Goal: Task Accomplishment & Management: Complete application form

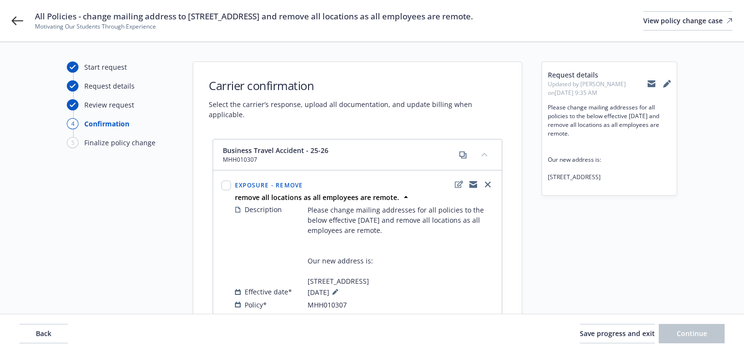
select select "ACCEPTED"
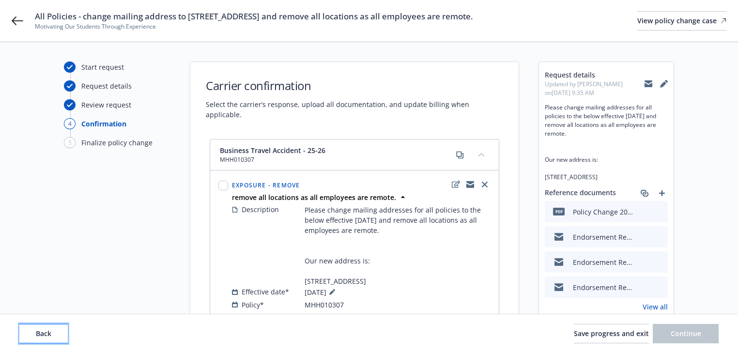
click at [31, 335] on button "Back" at bounding box center [43, 333] width 48 height 19
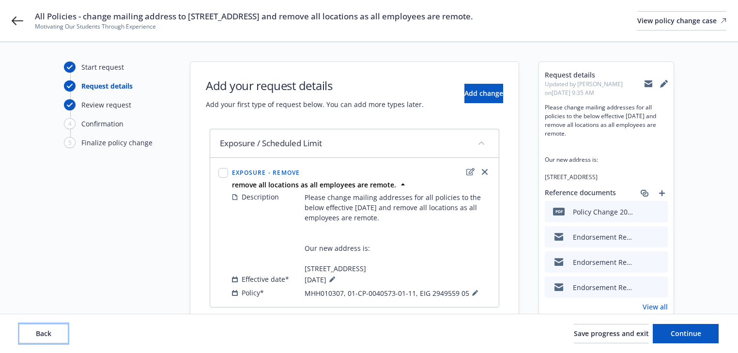
click at [31, 335] on button "Back" at bounding box center [43, 333] width 48 height 19
click at [30, 334] on div "Back Save progress and exit Continue" at bounding box center [369, 333] width 700 height 19
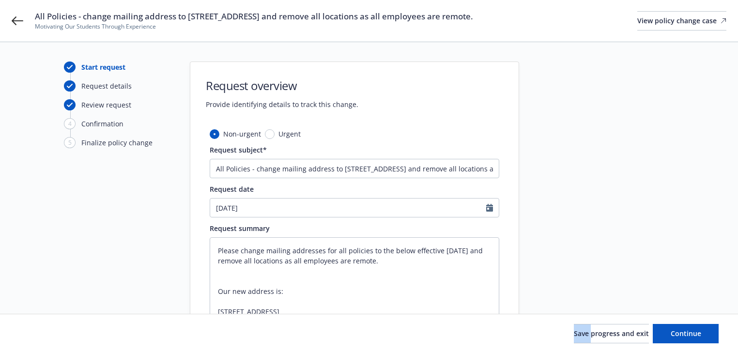
click at [30, 334] on div "Save progress and exit Continue" at bounding box center [369, 333] width 700 height 19
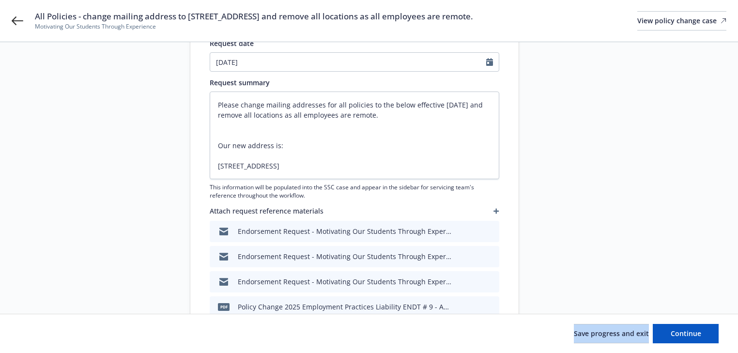
scroll to position [185, 0]
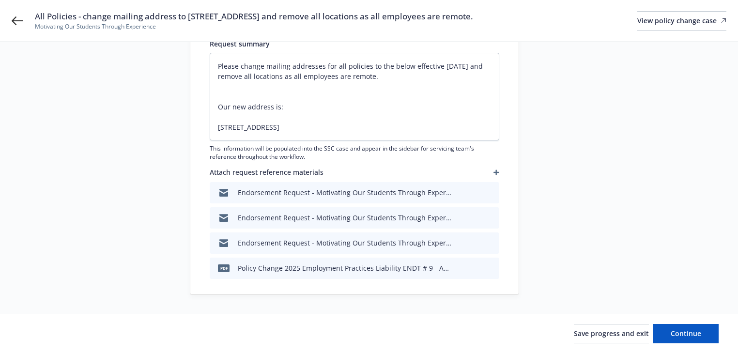
click at [65, 288] on div "Start request Request details Review request 4 Confirmation 5 Finalize policy c…" at bounding box center [117, 86] width 107 height 418
click at [683, 331] on span "Continue" at bounding box center [686, 333] width 31 height 9
type textarea "x"
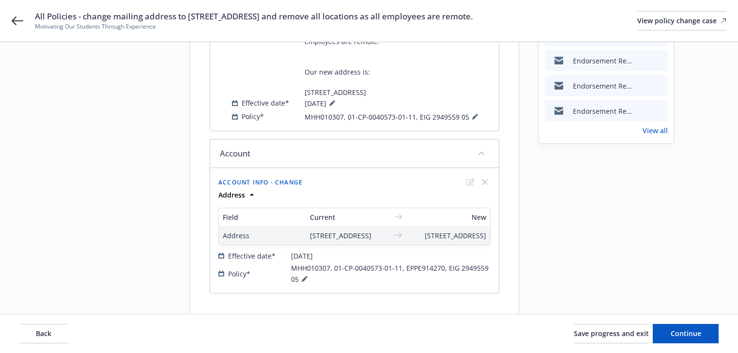
scroll to position [101, 0]
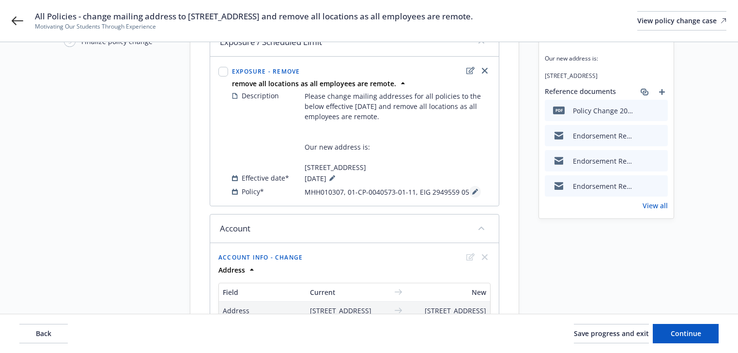
click at [472, 189] on icon at bounding box center [475, 192] width 6 height 6
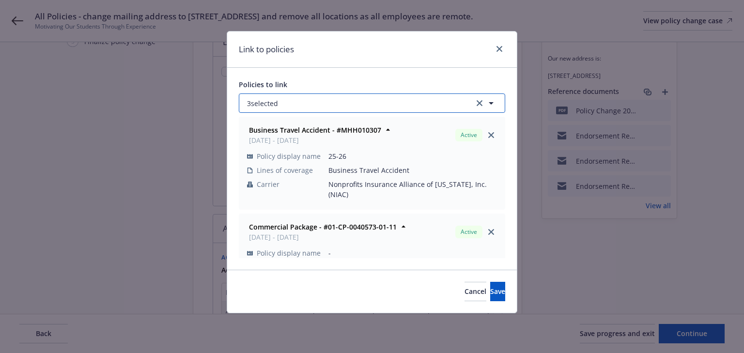
click at [326, 105] on button "3 selected" at bounding box center [372, 103] width 266 height 19
select select "ACTIVE"
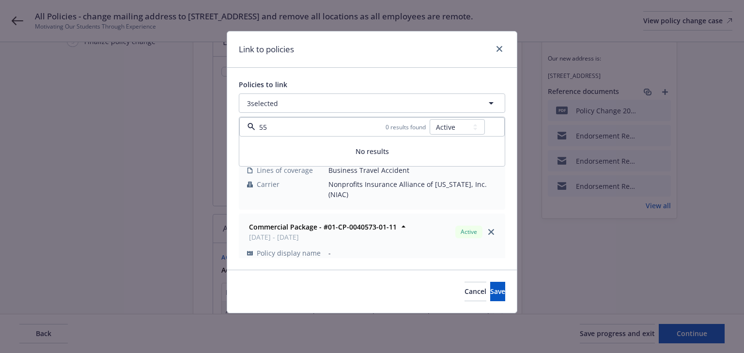
type input "5"
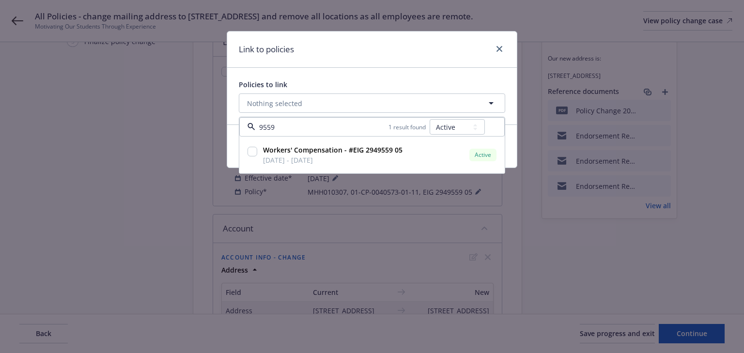
type input "9559"
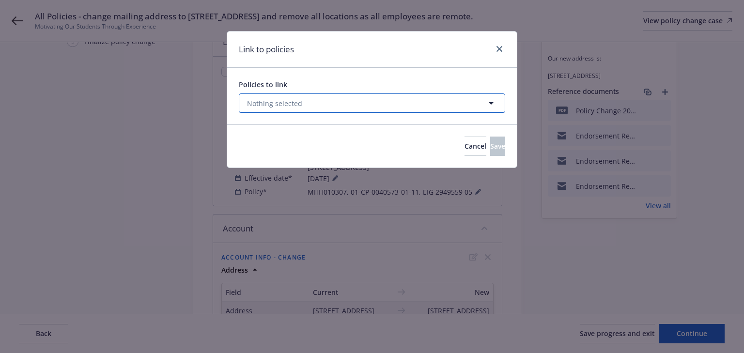
click at [327, 108] on button "Nothing selected" at bounding box center [372, 103] width 266 height 19
select select "ACTIVE"
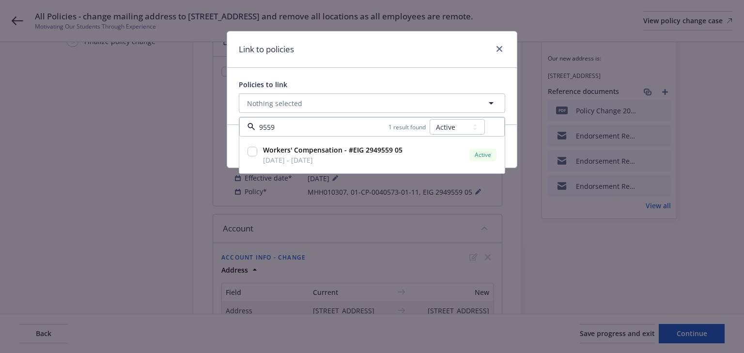
type input "9559"
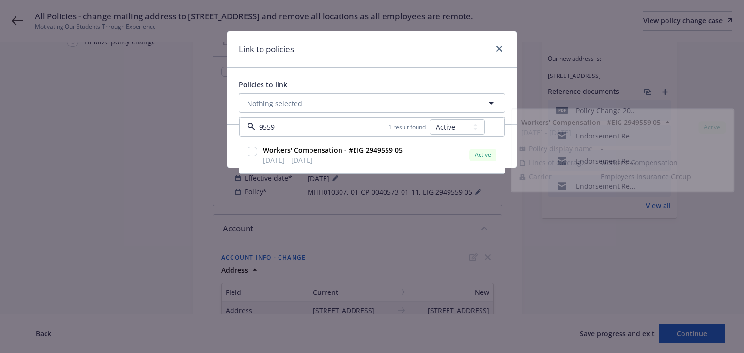
click at [446, 238] on div "Link to policies Policies to link Nothing selected 9559 1 result found All Acti…" at bounding box center [372, 176] width 744 height 353
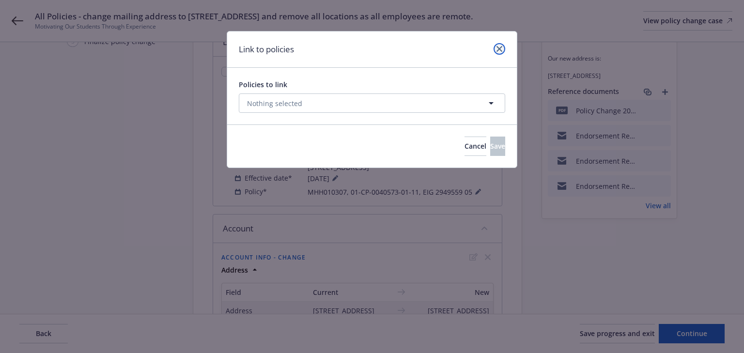
click at [500, 48] on icon "close" at bounding box center [500, 49] width 6 height 6
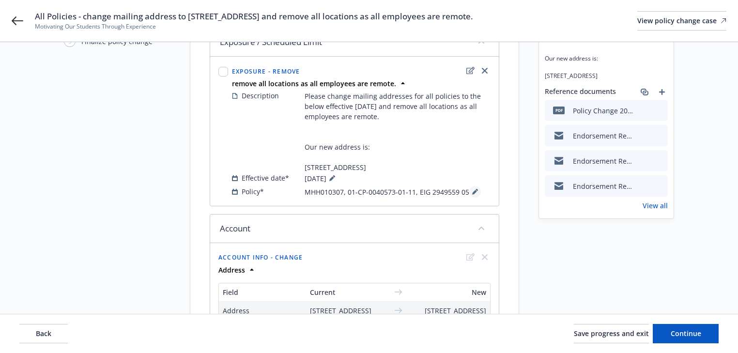
click at [472, 191] on icon at bounding box center [475, 192] width 6 height 6
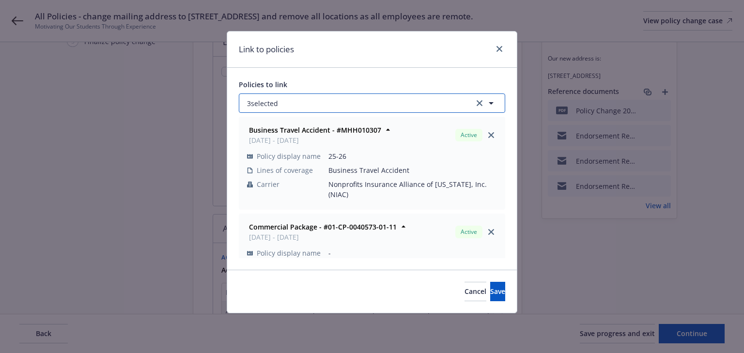
click at [302, 94] on button "3 selected" at bounding box center [372, 103] width 266 height 19
select select "ACTIVE"
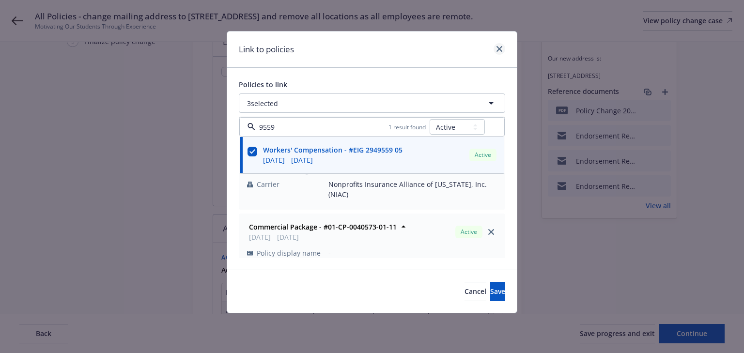
type input "9559"
click at [502, 47] on icon "close" at bounding box center [500, 49] width 6 height 6
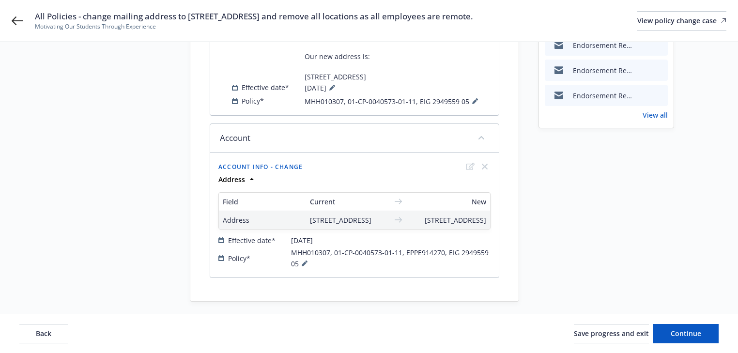
scroll to position [194, 0]
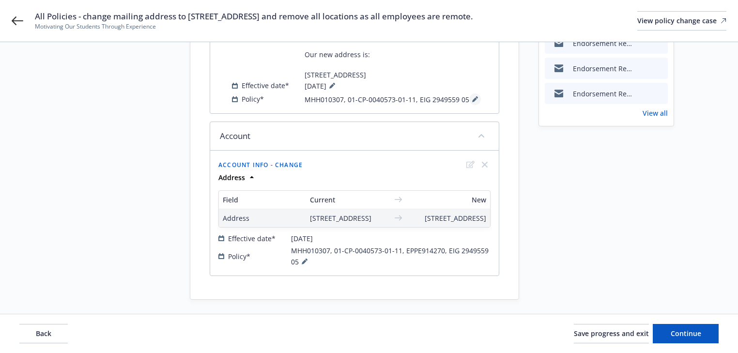
click at [475, 96] on icon at bounding box center [475, 99] width 6 height 6
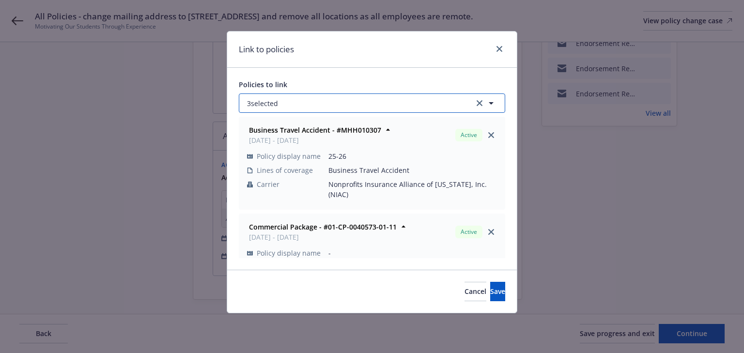
click at [336, 106] on button "3 selected" at bounding box center [372, 103] width 266 height 19
select select "ACTIVE"
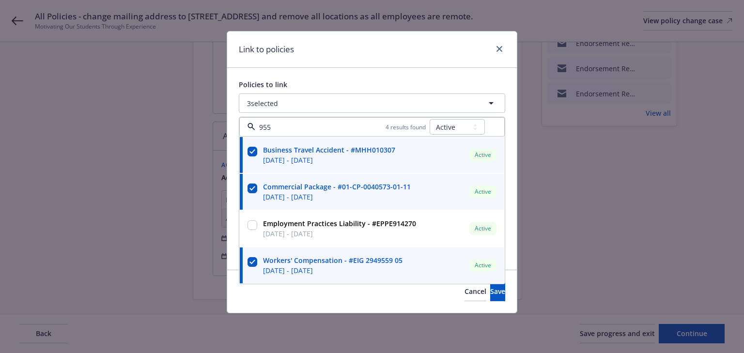
type input "9559"
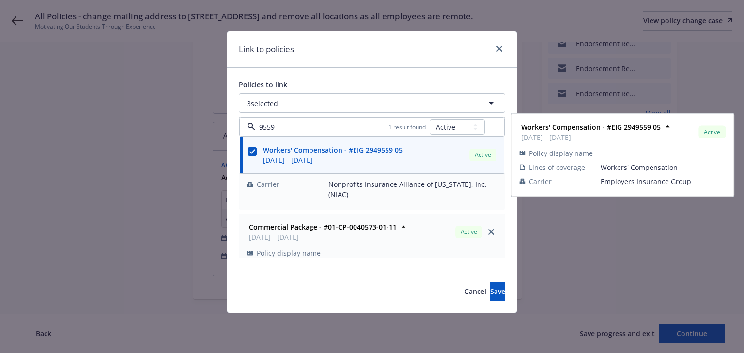
click at [252, 152] on input "checkbox" at bounding box center [253, 152] width 10 height 10
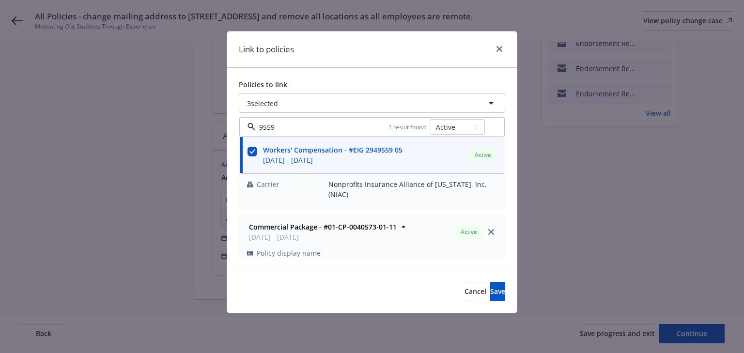
checkbox input "false"
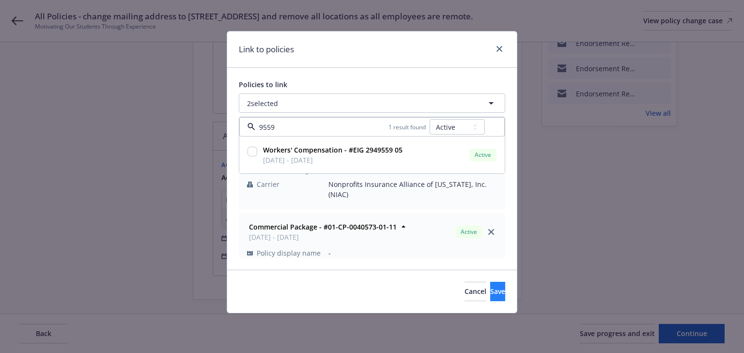
type input "9559"
click at [490, 293] on span "Save" at bounding box center [497, 291] width 15 height 9
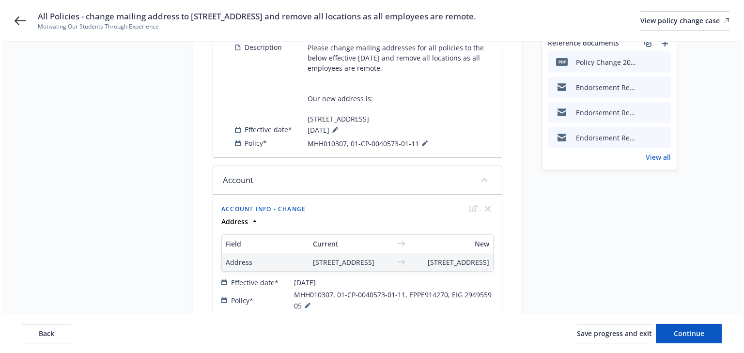
scroll to position [0, 0]
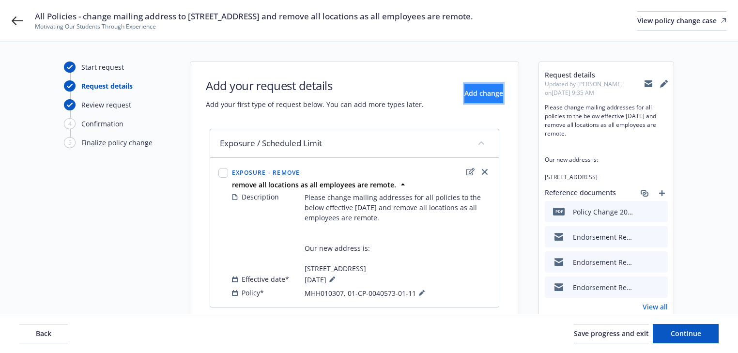
click at [470, 100] on button "Add change" at bounding box center [484, 93] width 39 height 19
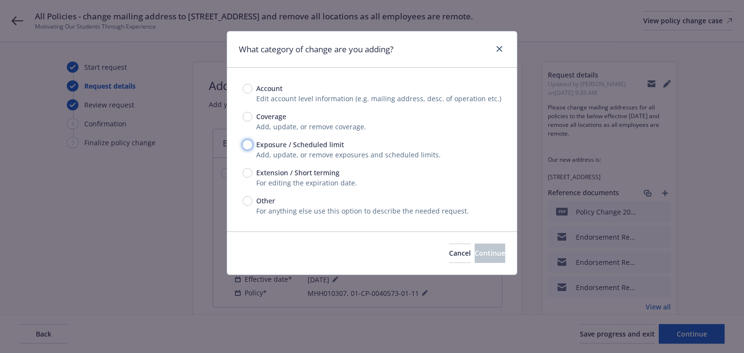
click at [250, 145] on input "Exposure / Scheduled limit" at bounding box center [248, 145] width 10 height 10
radio input "true"
click at [475, 254] on span "Continue" at bounding box center [490, 253] width 31 height 9
type textarea "x"
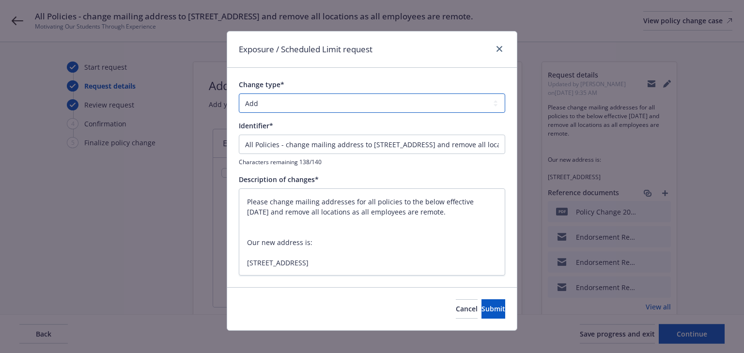
click at [296, 102] on select "Add Audit Change Remove" at bounding box center [372, 103] width 266 height 19
click at [314, 103] on select "Add Audit Change Remove" at bounding box center [372, 103] width 266 height 19
select select "REMOVE"
click at [239, 94] on select "Add Audit Change Remove" at bounding box center [372, 103] width 266 height 19
drag, startPoint x: 275, startPoint y: 141, endPoint x: -29, endPoint y: 134, distance: 304.4
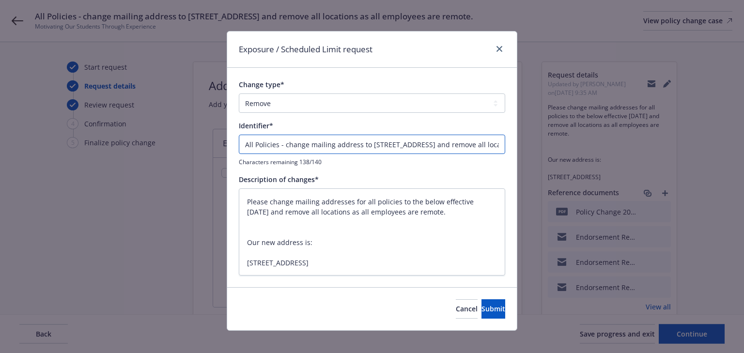
click at [0, 134] on html "All Policies - change mailing address to [STREET_ADDRESS] and remove all locati…" at bounding box center [372, 176] width 744 height 353
type textarea "x"
type input "- change mailing address to 4924 Balboa Blvd, PMB#342, Encino, Ca 91316 and rem…"
type textarea "x"
type input "e - change mailing address to 4924 Balboa Blvd, PMB#342, Encino, Ca 91316 and r…"
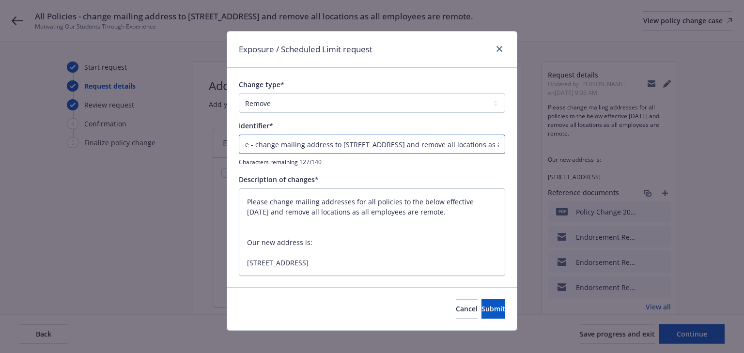
type textarea "x"
type input "- change mailing address to 4924 Balboa Blvd, PMB#342, Encino, Ca 91316 and rem…"
type textarea "x"
type input "E - change mailing address to 4924 Balboa Blvd, PMB#342, Encino, Ca 91316 and r…"
type textarea "x"
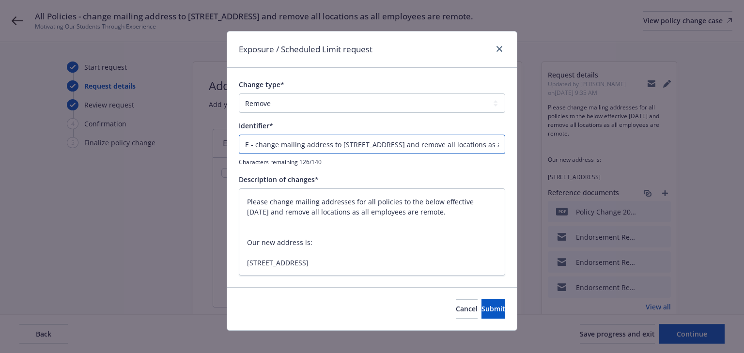
type input "EN - change mailing address to 4924 Balboa Blvd, PMB#342, Encino, Ca 91316 and …"
type textarea "x"
type input "END - change mailing address to 4924 Balboa Blvd, PMB#342, Encino, Ca 91316 and…"
type textarea "x"
type input "ENDT - change mailing address to 4924 Balboa Blvd, PMB#342, Encino, Ca 91316 an…"
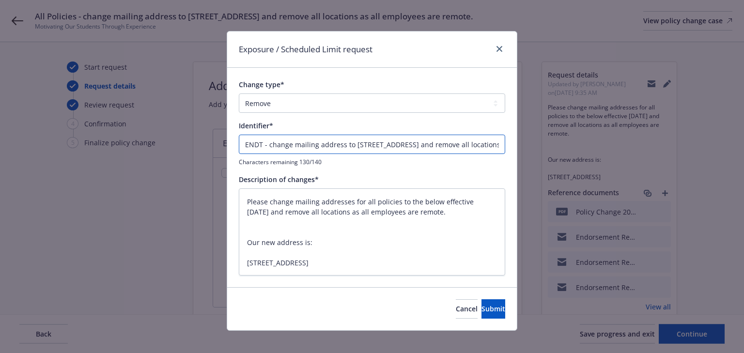
type textarea "x"
type input "ENDT# - change mailing address to 4924 Balboa Blvd, PMB#342, Encino, Ca 91316 a…"
type textarea "x"
type input "ENDT#0 - change mailing address to 4924 Balboa Blvd, PMB#342, Encino, Ca 91316 …"
type textarea "x"
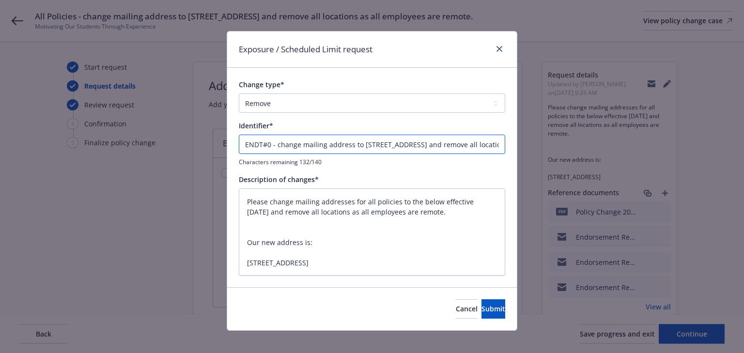
type input "ENDT#00 - change mailing address to 4924 Balboa Blvd, PMB#342, Encino, Ca 91316…"
type textarea "x"
type input "ENDT#002 - change mailing address to 4924 Balboa Blvd, PMB#342, Encino, Ca 9131…"
type textarea "x"
type input "ENDT#002 - change mailing address to 4924 Balboa Blvd, PMB#342, Encino, Ca 9131…"
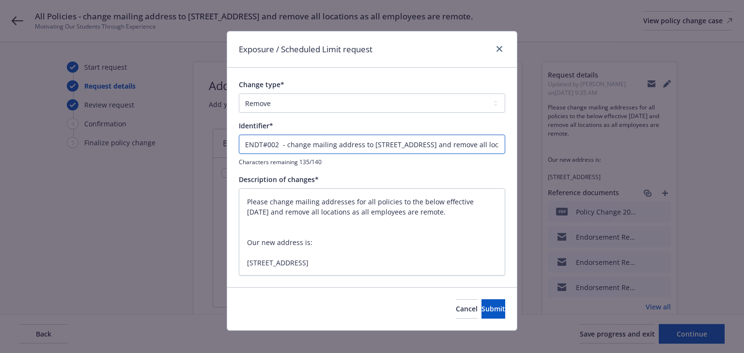
type textarea "x"
type input "ENDT#002 - change mailing address to 4924 Balboa Blvd, PMB#342, Encino, Ca 9131…"
drag, startPoint x: 282, startPoint y: 145, endPoint x: 344, endPoint y: 146, distance: 62.0
click at [344, 146] on input "ENDT#002 - change mailing address to 4924 Balboa Blvd, PMB#342, Encino, Ca 9131…" at bounding box center [372, 144] width 266 height 19
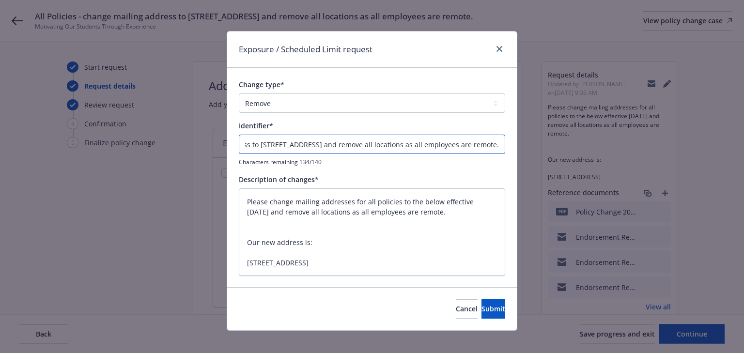
type textarea "x"
type input "ENDT#002 - remove all locations as all employees are remote."
type textarea "x"
type input "ENDT#002 - emove all locations as all employees are remote."
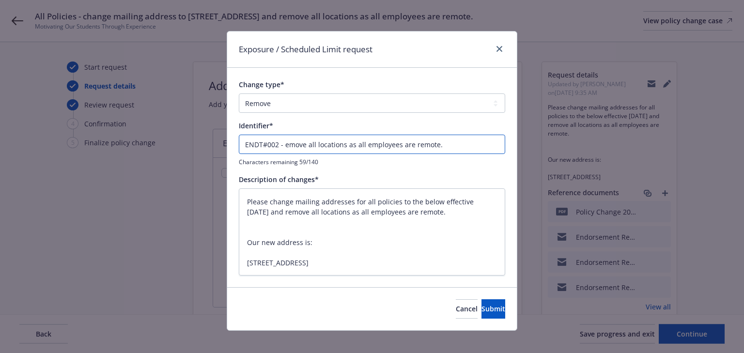
type textarea "x"
type input "ENDT#002 - Remove all locations as all employees are remote."
click at [464, 136] on input "ENDT#002 - Remove all locations as all employees are remote." at bounding box center [372, 144] width 266 height 19
paste input "use"
type textarea "x"
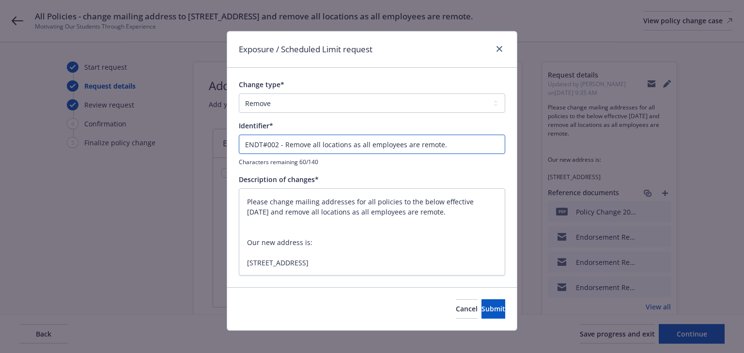
type input "ENDT#002 - Remove all locations as all employees are remote.use"
click at [439, 146] on input "ENDT#002 - Remove all locations as all employees are remote.use" at bounding box center [372, 144] width 266 height 19
type textarea "x"
type input "ENDT#002 - Remove all locations as all employees are remote. use"
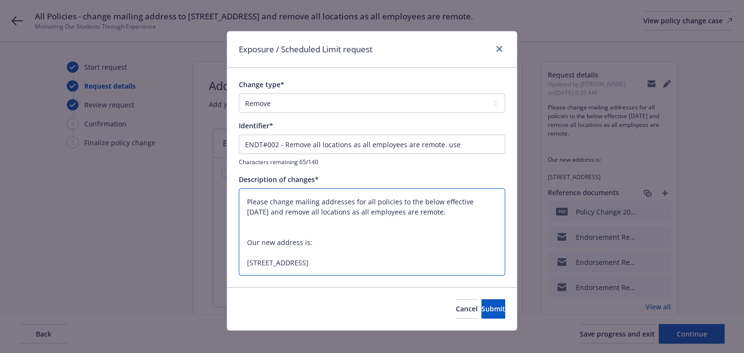
click at [415, 261] on textarea "Please change mailing addresses for all policies to the below effective 8/5/25 …" at bounding box center [372, 232] width 266 height 88
type textarea "x"
type textarea "Please change mailing addresses for all policies to the below effective 8/5/25 …"
type textarea "x"
type textarea "Please change mailing addresses for all policies to the below effective 8/5/25 …"
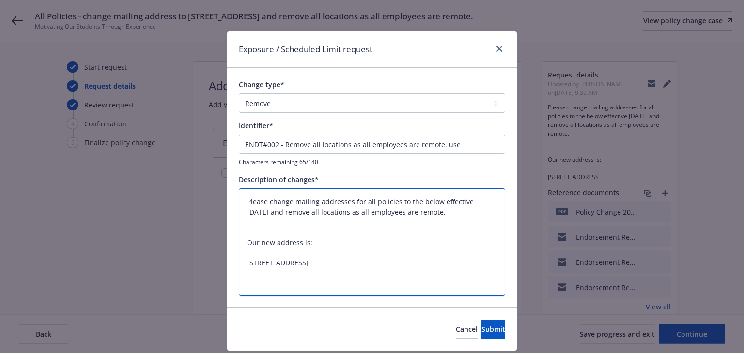
paste textarea "Please use employee's home office as the physical address with 100 sq ft. 5480 …"
type textarea "x"
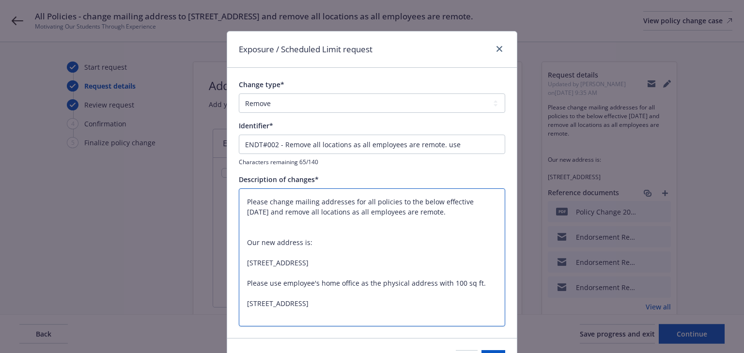
type textarea "Please change mailing addresses for all policies to the below effective 8/5/25 …"
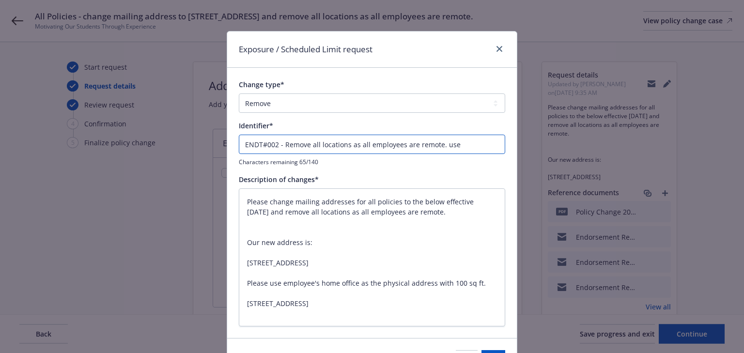
click at [446, 147] on input "ENDT#002 - Remove all locations as all employees are remote. use" at bounding box center [372, 144] width 266 height 19
type textarea "x"
type input "ENDT#002 - Remove all locations as all employees are remote."
click at [368, 184] on div "Description of changes* Please change mailing addresses for all policies to the…" at bounding box center [372, 250] width 266 height 153
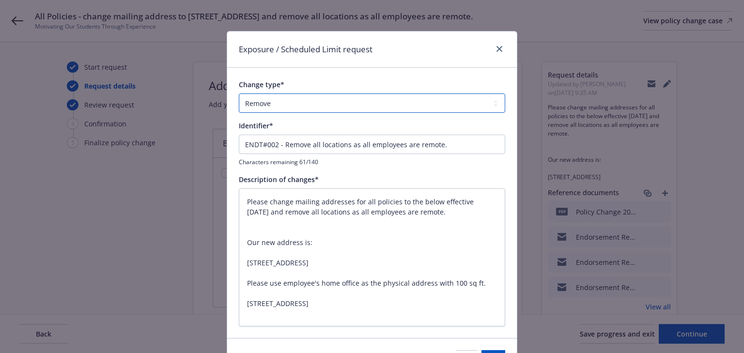
click at [300, 110] on select "Add Audit Change Remove" at bounding box center [372, 103] width 266 height 19
select select "CHANGE"
click at [239, 94] on select "Add Audit Change Remove" at bounding box center [372, 103] width 266 height 19
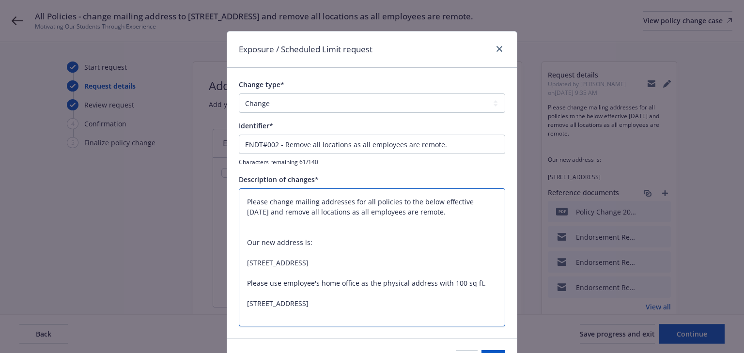
click at [413, 242] on textarea "Please change mailing addresses for all policies to the below effective 8/5/25 …" at bounding box center [372, 257] width 266 height 139
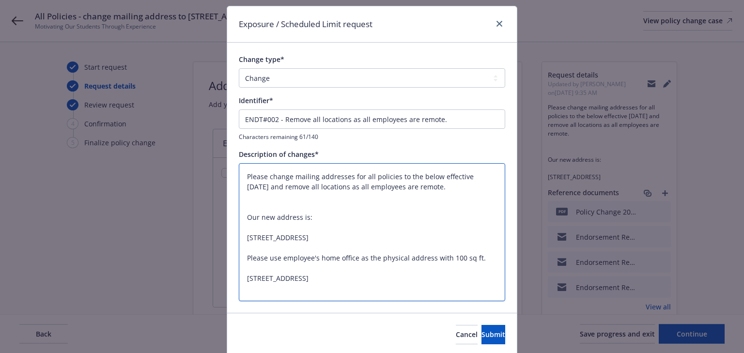
scroll to position [59, 0]
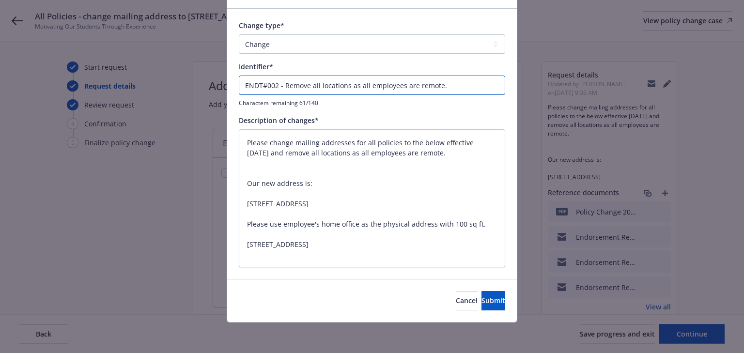
click at [462, 80] on input "ENDT#002 - Remove all locations as all employees are remote." at bounding box center [372, 85] width 266 height 19
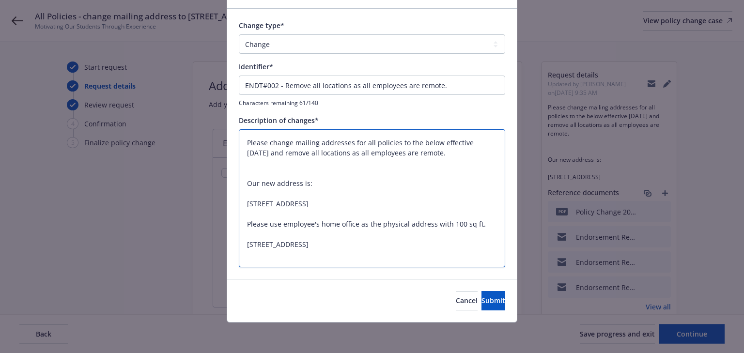
drag, startPoint x: 243, startPoint y: 243, endPoint x: 364, endPoint y: 244, distance: 121.1
click at [364, 244] on textarea "Please change mailing addresses for all policies to the below effective 8/5/25 …" at bounding box center [372, 198] width 266 height 139
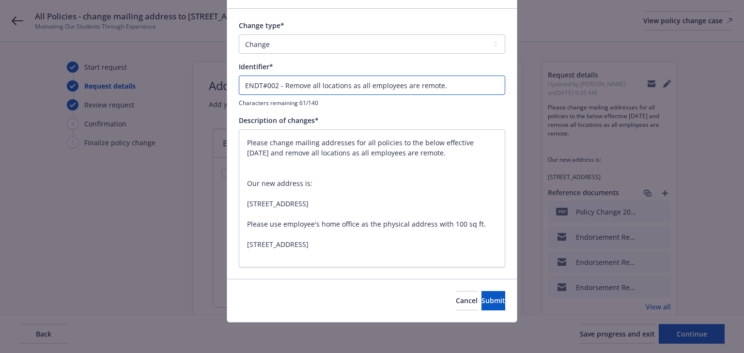
click at [469, 87] on input "ENDT#002 - Remove all locations as all employees are remote." at bounding box center [372, 85] width 266 height 19
type textarea "x"
type input "ENDT#002 - Remove all locations as all employees are remote. u"
type textarea "x"
type input "ENDT#002 - Remove all locations as all employees are remote. u'S"
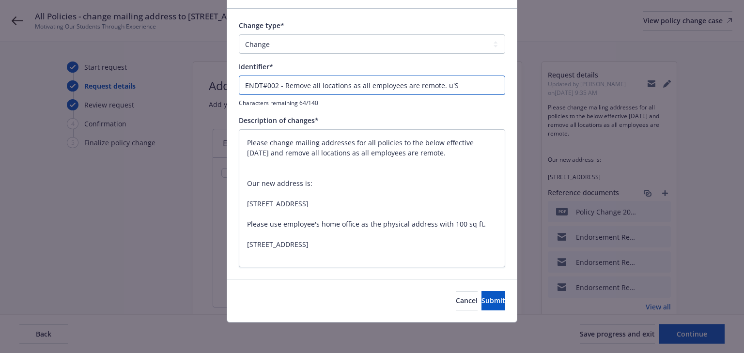
type textarea "x"
type input "ENDT#002 - Remove all locations as all employees are remote. uSE"
type textarea "x"
type input "ENDT#002 - Remove all locations as all employees are remote. u'S"
type textarea "x"
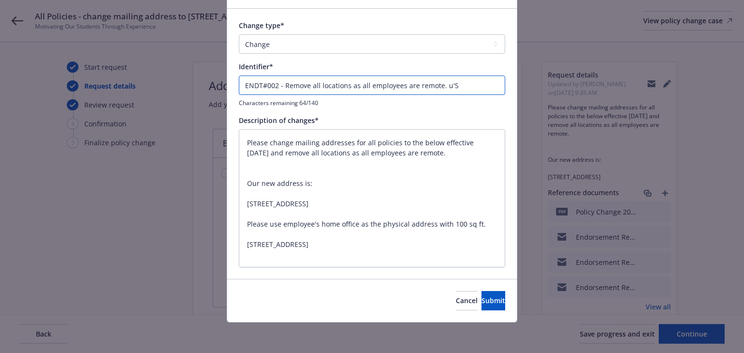
type input "ENDT#002 - Remove all locations as all employees are remote. u"
type textarea "x"
type input "ENDT#002 - Remove all locations as all employees are remote."
click at [462, 89] on input "ENDT#002 - Remove all locations as all employees are remote." at bounding box center [372, 85] width 266 height 19
type textarea "x"
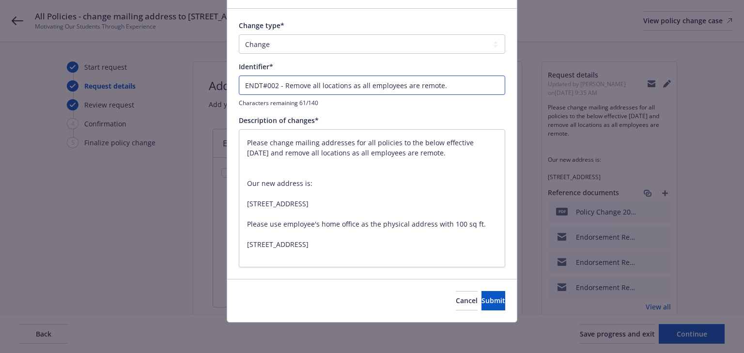
type input "ENDT#002 - Remove all locations as all employees are remote. U"
type textarea "x"
type input "ENDT#002 - Remove all locations as all employees are remote. Us"
type textarea "x"
type input "ENDT#002 - Remove all locations as all employees are remote. Use"
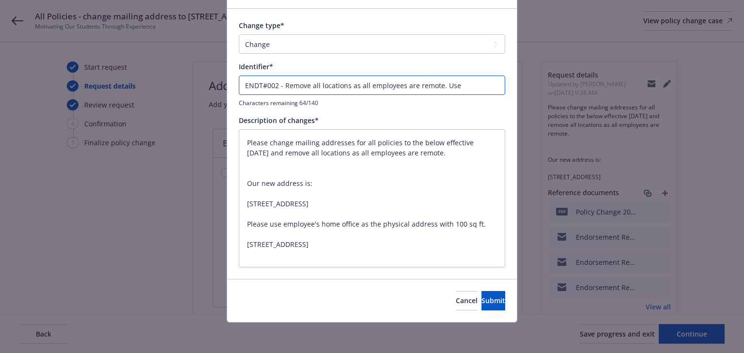
type textarea "x"
type input "ENDT#002 - Remove all locations as all employees are remote. Use"
paste input "5480 Quakertown Ave #217"
type textarea "x"
type input "ENDT#002 - Remove all locations as all employees are remote. Use 5480 Quakertow…"
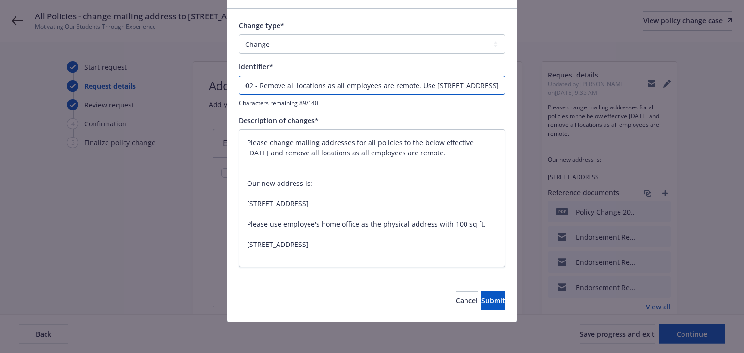
type textarea "x"
type input "ENDT#002 - Remove all locations as all employees are remote. Use 5480 Quakertow…"
type textarea "x"
type input "ENDT#002 - Remove all locations as all employees are remote. Use 5480 Quakertow…"
type textarea "x"
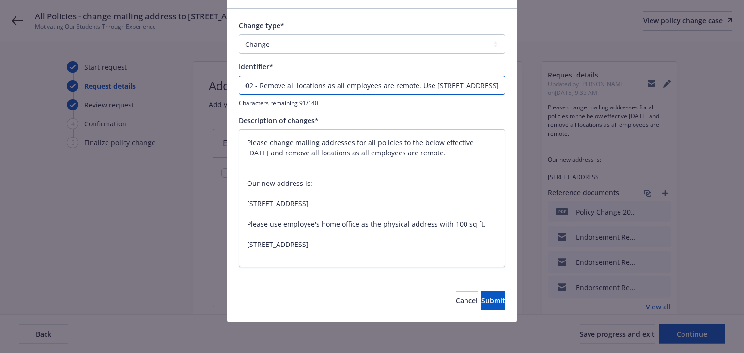
type input "ENDT#002 - Remove all locations as all employees are remote. Use 5480 Quakertow…"
type textarea "x"
type input "ENDT#002 - Remove all locations as all employees are remote. Use 5480 Quakertow…"
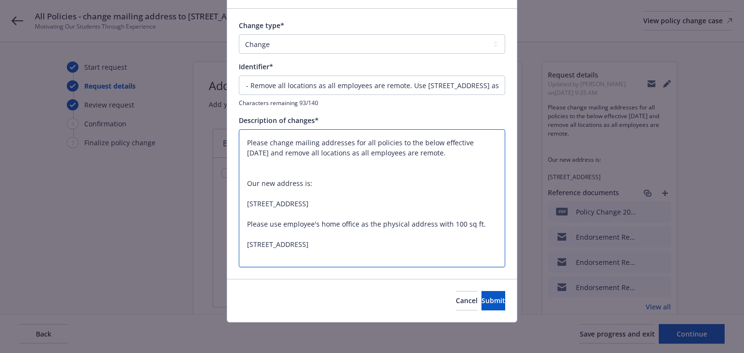
scroll to position [0, 0]
drag, startPoint x: 366, startPoint y: 222, endPoint x: 432, endPoint y: 225, distance: 65.9
click at [432, 225] on textarea "Please change mailing addresses for all policies to the below effective 8/5/25 …" at bounding box center [372, 198] width 266 height 139
click at [368, 251] on textarea "Please change mailing addresses for all policies to the below effective 8/5/25 …" at bounding box center [372, 198] width 266 height 139
drag, startPoint x: 376, startPoint y: 226, endPoint x: 433, endPoint y: 222, distance: 56.3
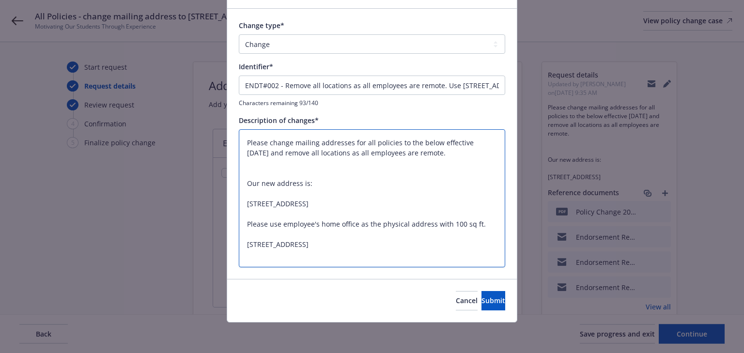
click at [433, 222] on textarea "Please change mailing addresses for all policies to the below effective 8/5/25 …" at bounding box center [372, 198] width 266 height 139
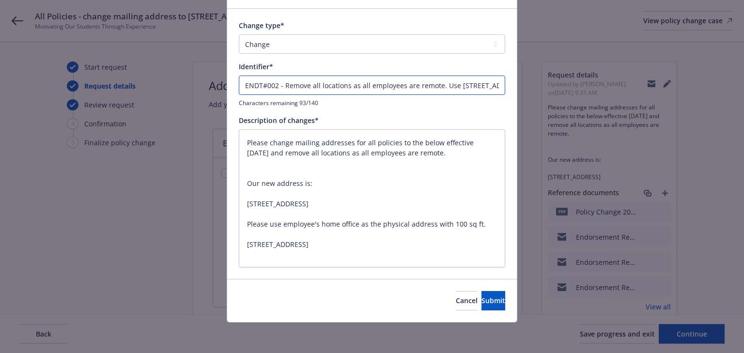
click at [457, 84] on input "ENDT#002 - Remove all locations as all employees are remote. Use 5480 Quakertow…" at bounding box center [372, 85] width 266 height 19
paste input "physical address"
type textarea "x"
type input "ENDT#002 - Remove all locations as all employees are remote. Use 5480 Quakertow…"
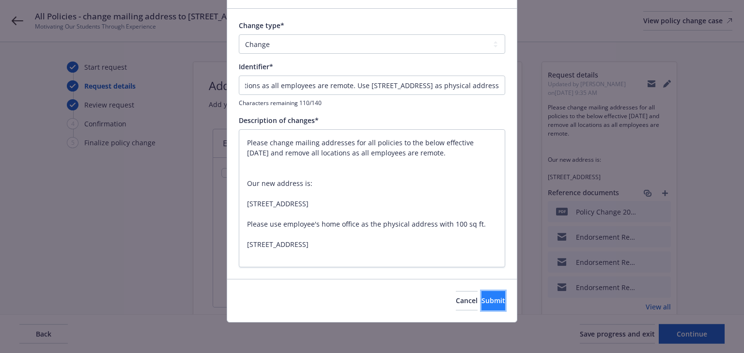
click at [482, 306] on button "Submit" at bounding box center [494, 300] width 24 height 19
type textarea "x"
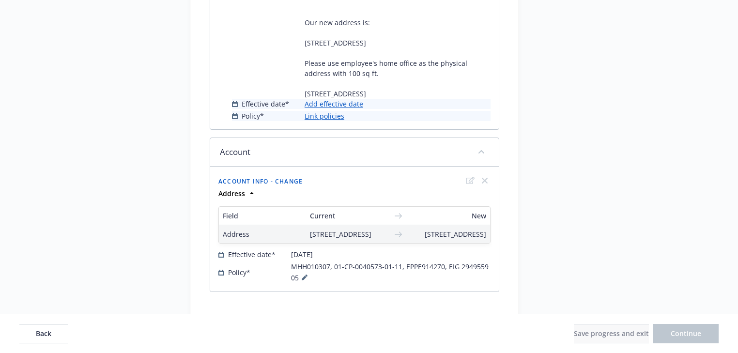
scroll to position [388, 0]
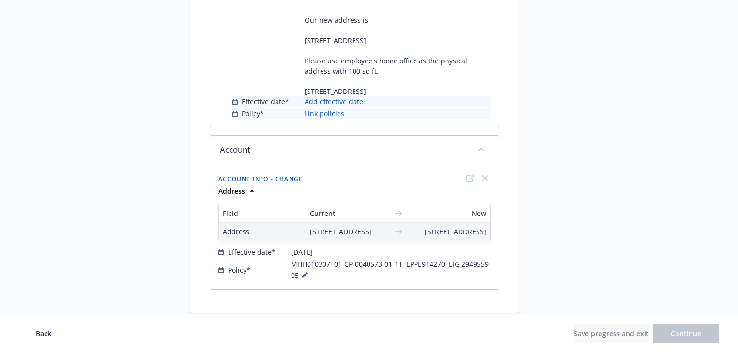
click at [344, 107] on link "Add effective date" at bounding box center [334, 101] width 59 height 10
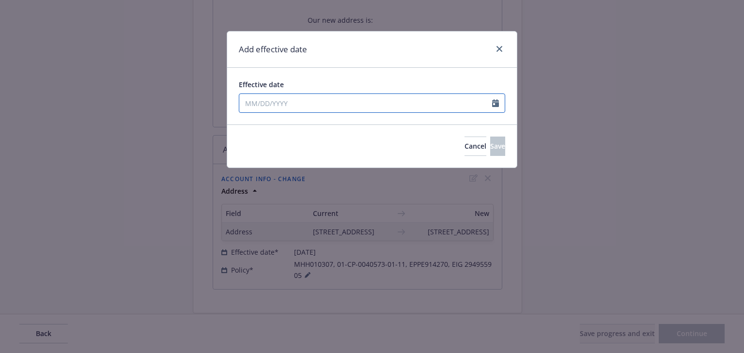
click at [338, 105] on input "Effective date" at bounding box center [365, 103] width 253 height 18
select select "8"
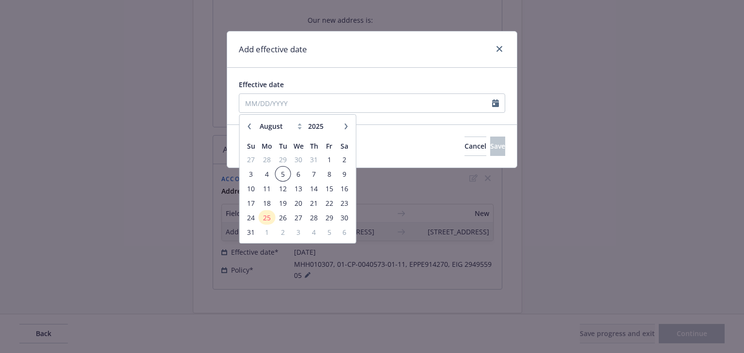
click at [281, 170] on span "5" at bounding box center [282, 174] width 13 height 12
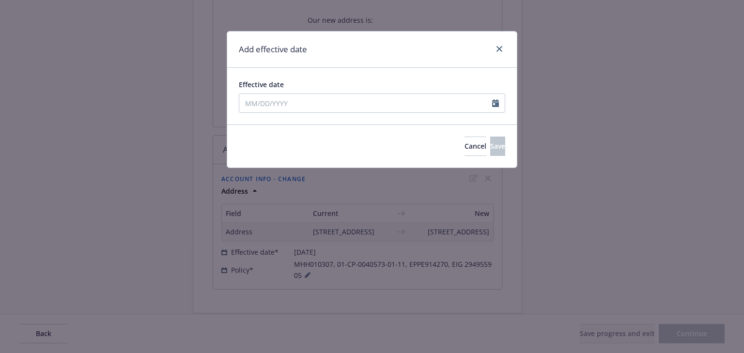
type input "08/05/2025"
click at [490, 150] on span "Save" at bounding box center [497, 145] width 15 height 9
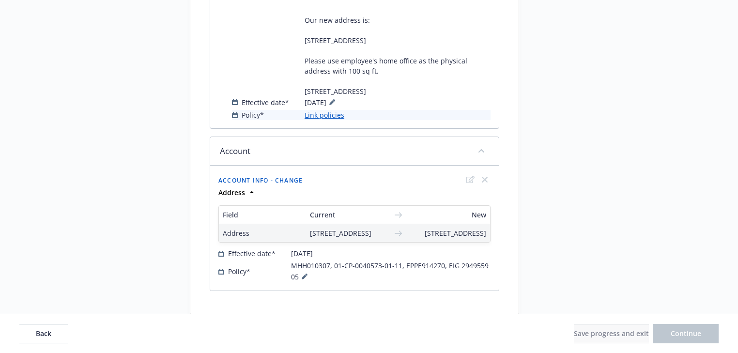
click at [335, 120] on link "Link policies" at bounding box center [325, 115] width 40 height 10
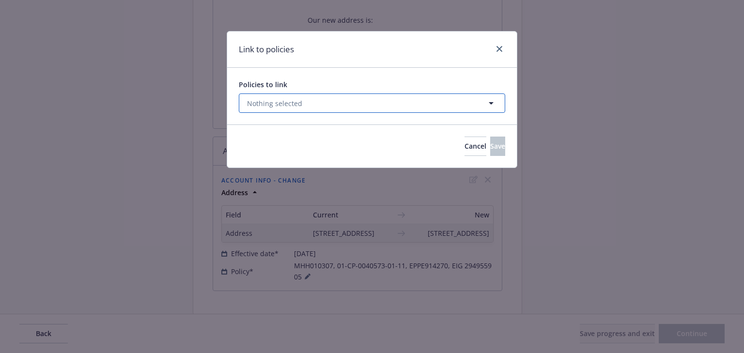
click at [308, 107] on button "Nothing selected" at bounding box center [372, 103] width 266 height 19
select select "ACTIVE"
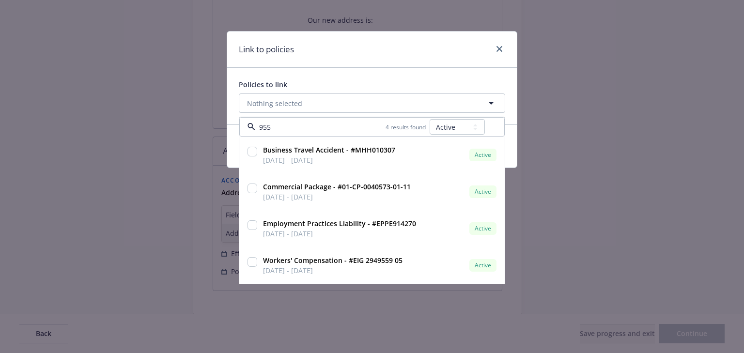
type input "9559"
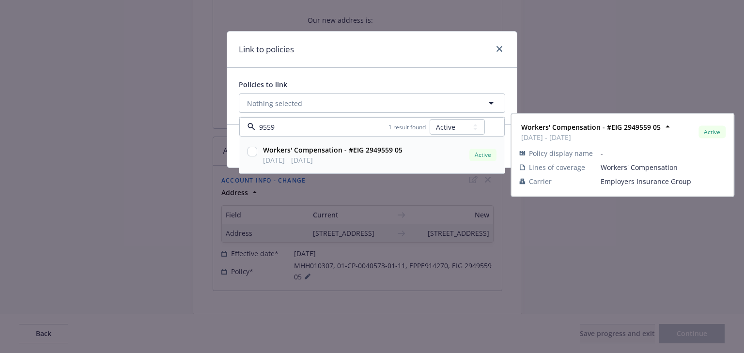
click at [251, 147] on input "checkbox" at bounding box center [253, 152] width 10 height 10
checkbox input "true"
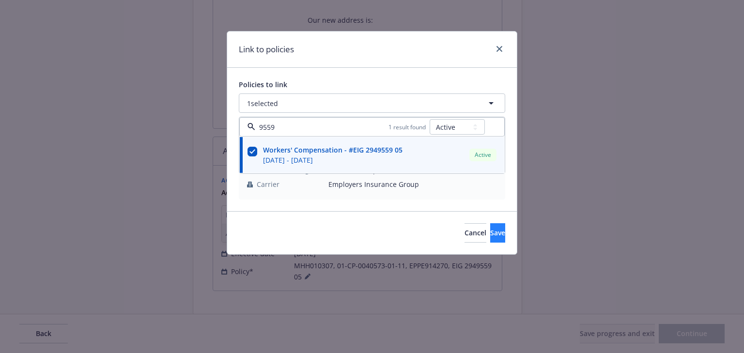
type input "9559"
click at [490, 235] on button "Save" at bounding box center [497, 232] width 15 height 19
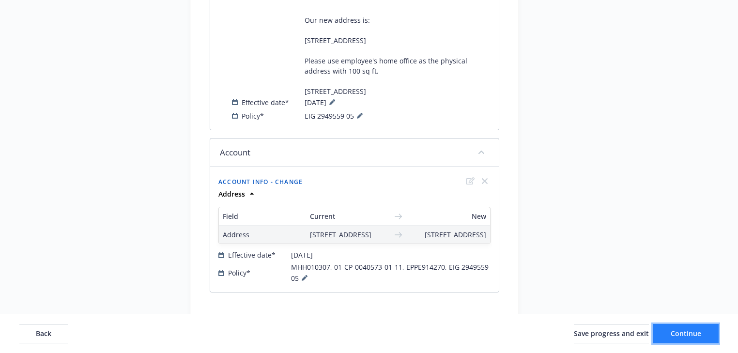
click at [707, 331] on button "Continue" at bounding box center [686, 333] width 66 height 19
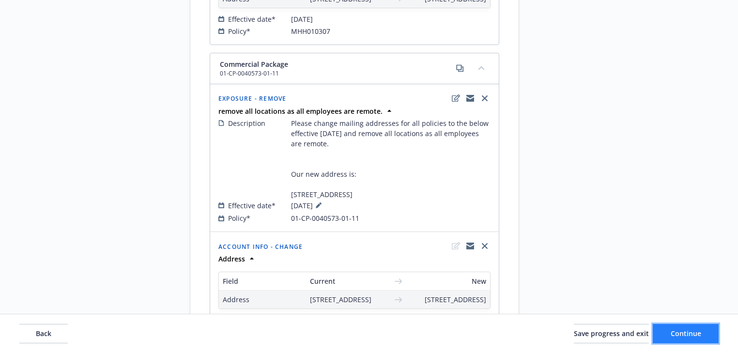
click at [707, 331] on button "Continue" at bounding box center [686, 333] width 66 height 19
select select "ACCEPTED"
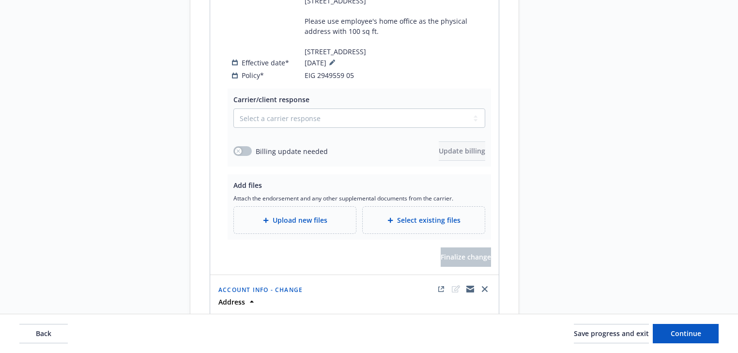
scroll to position [2111, 0]
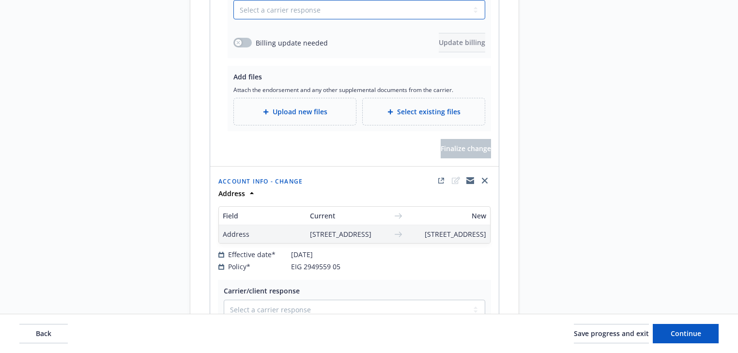
click at [275, 19] on select "Select a carrier response Accepted Accepted with revision No endorsement needed…" at bounding box center [360, 9] width 252 height 19
click at [234, 19] on select "Select a carrier response Accepted Accepted with revision No endorsement needed…" at bounding box center [360, 9] width 252 height 19
click at [260, 19] on select "Select a carrier response Accepted Accepted with revision No endorsement needed…" at bounding box center [360, 9] width 252 height 19
select select "ACCEPTED"
click at [234, 19] on select "Select a carrier response Accepted Accepted with revision No endorsement needed…" at bounding box center [360, 9] width 252 height 19
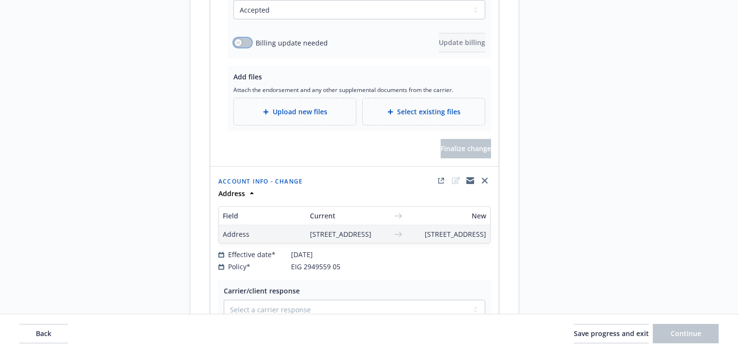
click at [246, 47] on button "button" at bounding box center [243, 43] width 18 height 10
click at [439, 47] on span "Update billing" at bounding box center [462, 42] width 47 height 9
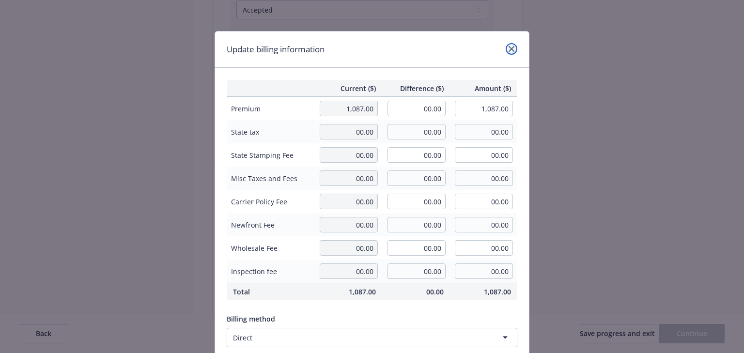
click at [506, 48] on link "close" at bounding box center [512, 49] width 12 height 12
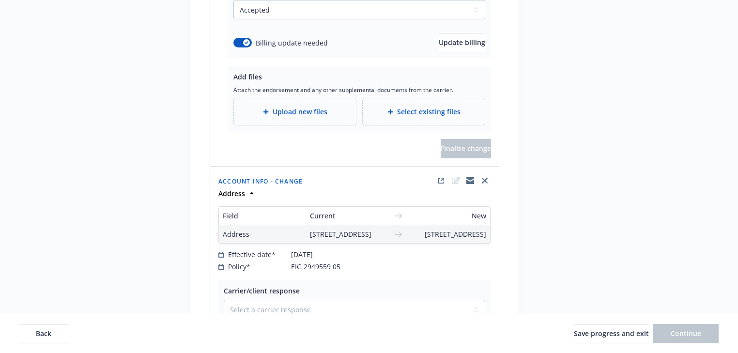
click at [52, 325] on button "Back" at bounding box center [43, 333] width 48 height 19
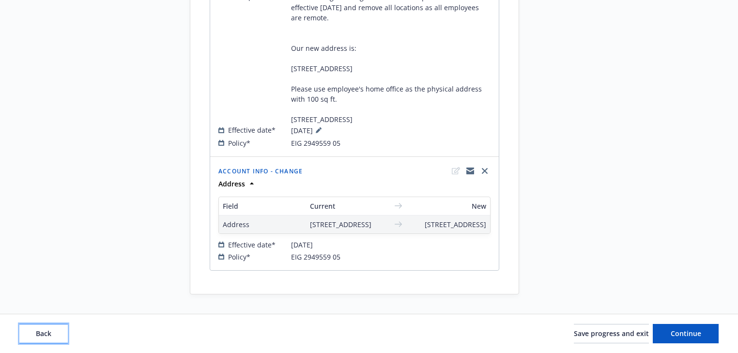
click at [52, 326] on button "Back" at bounding box center [43, 333] width 48 height 19
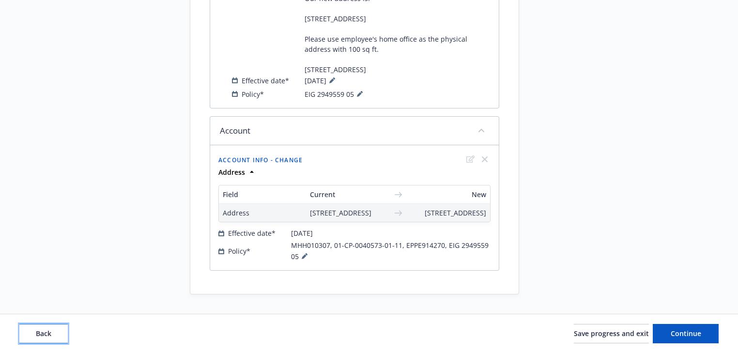
click at [52, 326] on button "Back" at bounding box center [43, 333] width 48 height 19
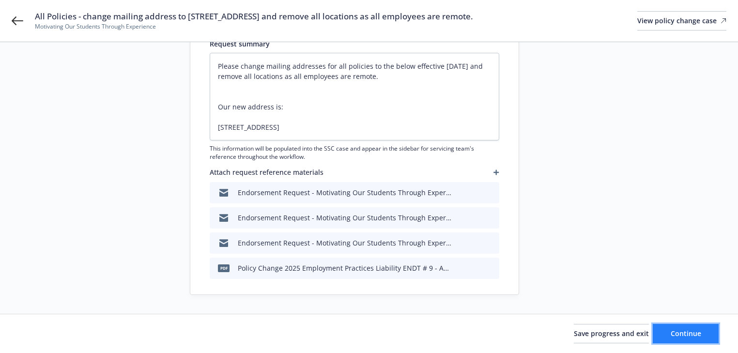
click at [711, 329] on button "Continue" at bounding box center [686, 333] width 66 height 19
type textarea "x"
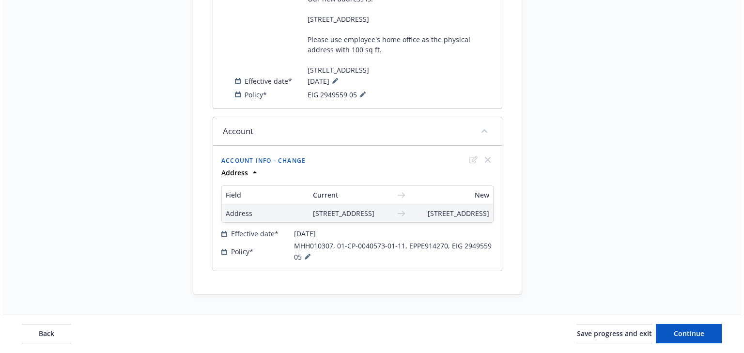
scroll to position [438, 0]
click at [302, 255] on icon at bounding box center [305, 256] width 6 height 6
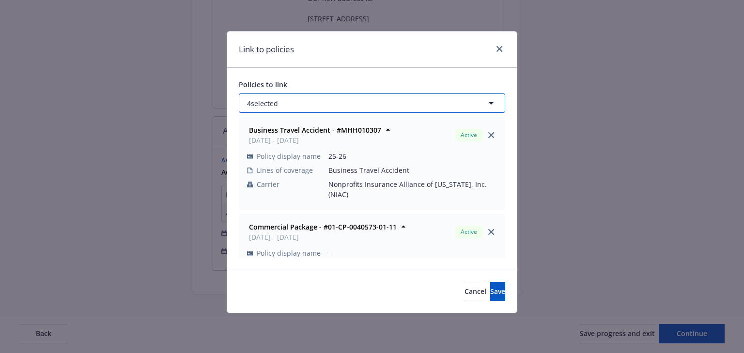
click at [278, 100] on span "4 selected" at bounding box center [262, 103] width 31 height 10
select select "ACTIVE"
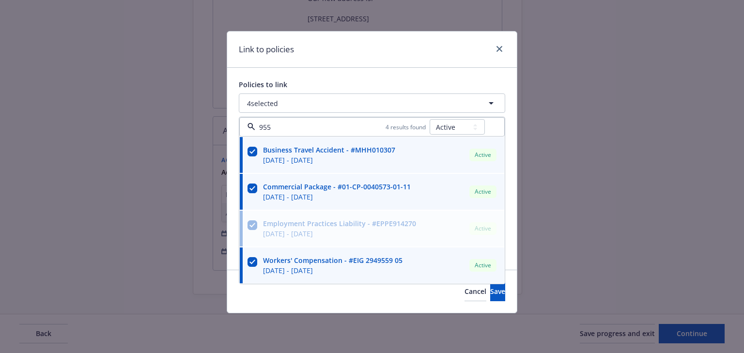
type input "9559"
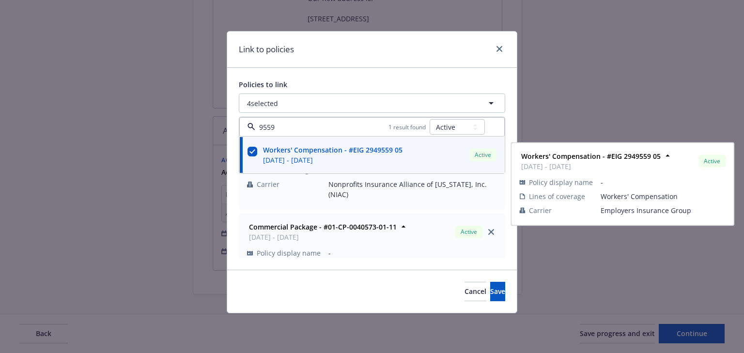
click at [250, 149] on input "checkbox" at bounding box center [253, 152] width 10 height 10
checkbox input "false"
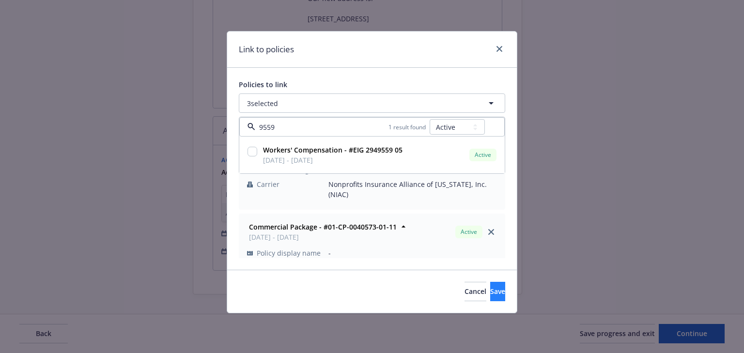
type input "9559"
click at [498, 293] on button "Save" at bounding box center [497, 291] width 15 height 19
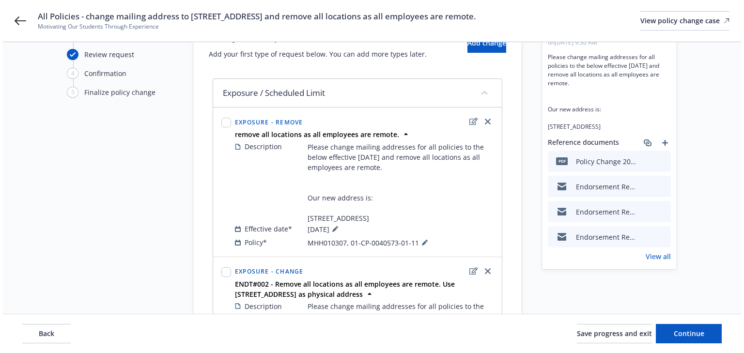
scroll to position [0, 0]
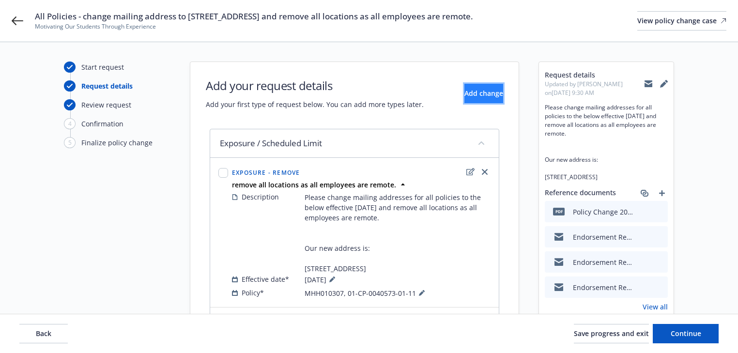
click at [465, 100] on button "Add change" at bounding box center [484, 93] width 39 height 19
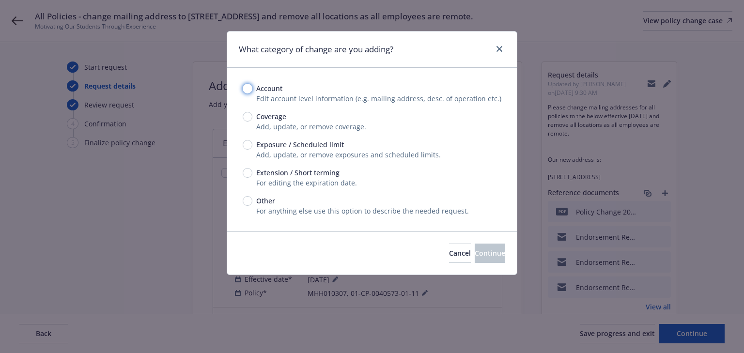
click at [247, 87] on input "Account" at bounding box center [248, 89] width 10 height 10
radio input "true"
click at [488, 257] on span "Continue" at bounding box center [490, 253] width 31 height 9
select select "US"
select select "C-corporation"
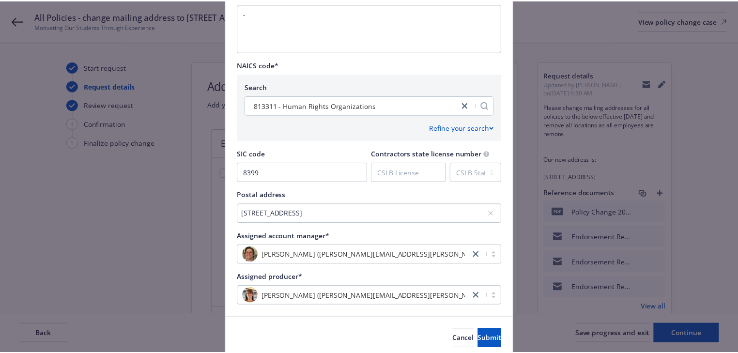
scroll to position [438, 0]
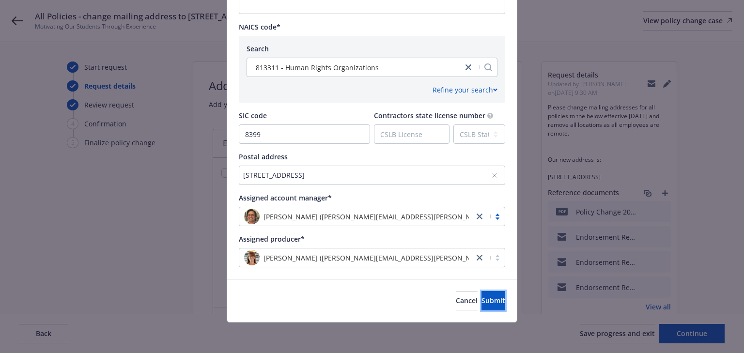
click at [486, 297] on button "Submit" at bounding box center [494, 300] width 24 height 19
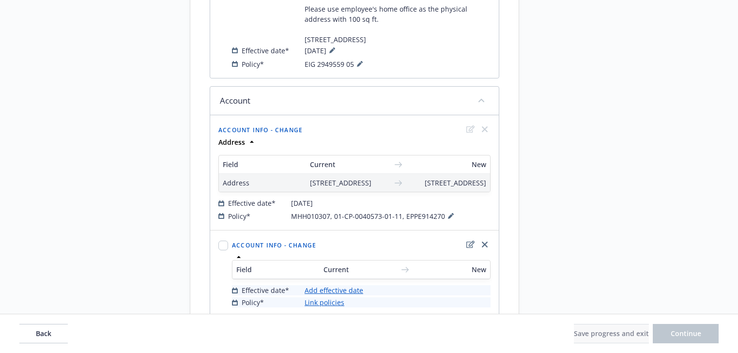
scroll to position [513, 0]
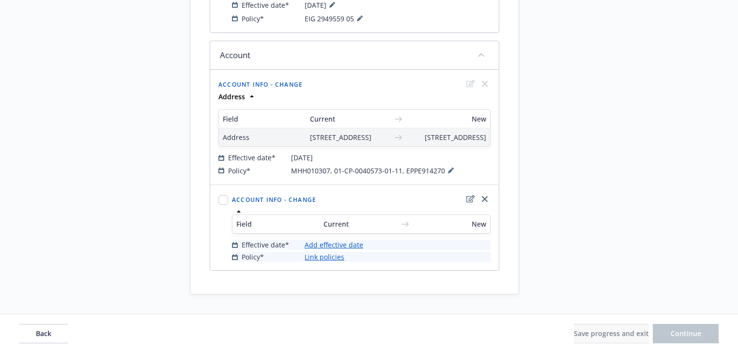
click at [355, 246] on link "Add effective date" at bounding box center [334, 245] width 59 height 10
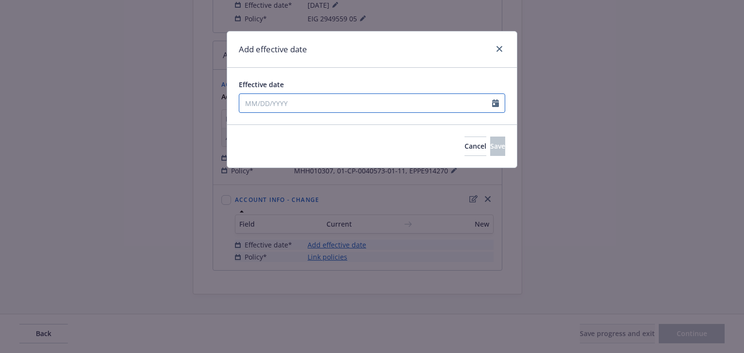
click at [300, 99] on input "Effective date" at bounding box center [365, 103] width 253 height 18
select select "8"
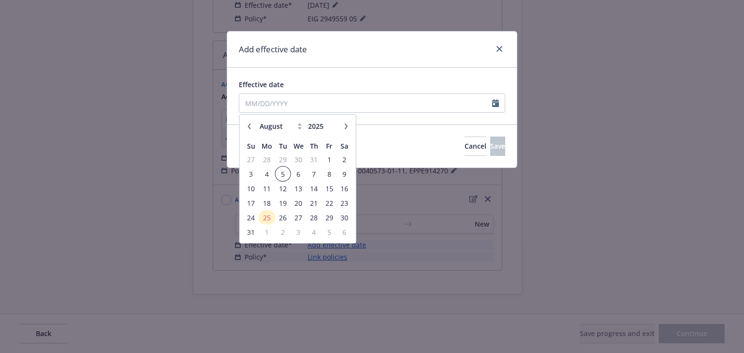
click at [285, 176] on span "5" at bounding box center [282, 174] width 13 height 12
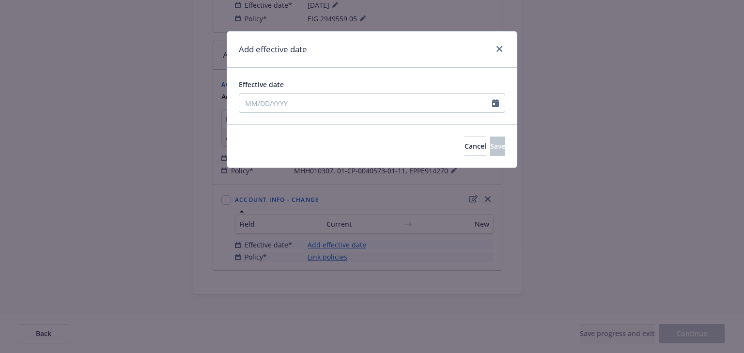
type input "[DATE]"
click at [490, 153] on button "Save" at bounding box center [497, 146] width 15 height 19
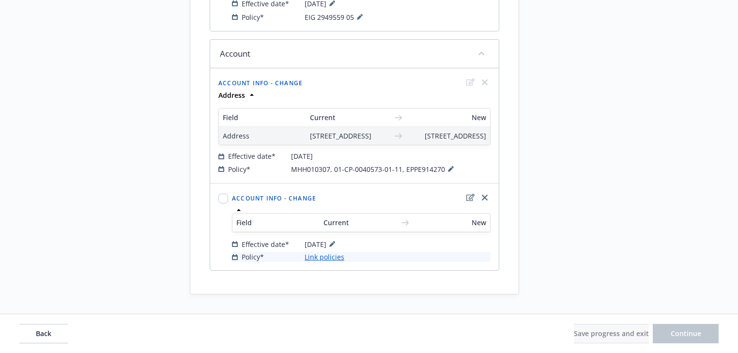
click at [335, 258] on link "Link policies" at bounding box center [325, 257] width 40 height 10
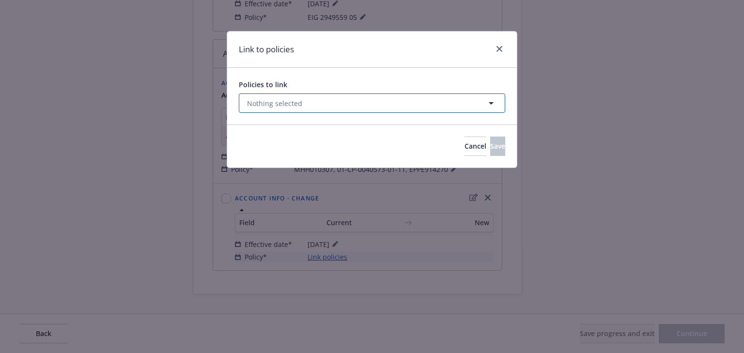
click at [310, 103] on button "Nothing selected" at bounding box center [372, 103] width 266 height 19
select select "ACTIVE"
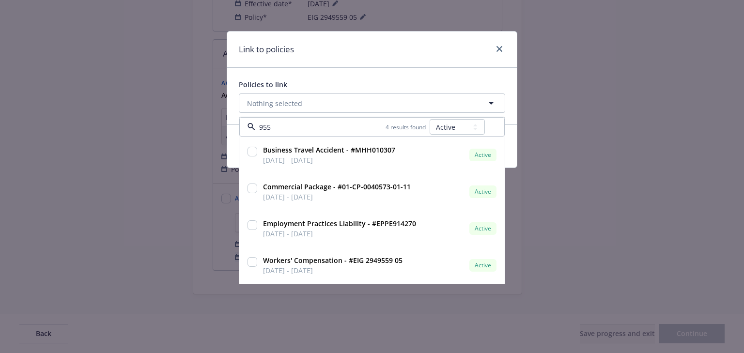
type input "9559"
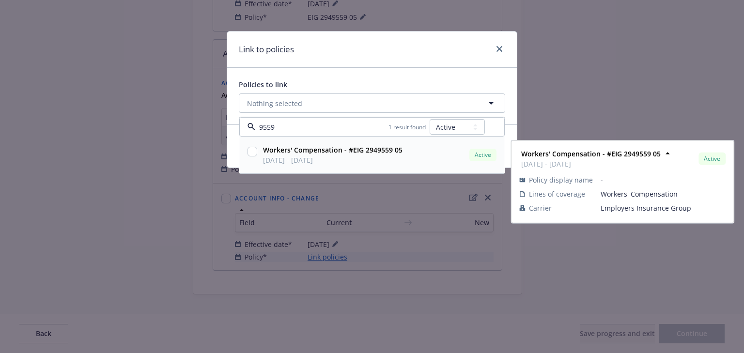
click at [248, 149] on input "checkbox" at bounding box center [253, 152] width 10 height 10
checkbox input "true"
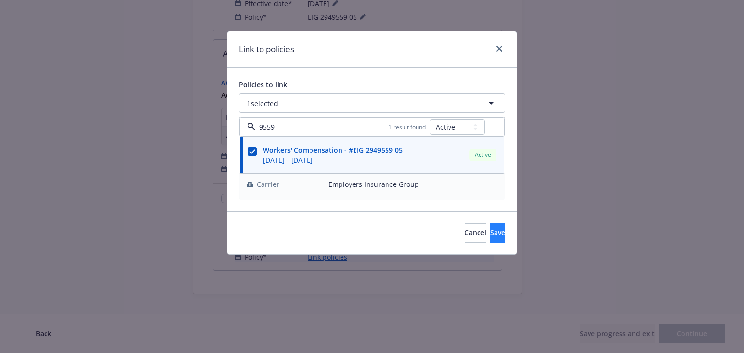
type input "9559"
click at [490, 240] on button "Save" at bounding box center [497, 232] width 15 height 19
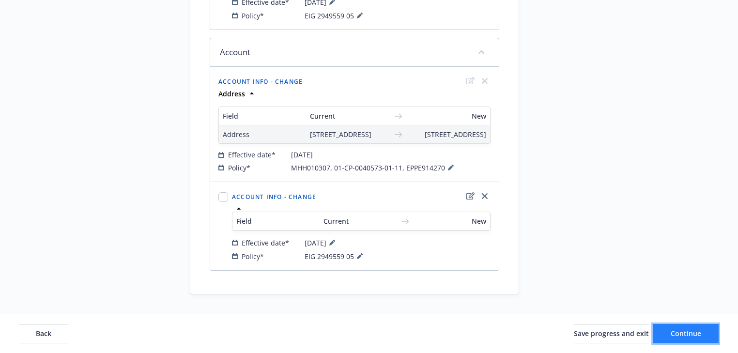
click at [685, 340] on button "Continue" at bounding box center [686, 333] width 66 height 19
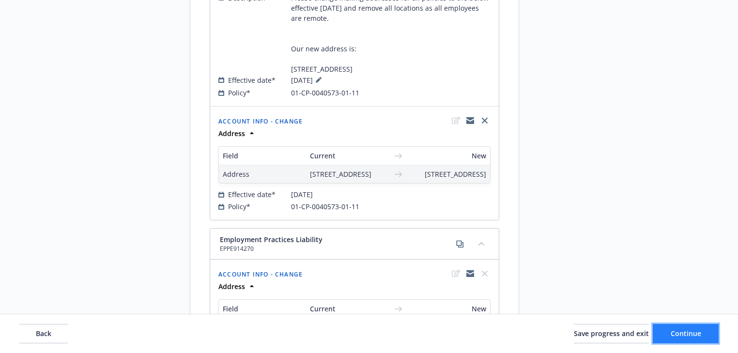
click at [685, 340] on button "Continue" at bounding box center [686, 333] width 66 height 19
select select "ACCEPTED"
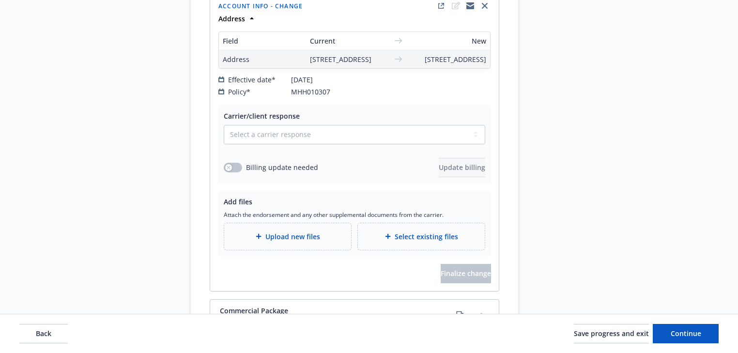
scroll to position [1742, 0]
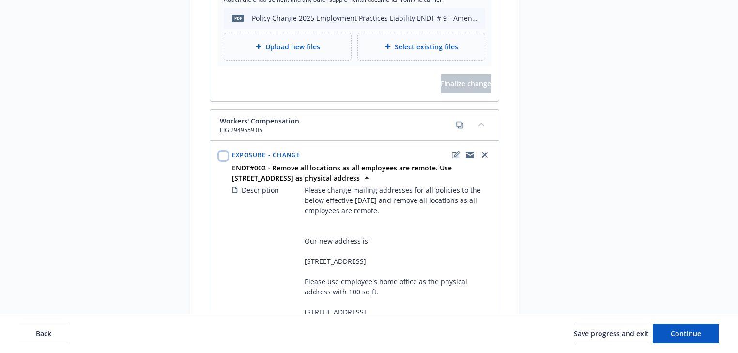
click at [223, 161] on input "checkbox" at bounding box center [224, 156] width 10 height 10
checkbox input "true"
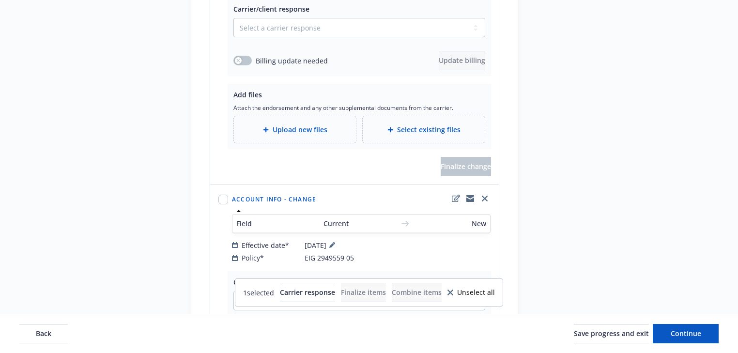
scroll to position [2207, 0]
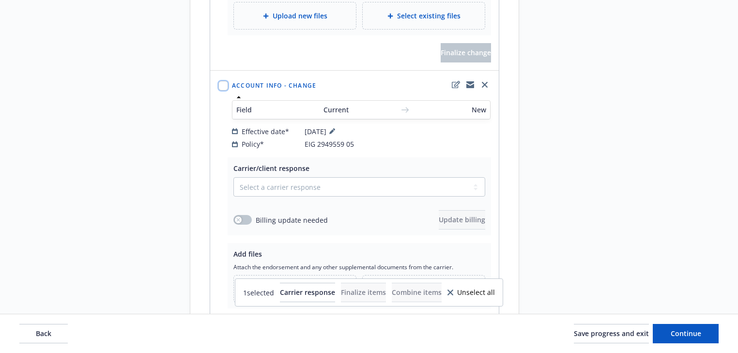
click at [225, 91] on input "checkbox" at bounding box center [224, 86] width 10 height 10
checkbox input "true"
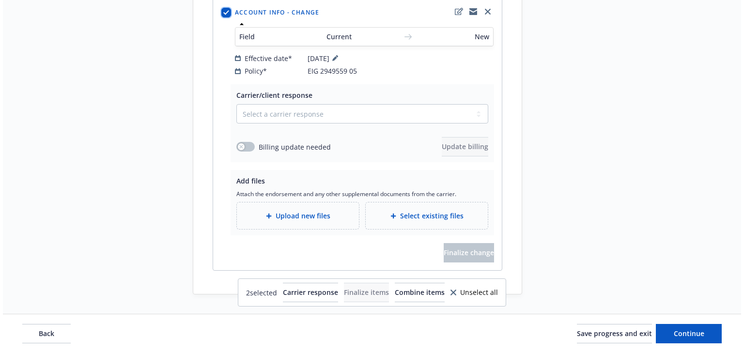
scroll to position [2335, 0]
click at [436, 295] on span "Combine items" at bounding box center [417, 292] width 50 height 9
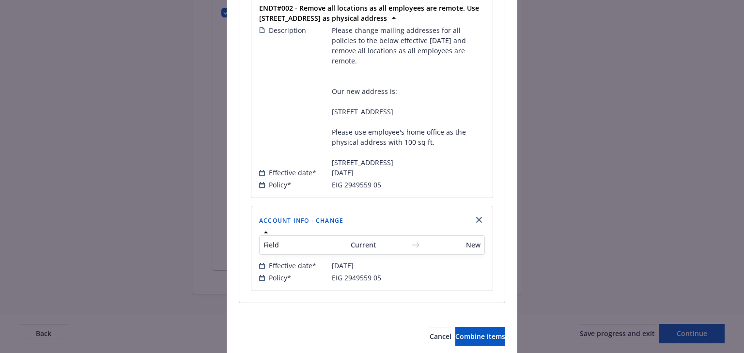
scroll to position [233, 0]
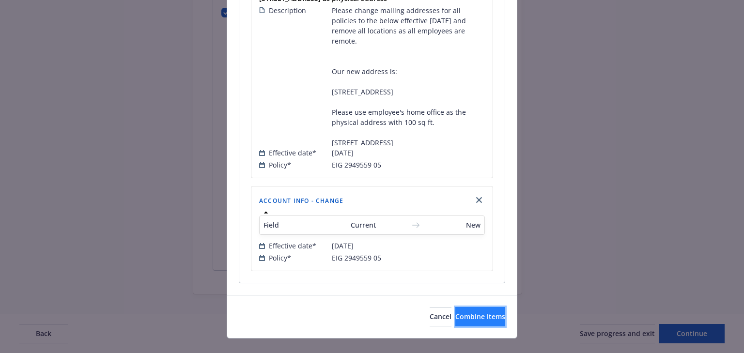
click at [469, 322] on button "Combine items" at bounding box center [480, 316] width 50 height 19
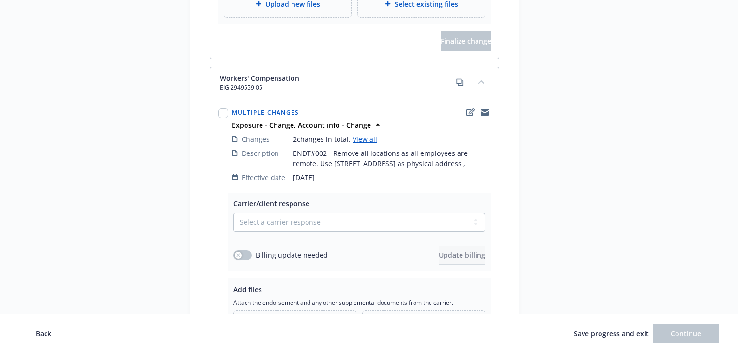
scroll to position [1745, 0]
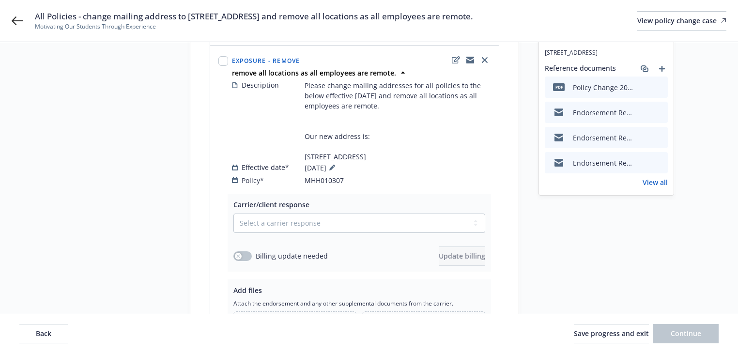
scroll to position [0, 0]
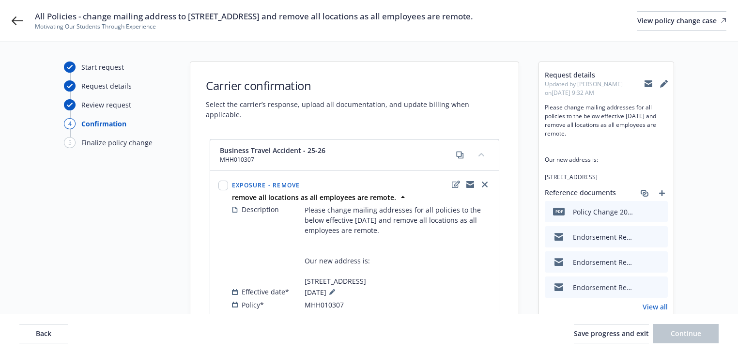
copy span "change mailing address to 4924 Balboa Blvd, PMB#342, Encino, Ca 91316 and remov…"
drag, startPoint x: 83, startPoint y: 17, endPoint x: 579, endPoint y: 19, distance: 495.7
click at [579, 19] on div "All Policies - change mailing address to 4924 Balboa Blvd, PMB#342, Encino, Ca …" at bounding box center [381, 21] width 692 height 20
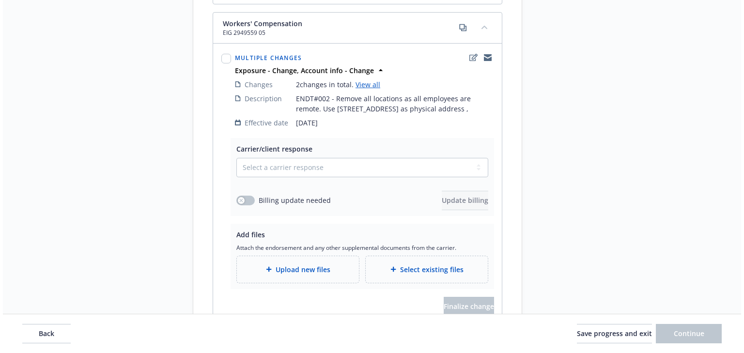
scroll to position [1939, 0]
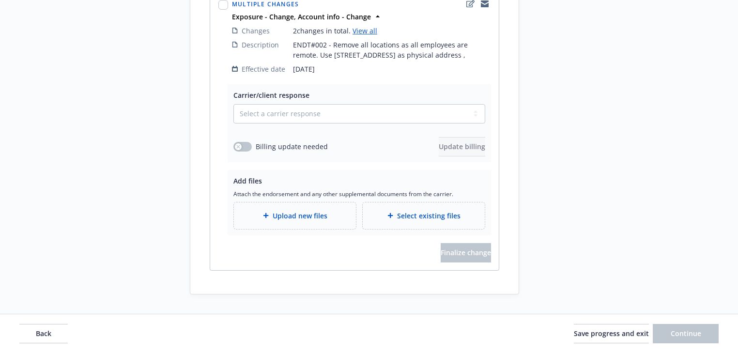
click at [317, 217] on span "Upload new files" at bounding box center [300, 216] width 55 height 10
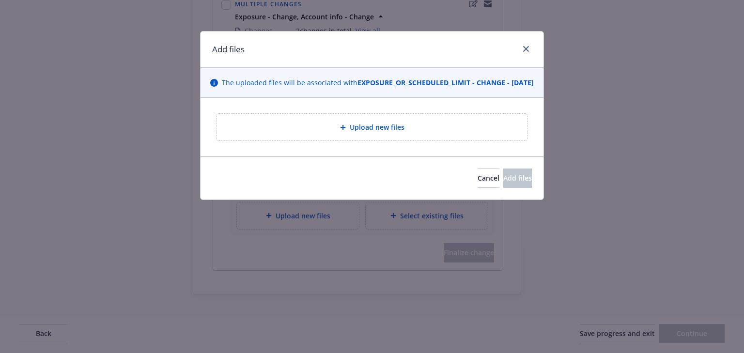
click at [372, 141] on div "Upload new files" at bounding box center [372, 127] width 311 height 27
click at [368, 141] on div "Upload new files" at bounding box center [372, 127] width 311 height 27
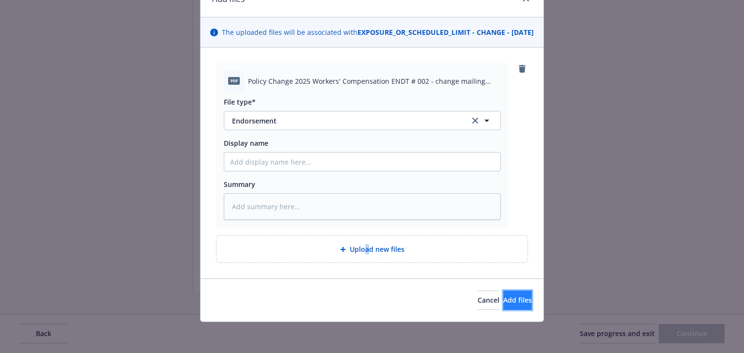
click at [512, 299] on span "Add files" at bounding box center [517, 300] width 29 height 9
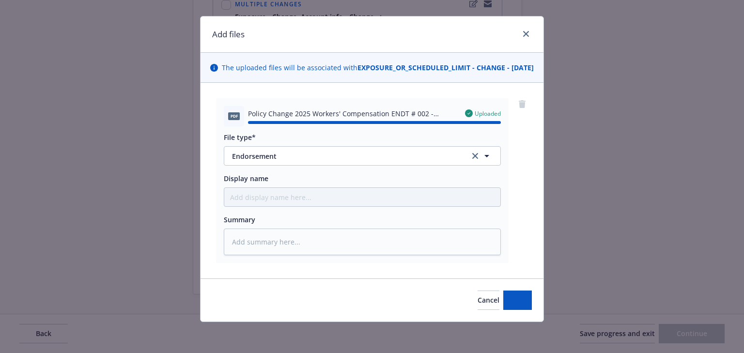
type textarea "x"
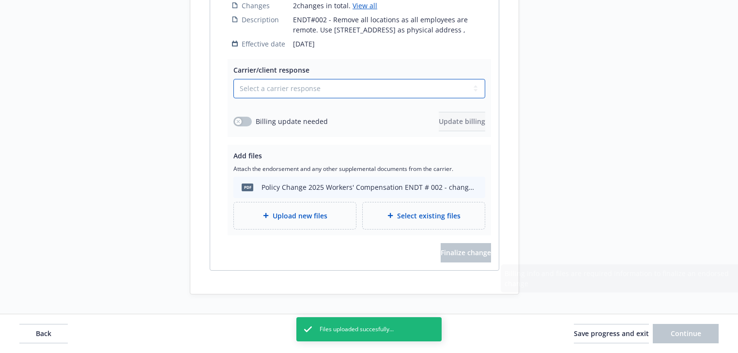
click at [297, 98] on select "Select a carrier response Accepted Accepted with revision No endorsement needed…" at bounding box center [360, 88] width 252 height 19
select select "ACCEPTED"
click at [234, 98] on select "Select a carrier response Accepted Accepted with revision No endorsement needed…" at bounding box center [360, 88] width 252 height 19
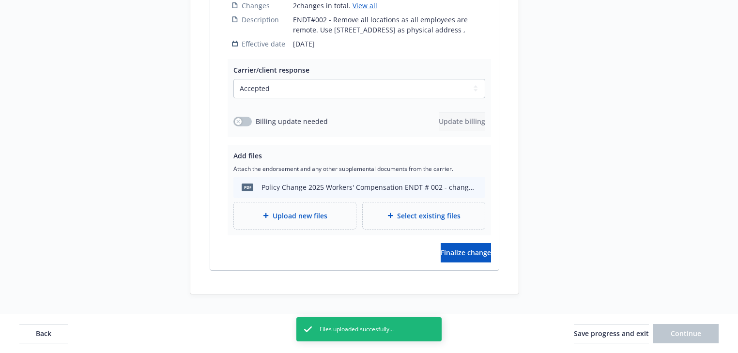
click at [482, 263] on button "Finalize change" at bounding box center [466, 252] width 50 height 19
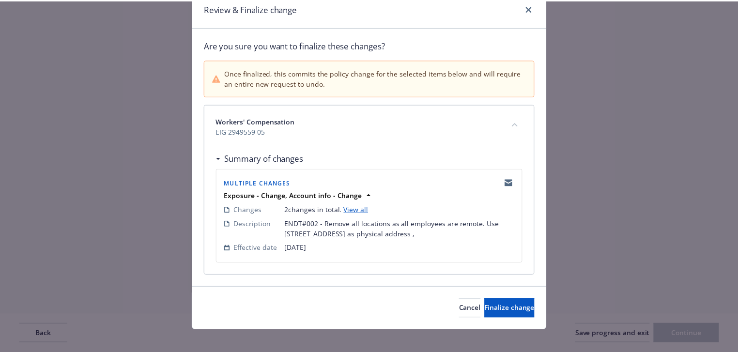
scroll to position [48, 0]
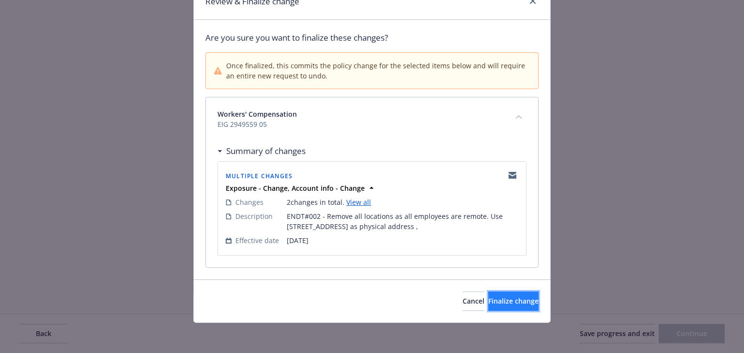
click at [512, 304] on span "Finalize change" at bounding box center [513, 301] width 50 height 9
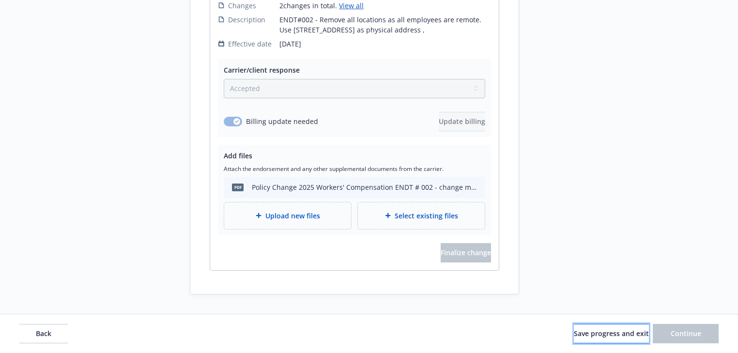
drag, startPoint x: 599, startPoint y: 333, endPoint x: 583, endPoint y: 327, distance: 17.0
click at [598, 333] on span "Save progress and exit" at bounding box center [611, 333] width 75 height 9
select select "ACCEPTED"
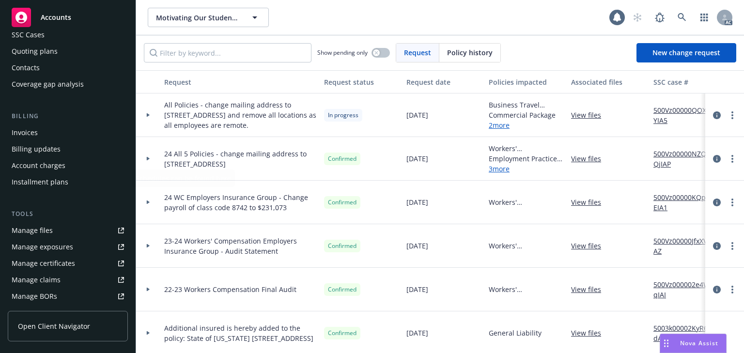
scroll to position [155, 0]
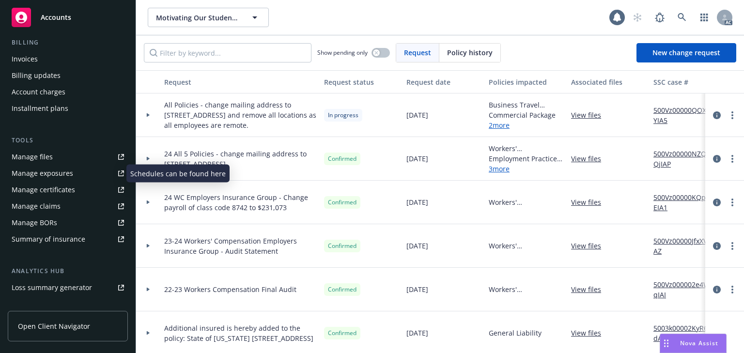
click at [67, 174] on div "Manage exposures" at bounding box center [43, 174] width 62 height 16
click at [150, 122] on div at bounding box center [148, 116] width 24 height 44
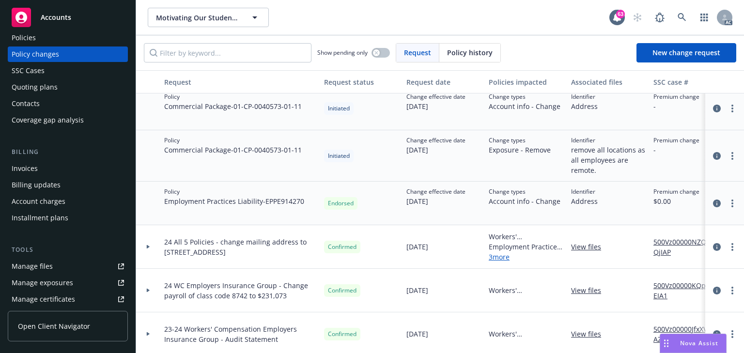
scroll to position [0, 0]
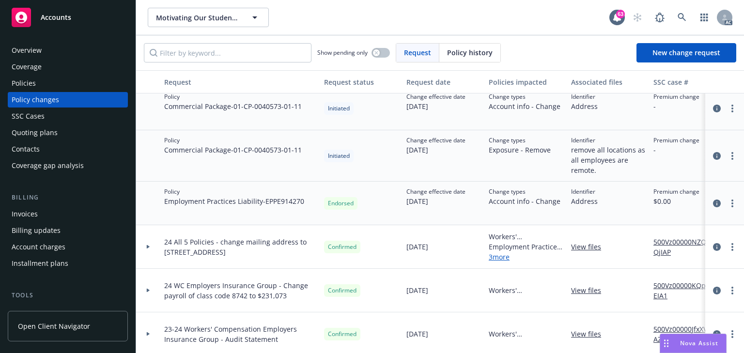
click at [36, 82] on div "Policies" at bounding box center [68, 84] width 112 height 16
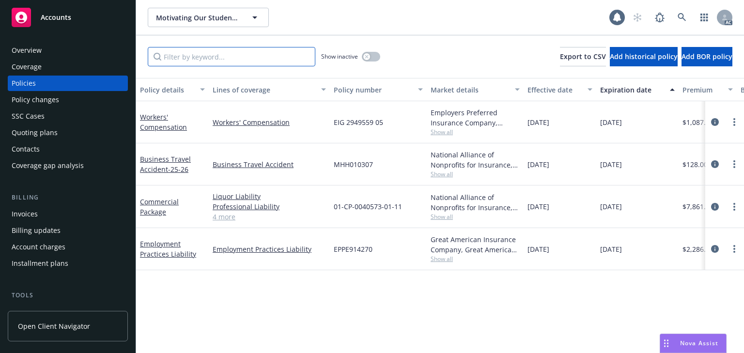
click at [250, 62] on input "Filter by keyword..." at bounding box center [232, 56] width 168 height 19
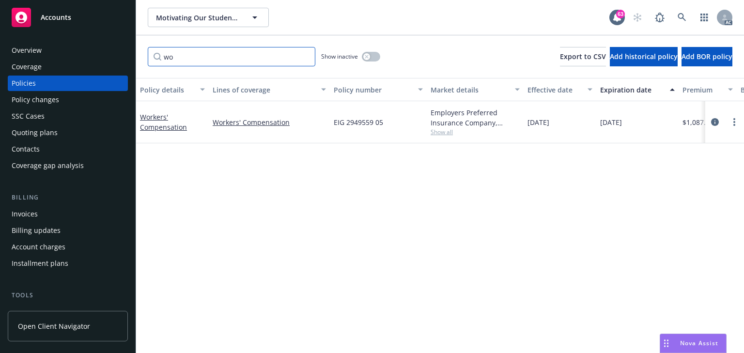
type input "w"
type input "9559"
click at [149, 114] on link "Workers' Compensation" at bounding box center [163, 121] width 47 height 19
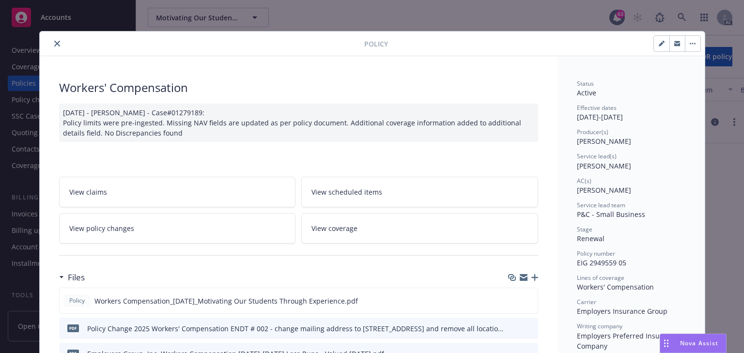
scroll to position [29, 0]
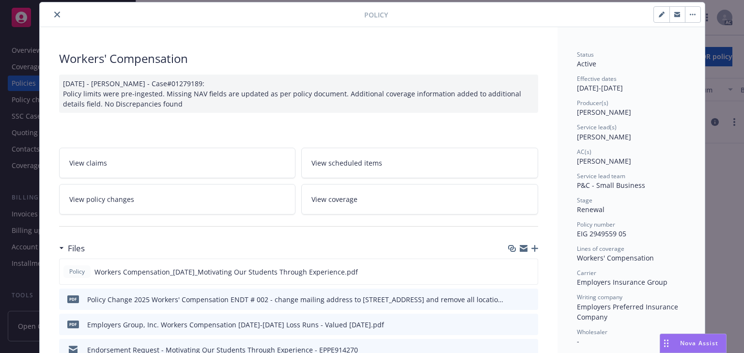
click at [302, 56] on div "Workers' Compensation" at bounding box center [298, 58] width 479 height 16
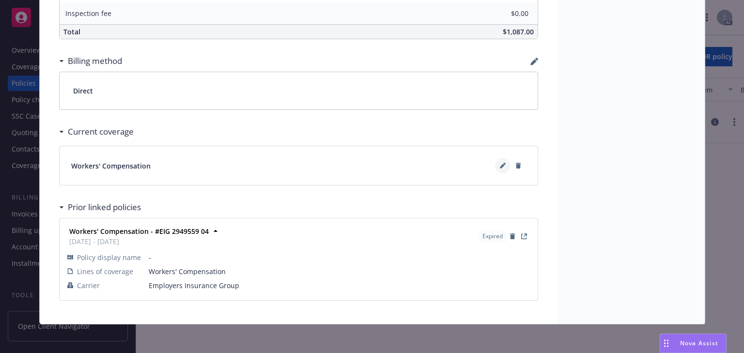
click at [500, 165] on icon at bounding box center [502, 166] width 5 height 5
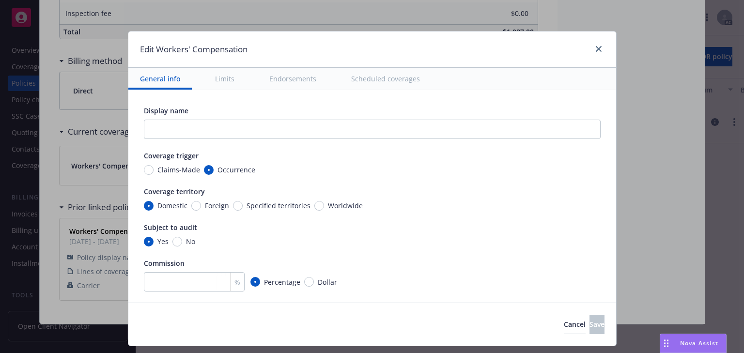
click at [386, 80] on button "Scheduled coverages" at bounding box center [386, 79] width 92 height 22
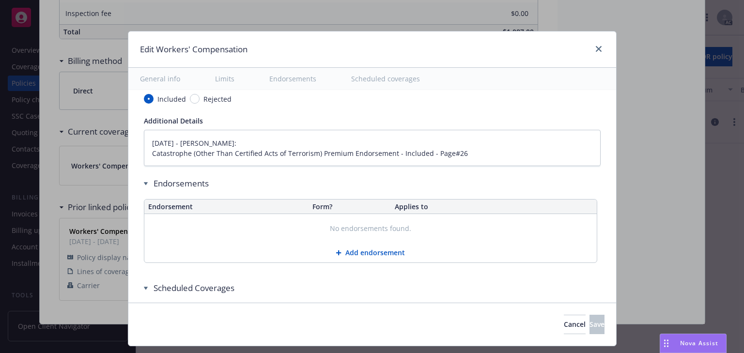
type textarea "x"
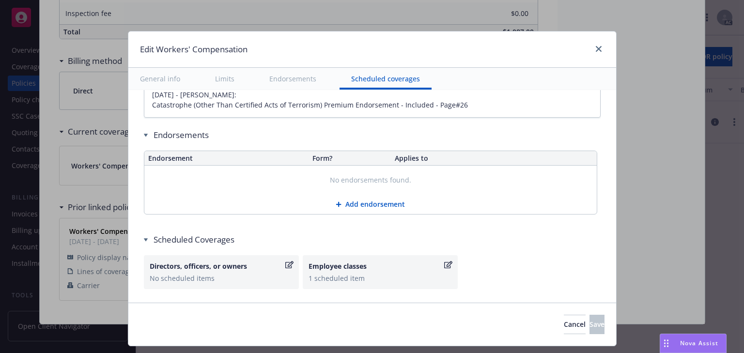
scroll to position [932, 0]
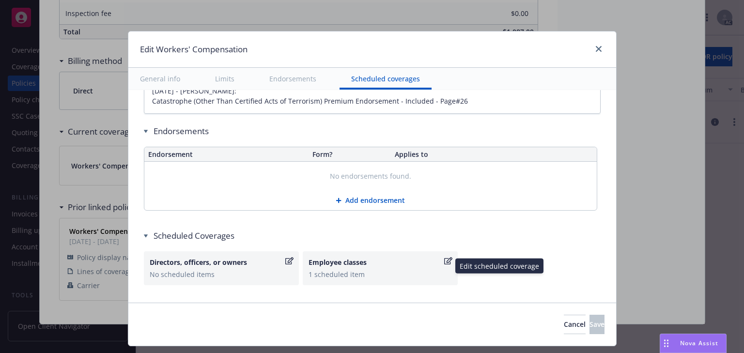
click at [446, 259] on icon "button" at bounding box center [448, 260] width 8 height 7
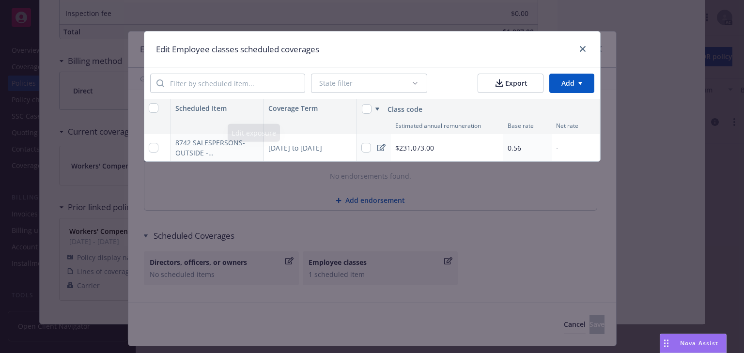
click at [310, 147] on div "11/07/2024 to 11/07/2025" at bounding box center [310, 147] width 93 height 27
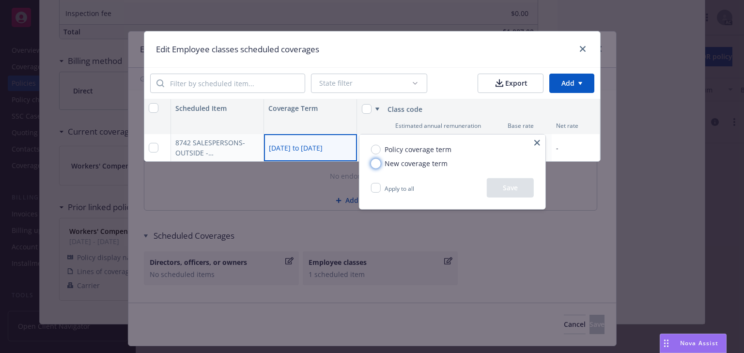
click at [373, 165] on input "New coverage term" at bounding box center [376, 163] width 10 height 10
radio input "true"
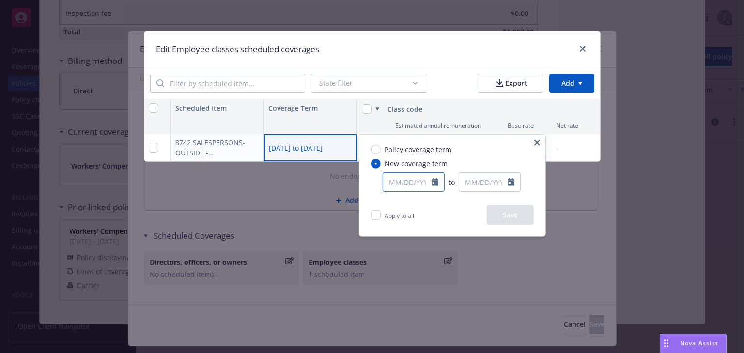
select select "8"
click at [421, 184] on input "text" at bounding box center [407, 182] width 48 height 18
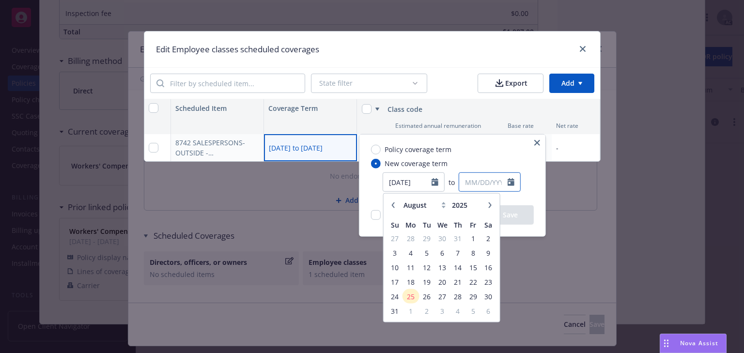
type input "11/07/2024"
click at [490, 182] on input "text" at bounding box center [483, 182] width 48 height 18
select select "8"
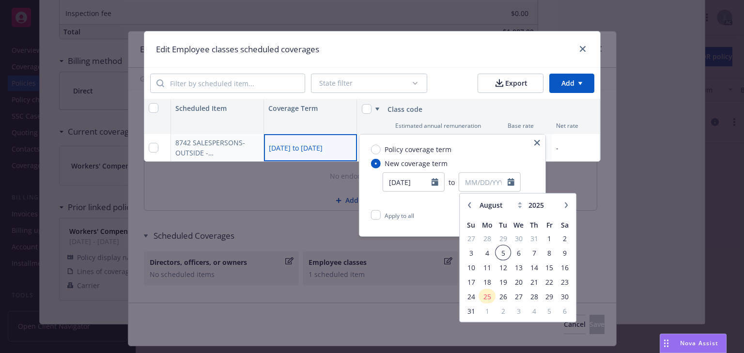
click at [504, 252] on span "5" at bounding box center [503, 253] width 13 height 12
type input "08/05/2025"
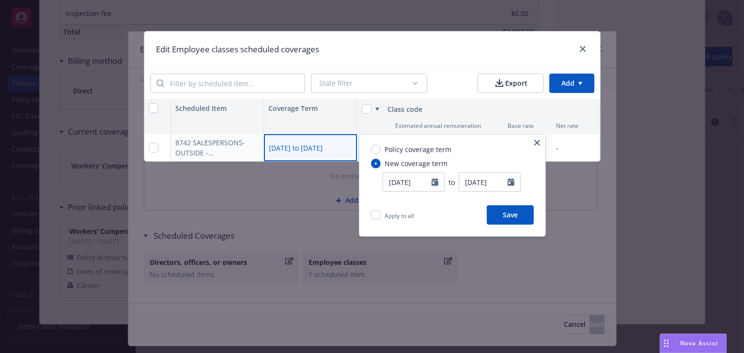
click at [508, 219] on button "Save" at bounding box center [510, 214] width 47 height 19
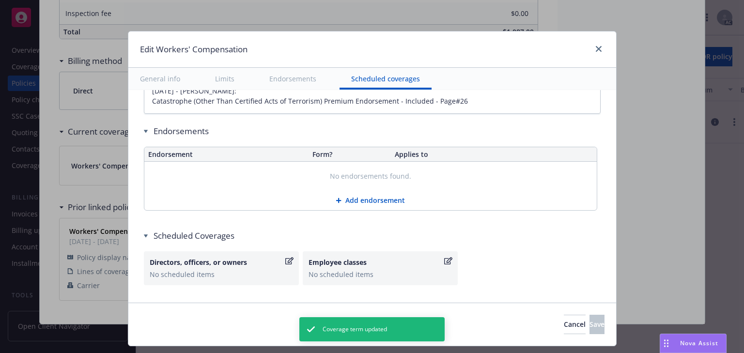
type textarea "x"
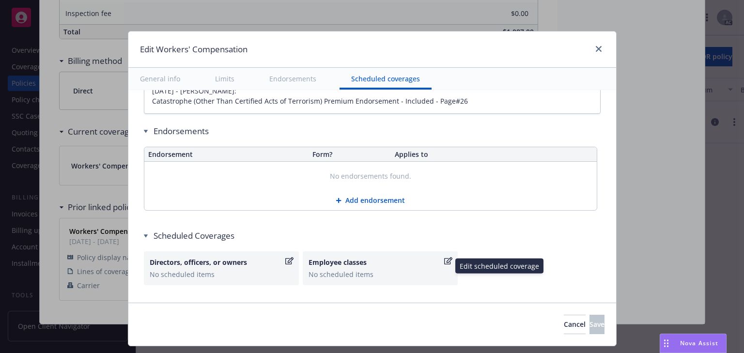
click at [340, 269] on div "No scheduled items" at bounding box center [380, 274] width 143 height 10
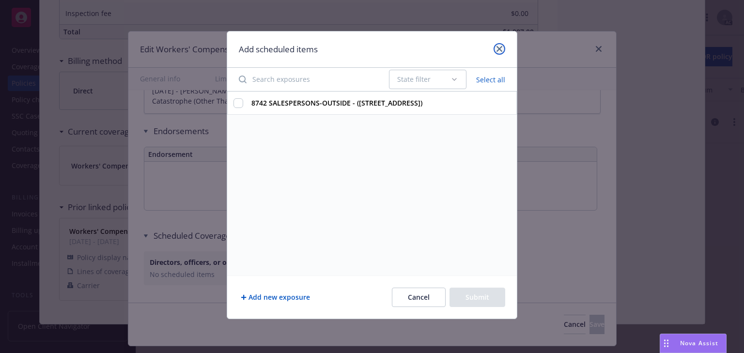
click at [497, 47] on icon "close" at bounding box center [500, 49] width 6 height 6
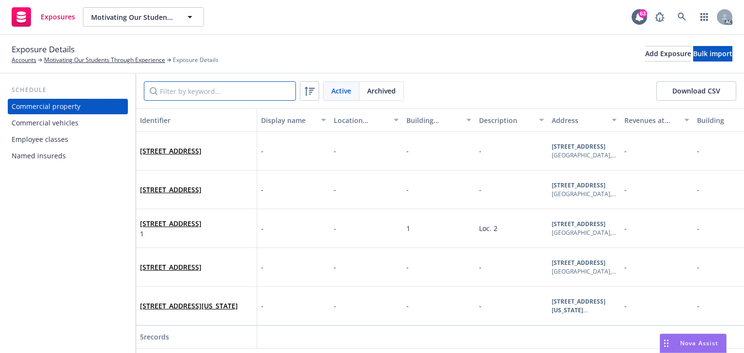
click at [225, 95] on input "Filter by keyword..." at bounding box center [220, 90] width 152 height 19
paste input "1107 FAIR OAKS AVE #466"
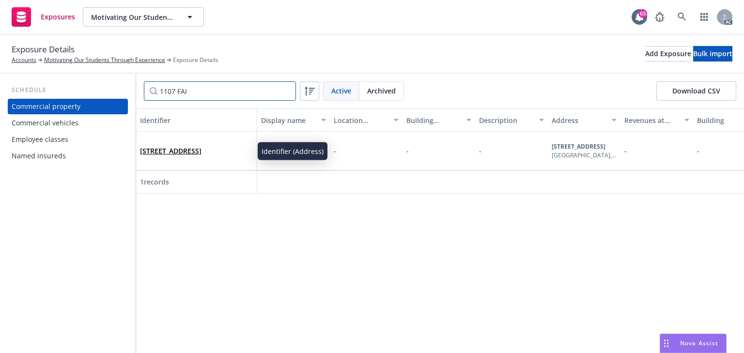
type input "1107 FAI"
click at [192, 148] on link "1107 Fair Oaks Ave # 466 South Pasadena, CA 91030" at bounding box center [171, 150] width 62 height 9
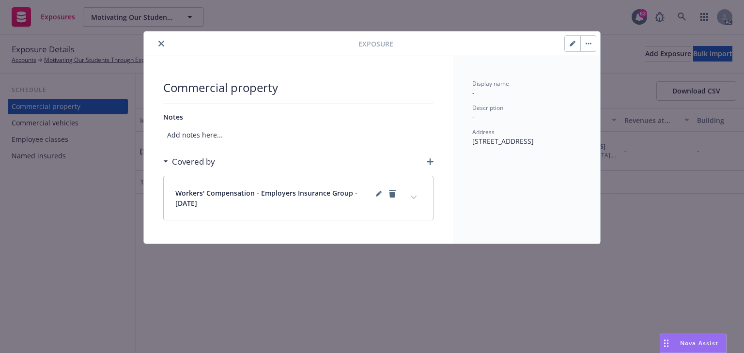
click at [417, 199] on icon "expand content" at bounding box center [414, 198] width 6 height 4
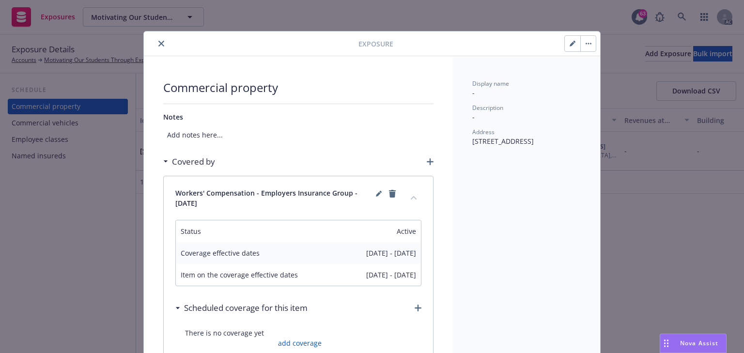
click at [407, 199] on button "collapse content" at bounding box center [414, 198] width 16 height 16
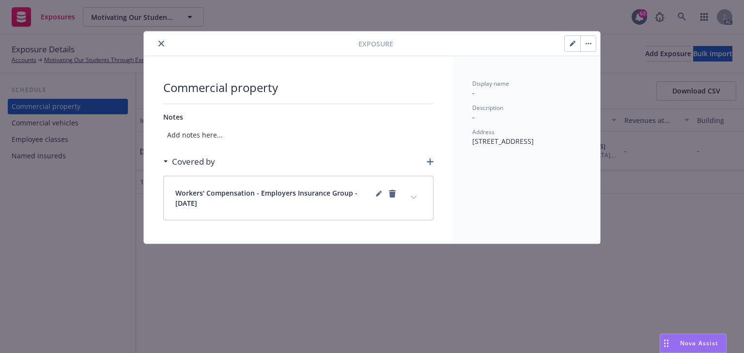
click at [465, 209] on div "Display name - Description - Address 1107 Fair Oaks Ave # 466 South Pasadena, C…" at bounding box center [526, 150] width 147 height 188
click at [588, 47] on button "button" at bounding box center [588, 44] width 16 height 16
click at [603, 70] on link "Archive" at bounding box center [608, 70] width 55 height 19
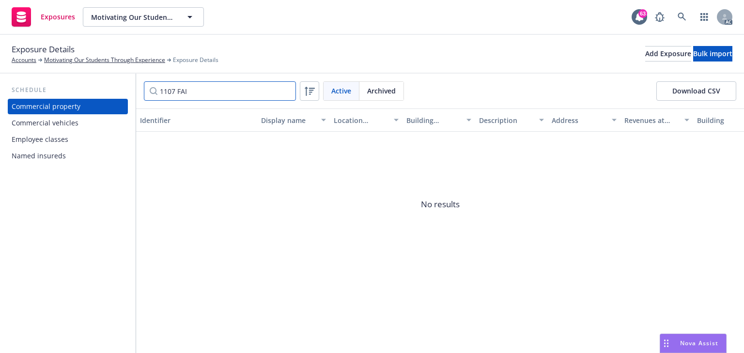
drag, startPoint x: 210, startPoint y: 91, endPoint x: 13, endPoint y: 88, distance: 197.2
click at [54, 88] on div "Schedule Commercial property Commercial vehicles Employee classes Named insured…" at bounding box center [372, 214] width 744 height 280
type input "5480"
click at [645, 53] on div "Add Exposure" at bounding box center [668, 54] width 46 height 15
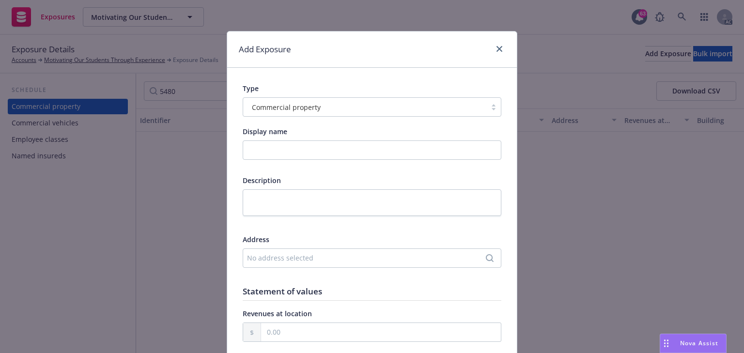
click at [291, 258] on div "No address selected" at bounding box center [367, 258] width 240 height 10
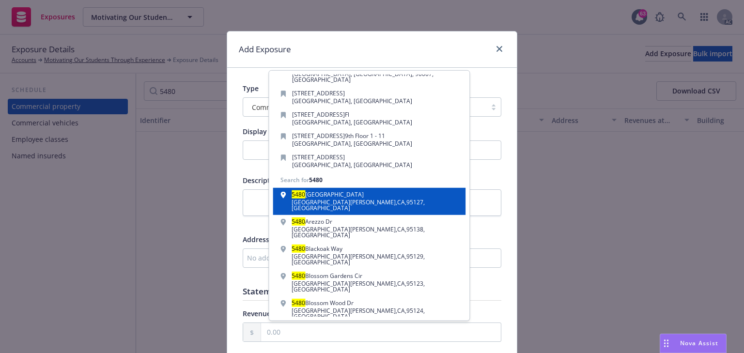
scroll to position [69, 0]
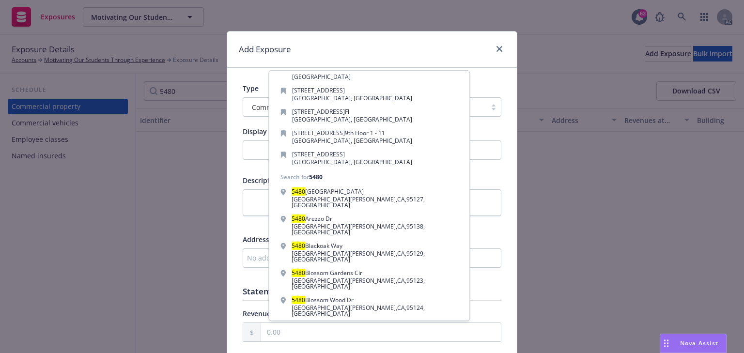
type input "5480"
click at [359, 327] on div "Add custom address" at bounding box center [369, 336] width 181 height 19
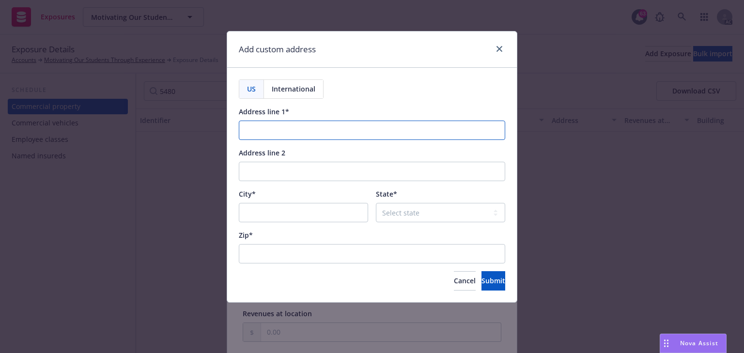
click at [286, 131] on input "Address line 1*" at bounding box center [372, 130] width 266 height 19
paste input "5480 QUAKERTOWN AVE #217"
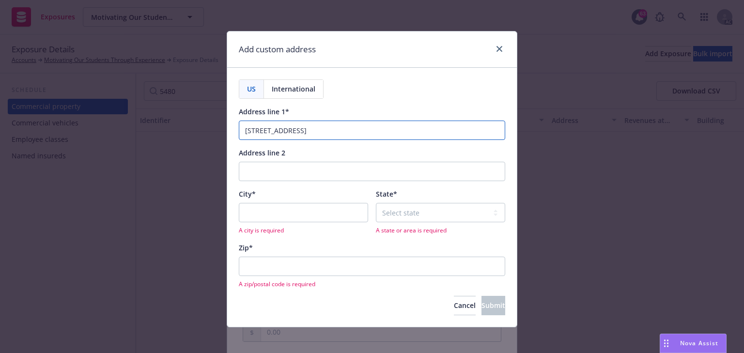
type input "5480 QUAKERTOWN AVE #217"
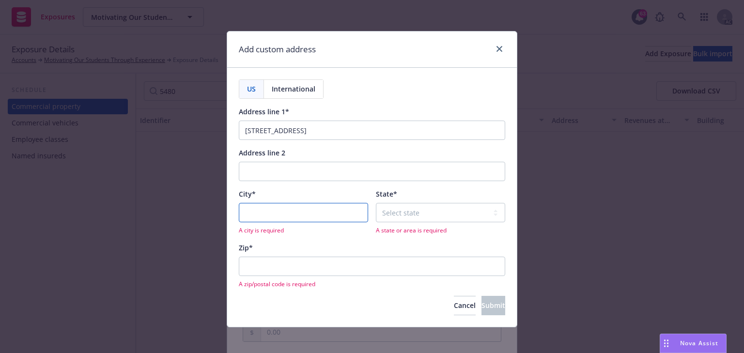
click at [269, 213] on input "City*" at bounding box center [303, 212] width 129 height 19
paste input "WOODLAND HILLS"
type input "WOODLAND HILLS"
click at [385, 215] on select "Select state Alabama Alaska American Samoa Arizona Arkansas Baker Island Califo…" at bounding box center [440, 212] width 129 height 19
select select "CA"
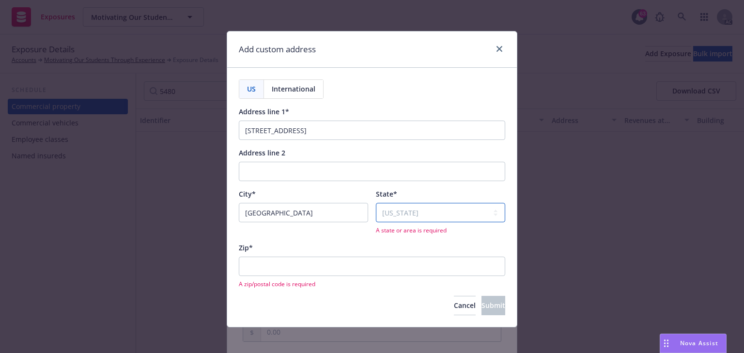
click at [376, 203] on select "Select state Alabama Alaska American Samoa Arizona Arkansas Baker Island Califo…" at bounding box center [440, 212] width 129 height 19
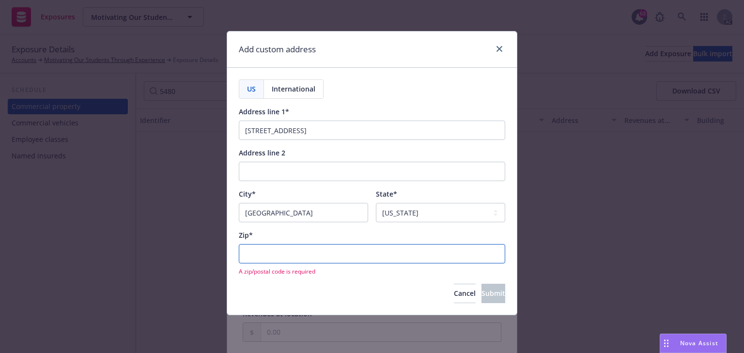
click at [330, 245] on input "Zip*" at bounding box center [372, 253] width 266 height 19
paste input "91364"
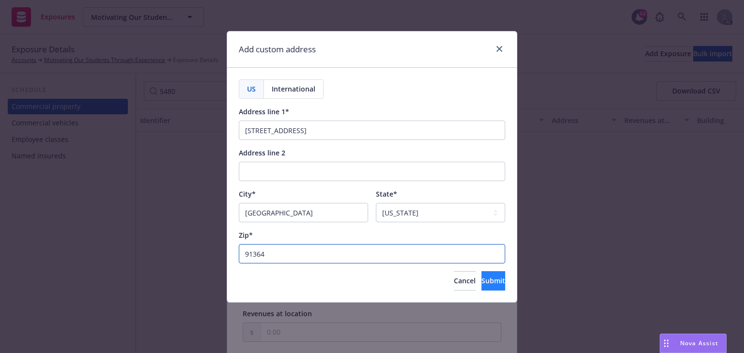
type input "91364"
click at [482, 281] on span "Submit" at bounding box center [494, 280] width 24 height 9
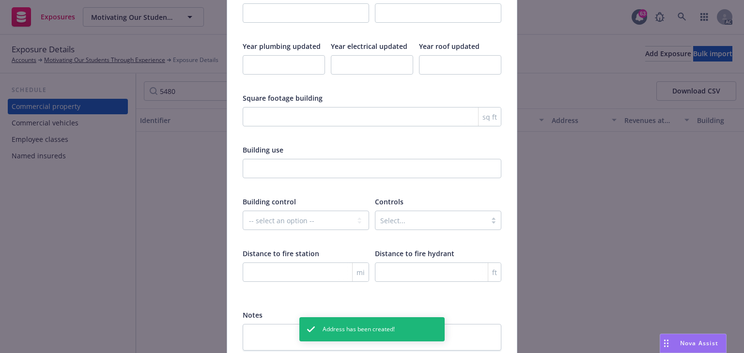
scroll to position [1610, 0]
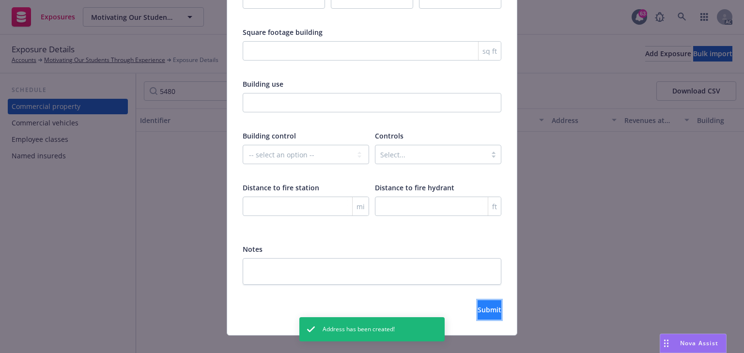
click at [479, 305] on span "Submit" at bounding box center [490, 309] width 24 height 9
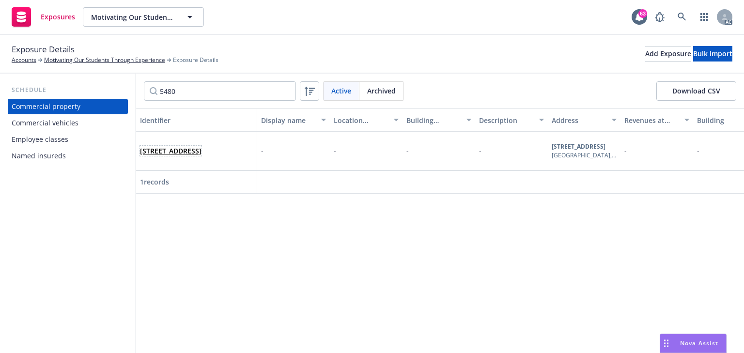
click at [202, 151] on link "5480 QUAKERTOWN AVE #217, WOODLAND HILLS, CA, 91364, USA" at bounding box center [171, 150] width 62 height 9
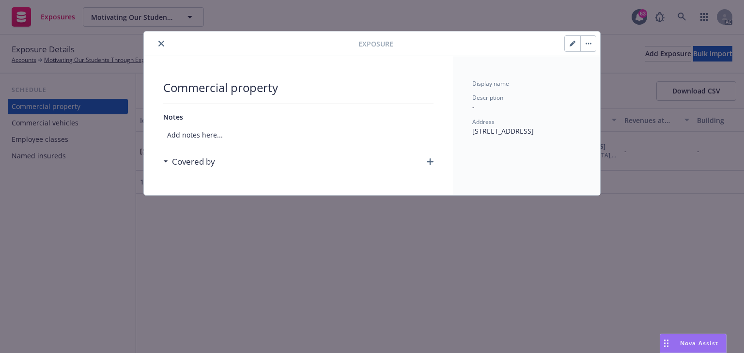
click at [432, 164] on icon "button" at bounding box center [430, 161] width 7 height 7
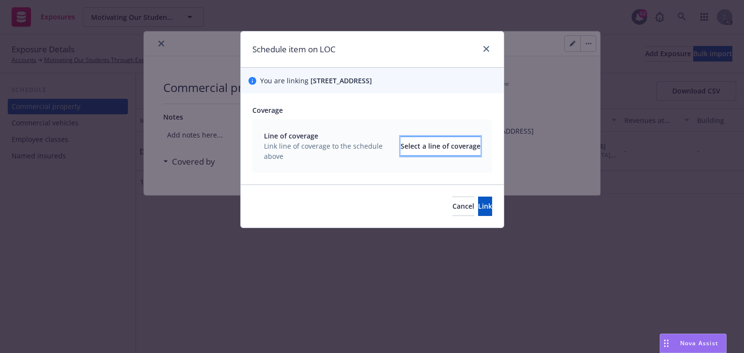
click at [439, 156] on div "Select a line of coverage" at bounding box center [441, 146] width 80 height 18
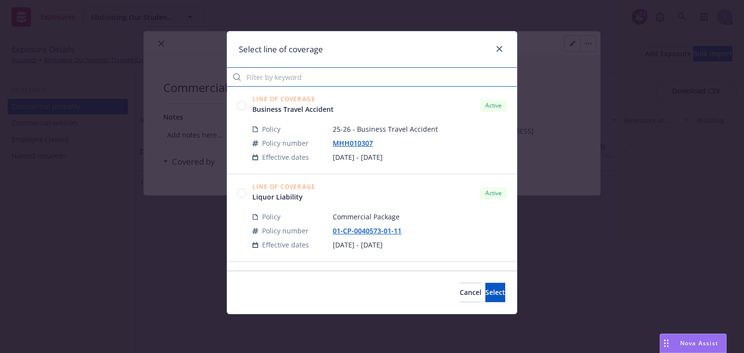
click at [262, 82] on input "Filter by keyword" at bounding box center [372, 76] width 290 height 19
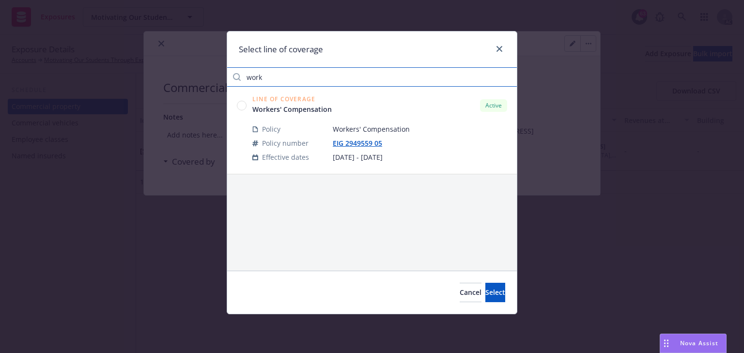
type input "work"
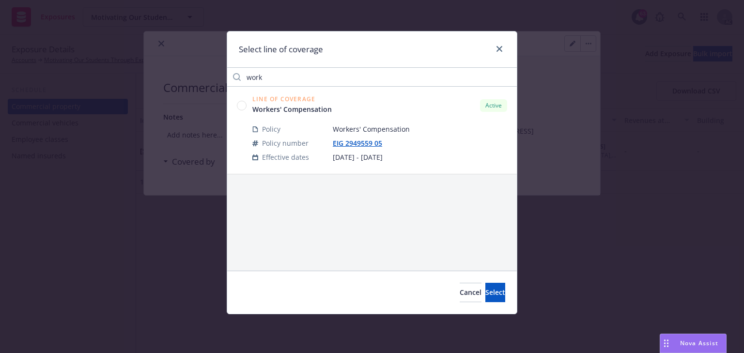
click at [242, 106] on circle at bounding box center [241, 105] width 9 height 9
click at [485, 291] on span "Select" at bounding box center [495, 292] width 20 height 9
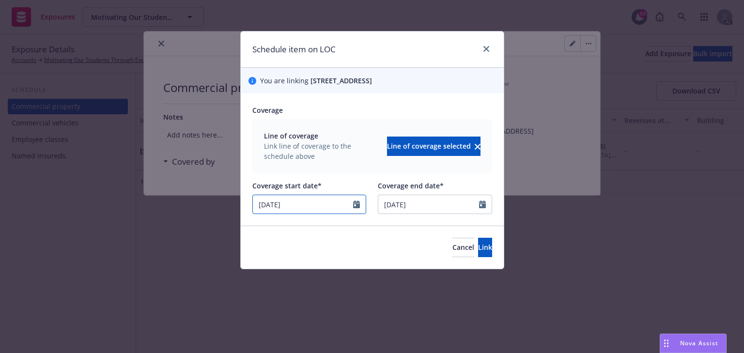
drag, startPoint x: 324, startPoint y: 208, endPoint x: 14, endPoint y: 215, distance: 310.2
click at [25, 214] on div "Schedule item on LOC You are linking 5480 QUAKERTOWN AVE #217, WOODLAND HILLS, …" at bounding box center [372, 176] width 744 height 353
select select "11"
type input "08/05/2025"
click at [478, 257] on button "Link" at bounding box center [485, 247] width 14 height 19
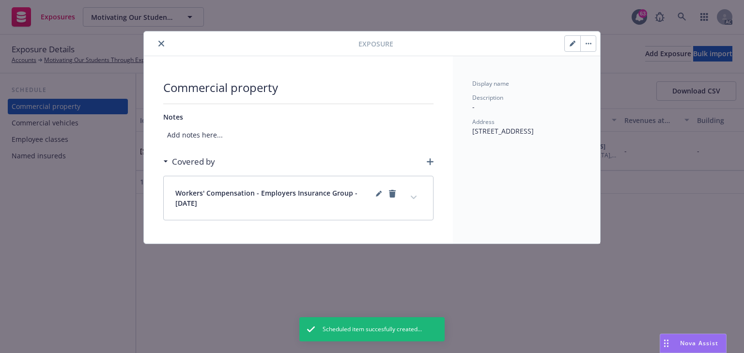
click at [409, 192] on button "expand content" at bounding box center [414, 198] width 16 height 16
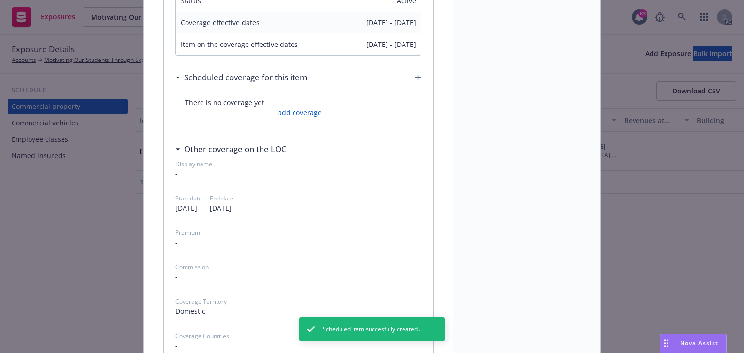
scroll to position [233, 0]
click at [279, 110] on link "add coverage" at bounding box center [299, 111] width 46 height 10
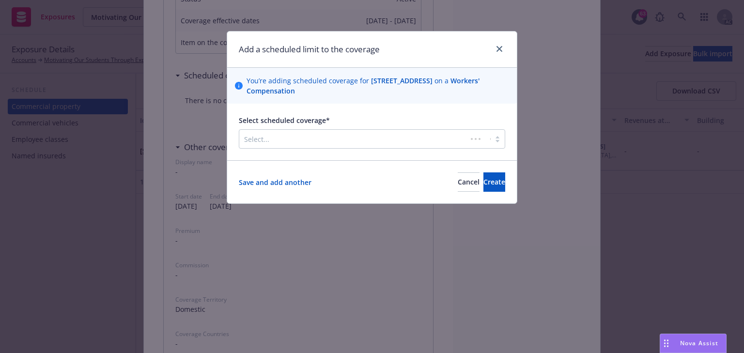
click at [362, 139] on div at bounding box center [353, 139] width 218 height 12
click at [458, 186] on span "Cancel" at bounding box center [469, 181] width 22 height 9
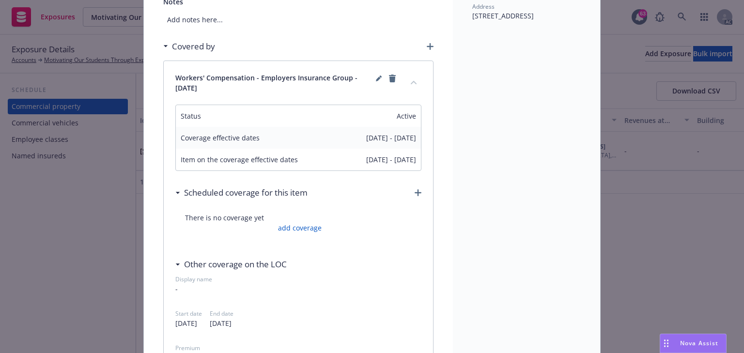
scroll to position [0, 0]
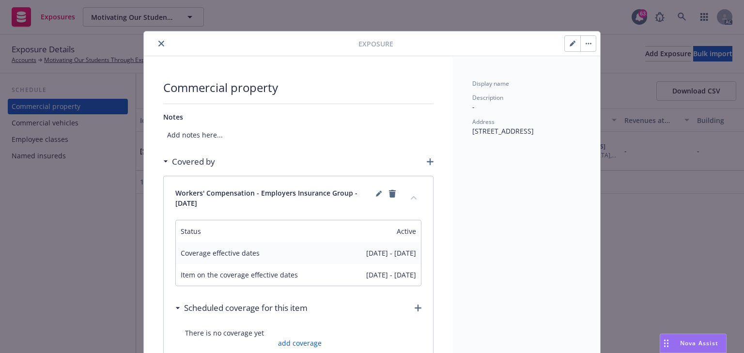
click at [158, 42] on icon "close" at bounding box center [161, 44] width 6 height 6
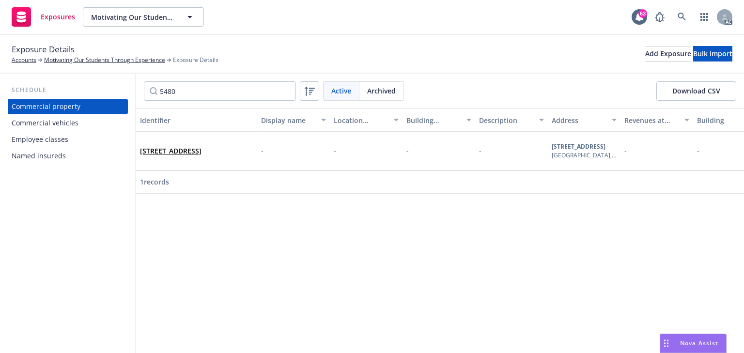
click at [62, 140] on div "Employee classes" at bounding box center [40, 140] width 57 height 16
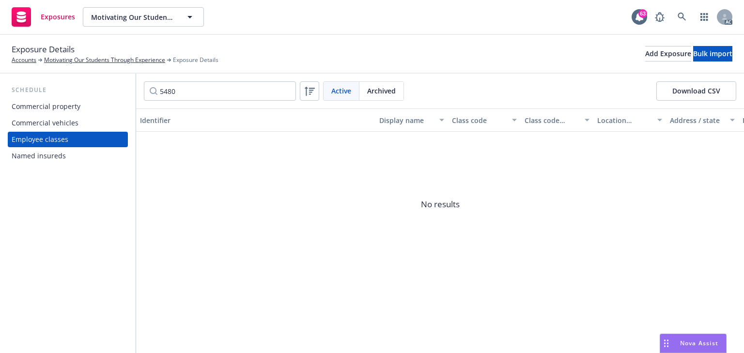
click at [45, 154] on div "Named insureds" at bounding box center [39, 156] width 54 height 16
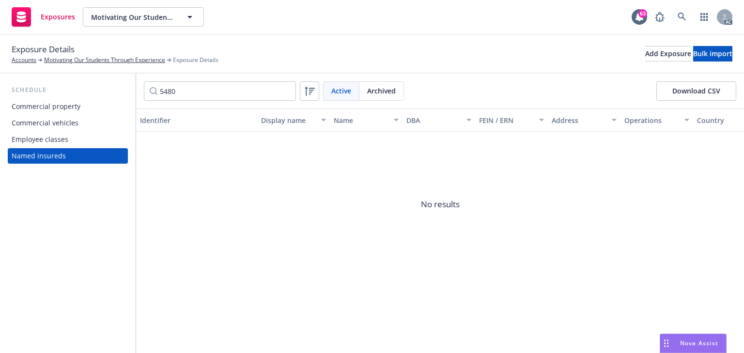
click at [50, 143] on div "Employee classes" at bounding box center [40, 140] width 57 height 16
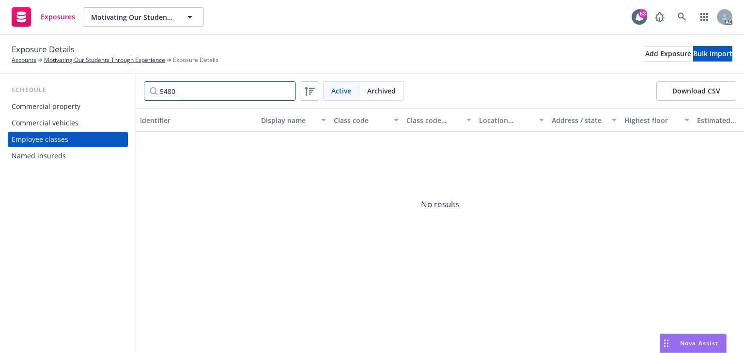
drag, startPoint x: 194, startPoint y: 95, endPoint x: 25, endPoint y: 103, distance: 168.8
click at [29, 103] on div "Schedule Commercial property Commercial vehicles Employee classes Named insured…" at bounding box center [372, 214] width 744 height 280
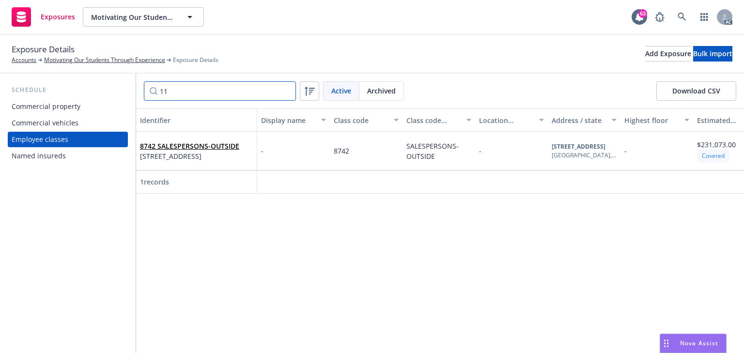
type input "11"
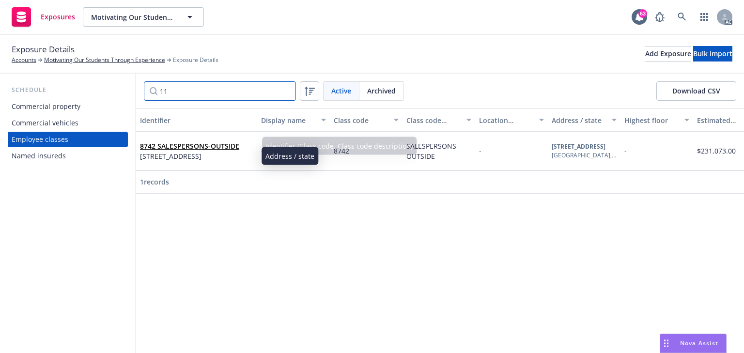
click at [181, 94] on input "11" at bounding box center [220, 90] width 152 height 19
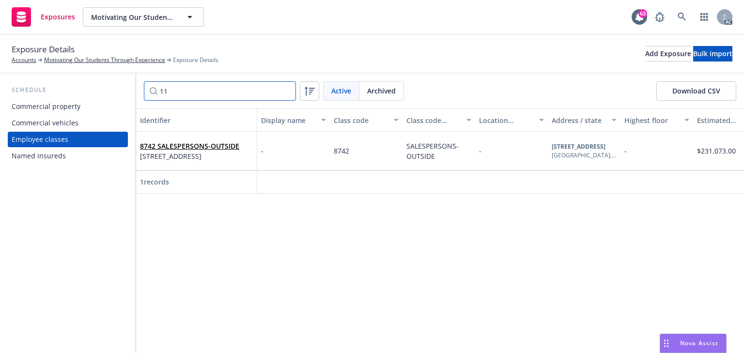
click at [181, 94] on input "11" at bounding box center [220, 90] width 152 height 19
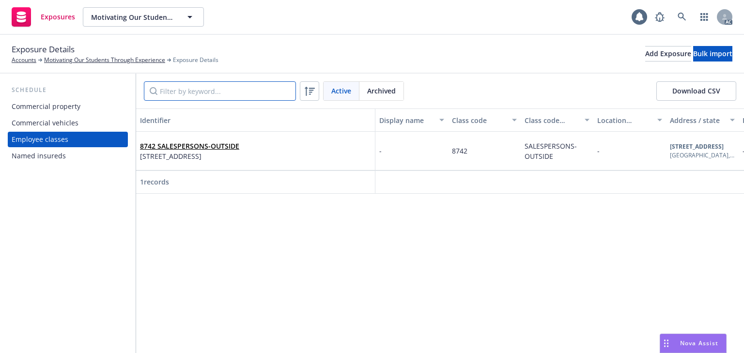
click at [194, 87] on input "Filter by keyword..." at bounding box center [220, 90] width 152 height 19
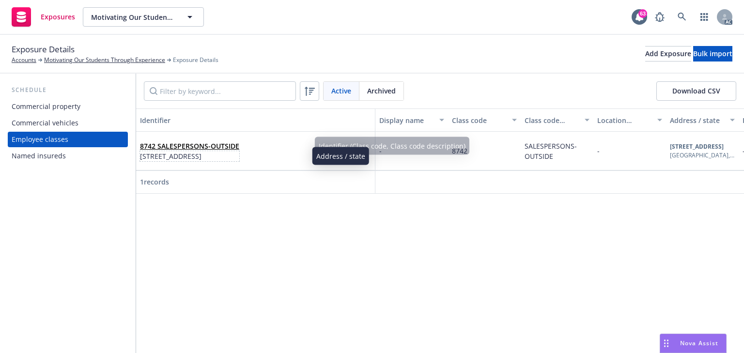
click at [239, 159] on span "1107 Fair Oaks Ave # 466 South Pasadena, CA 91030" at bounding box center [189, 156] width 99 height 10
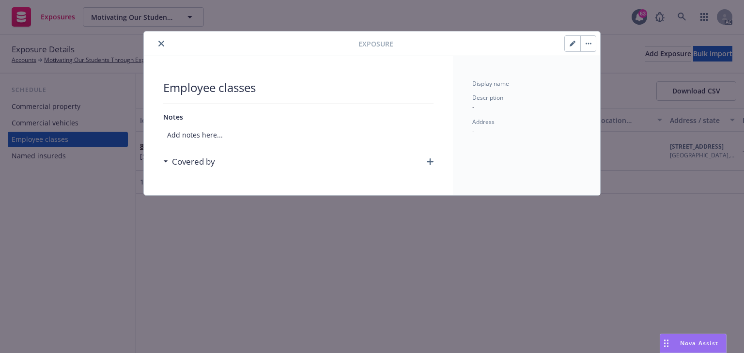
click at [589, 43] on icon "button" at bounding box center [589, 44] width 6 height 2
click at [590, 67] on link "Archive" at bounding box center [608, 70] width 55 height 19
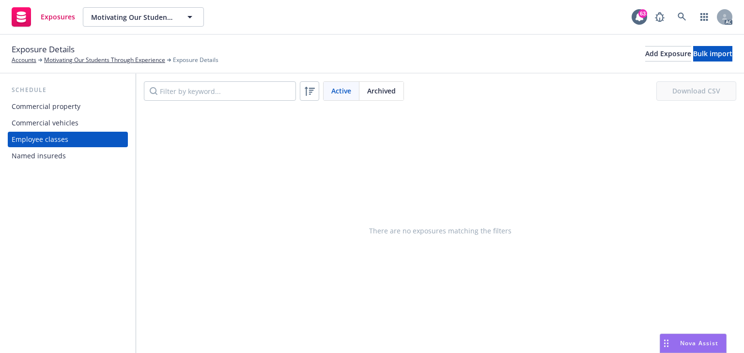
click at [624, 62] on div "Exposure Details Accounts Motivating Our Students Through Experience Exposure D…" at bounding box center [372, 53] width 721 height 21
click at [645, 55] on div "Add Exposure" at bounding box center [668, 54] width 46 height 15
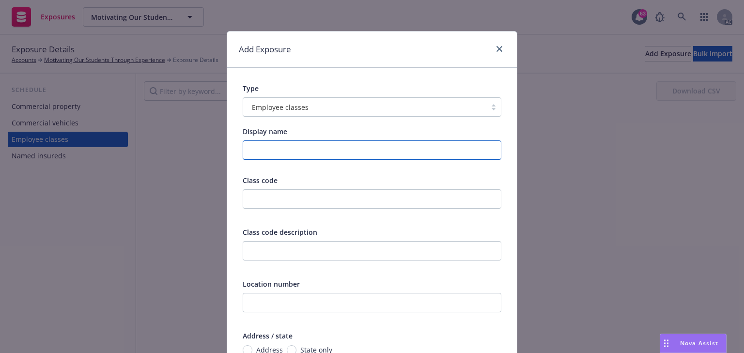
drag, startPoint x: 265, startPoint y: 151, endPoint x: 262, endPoint y: 180, distance: 29.7
click at [265, 151] on input "Display name" at bounding box center [372, 150] width 259 height 19
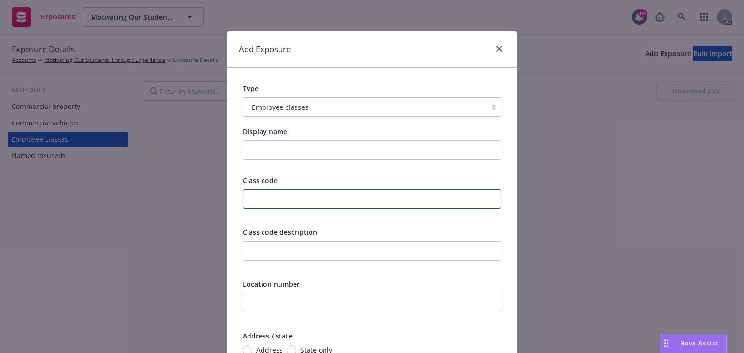
click at [262, 202] on input "text" at bounding box center [372, 198] width 259 height 19
type input "8742"
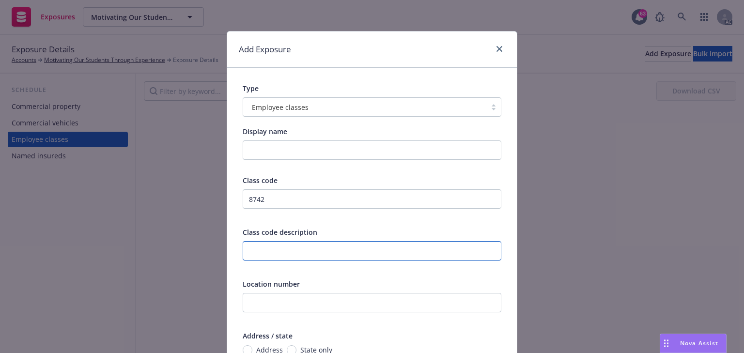
click at [262, 257] on input "text" at bounding box center [372, 250] width 259 height 19
paste input "SALESPERSONS-OUTSIDE"
type input "SALESPERSONS-OUTSIDE"
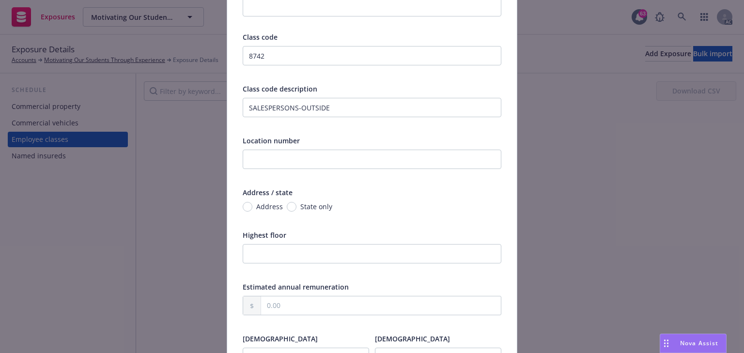
scroll to position [194, 0]
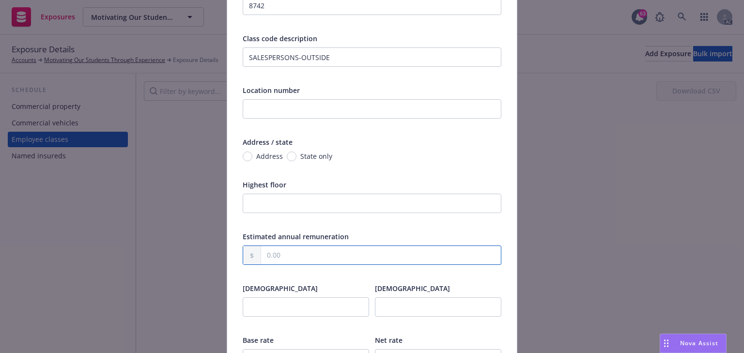
click at [283, 254] on input "text" at bounding box center [381, 255] width 240 height 18
paste input "231,073.00"
type input "231,073.00"
click at [243, 155] on input "Address" at bounding box center [248, 157] width 10 height 10
radio input "true"
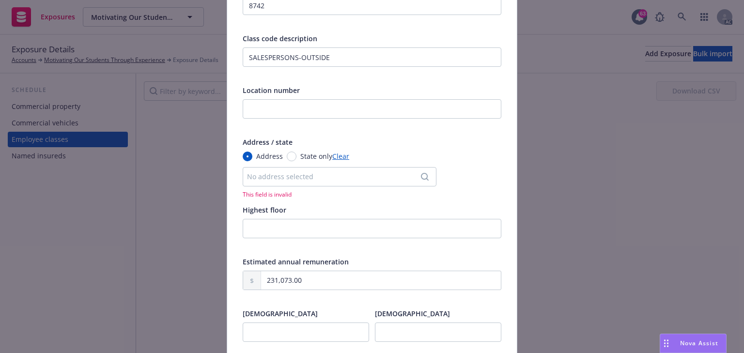
click at [281, 174] on div "No address selected" at bounding box center [334, 177] width 175 height 10
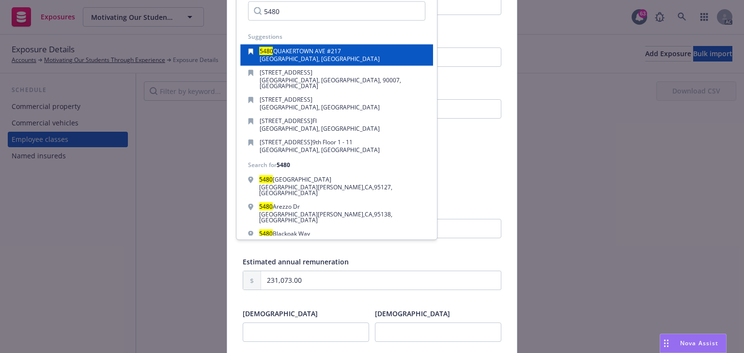
type input "5480"
click at [300, 58] on span "WOODLAND HILLS, CA, 91364, USA" at bounding box center [320, 59] width 120 height 8
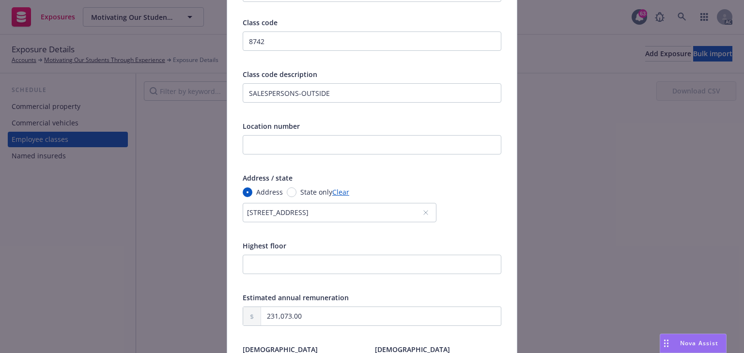
scroll to position [116, 0]
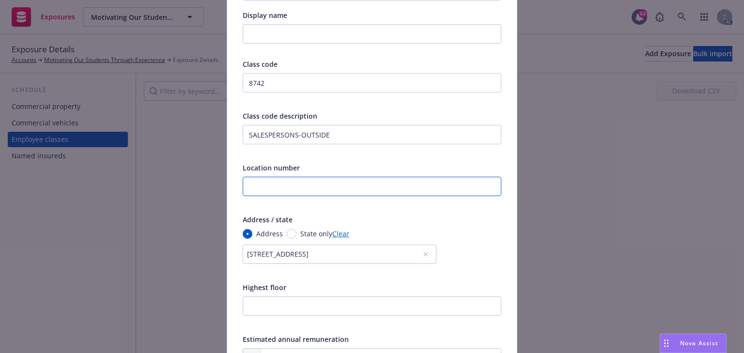
click at [290, 188] on input "text" at bounding box center [372, 186] width 259 height 19
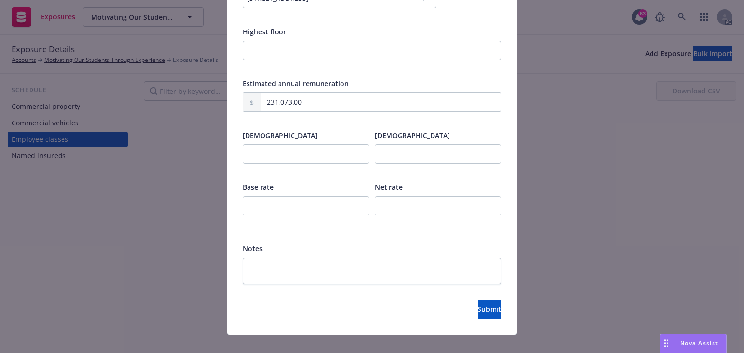
scroll to position [385, 0]
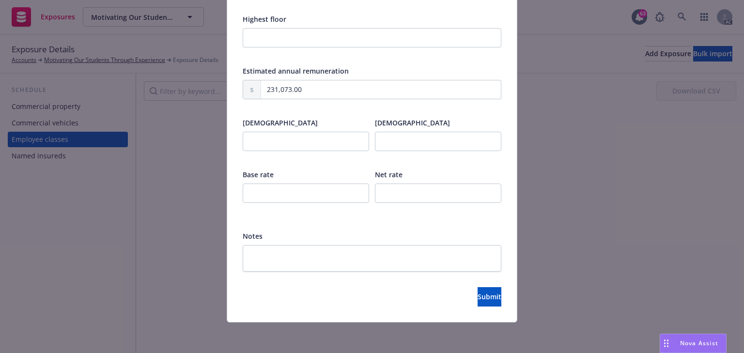
type input "2"
click at [269, 184] on input "number" at bounding box center [306, 193] width 126 height 19
click at [280, 190] on input "number" at bounding box center [306, 193] width 126 height 19
type input "0.56"
click at [478, 302] on button "Submit" at bounding box center [490, 296] width 24 height 19
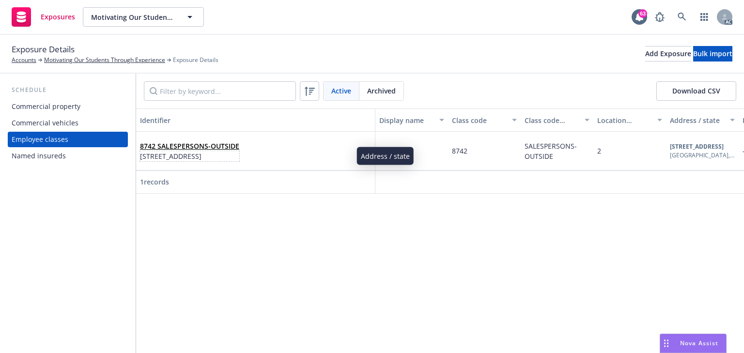
click at [200, 155] on span "5480 QUAKERTOWN AVE #217, WOODLAND HILLS, CA, 91364, USA" at bounding box center [189, 156] width 99 height 10
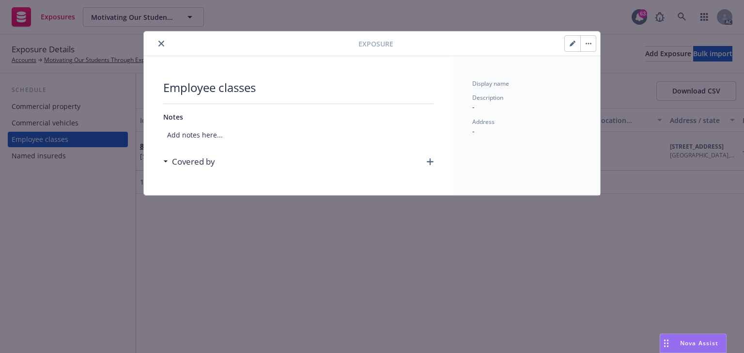
click at [428, 158] on icon "button" at bounding box center [430, 161] width 7 height 7
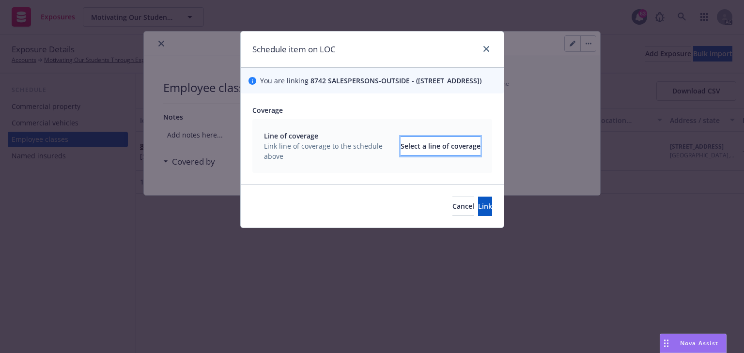
click at [413, 151] on div "Select a line of coverage" at bounding box center [441, 146] width 80 height 18
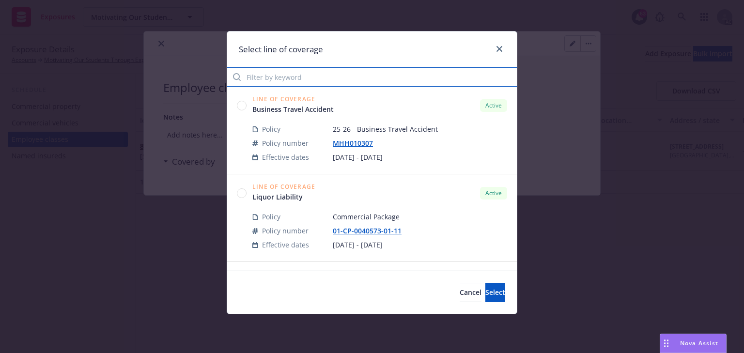
click at [302, 82] on input "Filter by keyword" at bounding box center [372, 76] width 290 height 19
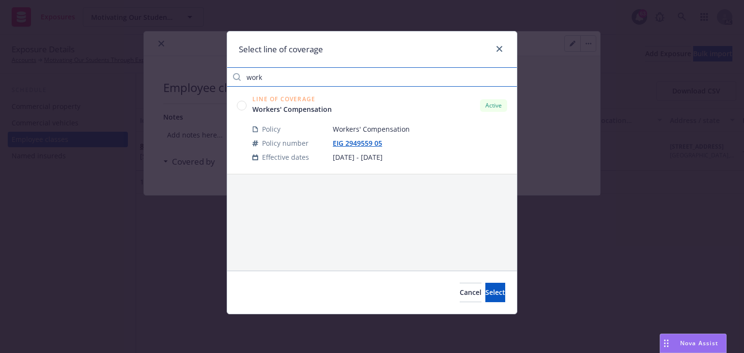
type input "work"
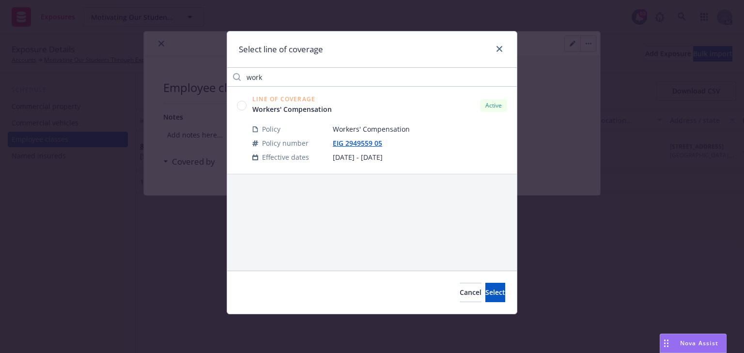
click at [242, 103] on circle at bounding box center [241, 105] width 9 height 9
click at [494, 292] on button "Select" at bounding box center [495, 292] width 20 height 19
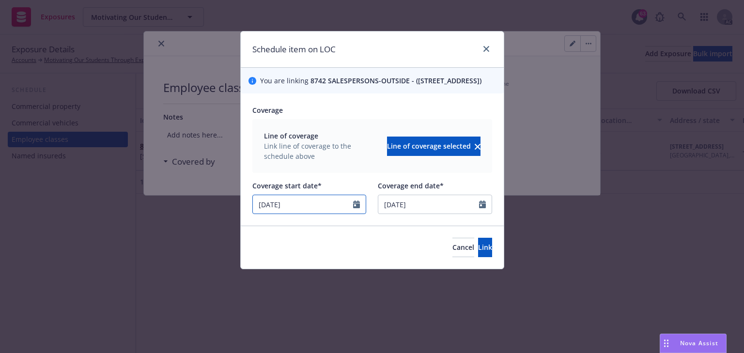
select select "11"
drag, startPoint x: 340, startPoint y: 213, endPoint x: 331, endPoint y: 212, distance: 8.8
click at [331, 212] on input "[DATE]" at bounding box center [303, 204] width 101 height 18
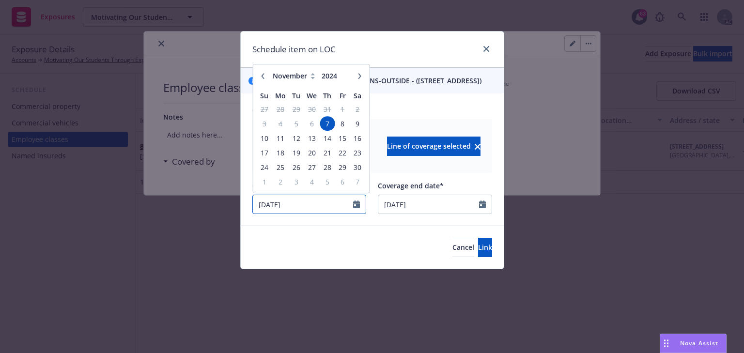
drag, startPoint x: 319, startPoint y: 206, endPoint x: 188, endPoint y: 205, distance: 130.8
click at [191, 205] on div "Schedule item on LOC You are linking 8742 SALESPERSONS-OUTSIDE - (5480 QUAKERTO…" at bounding box center [372, 176] width 744 height 353
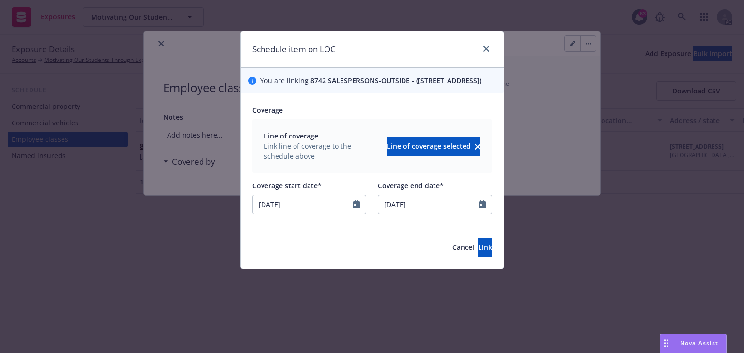
type input "[DATE]"
click at [328, 252] on div "Cancel Link" at bounding box center [372, 247] width 263 height 43
click at [478, 257] on button "Link" at bounding box center [485, 247] width 14 height 19
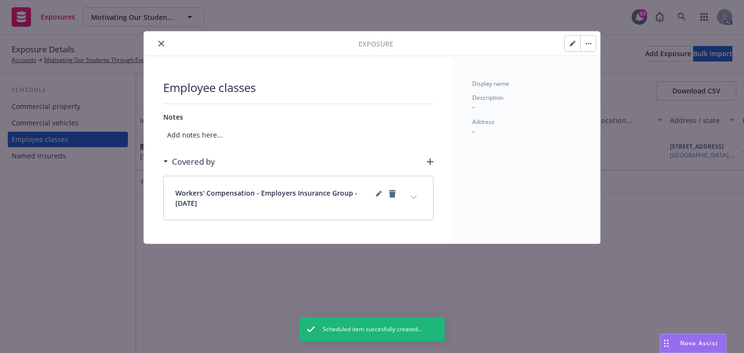
click at [413, 196] on icon "expand content" at bounding box center [414, 198] width 6 height 4
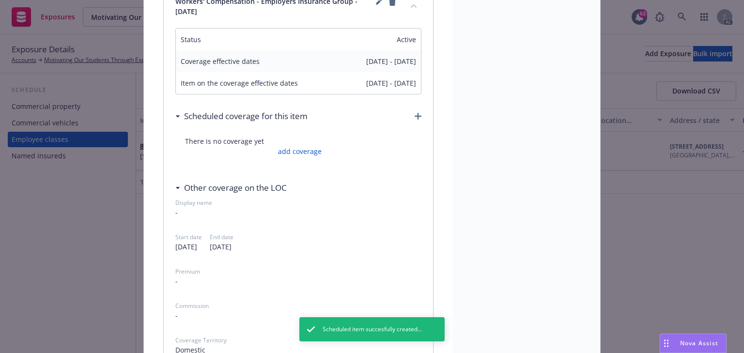
scroll to position [194, 0]
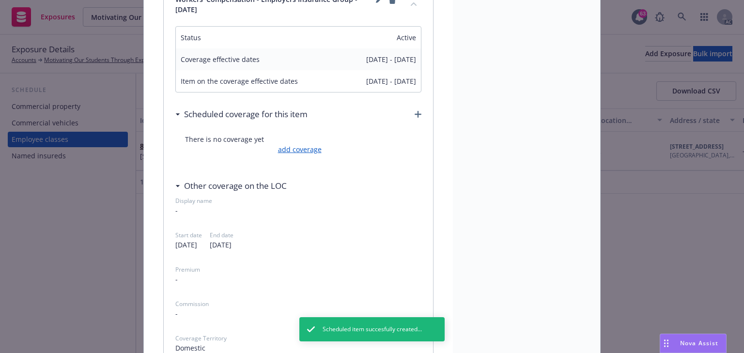
click at [297, 145] on link "add coverage" at bounding box center [299, 149] width 46 height 10
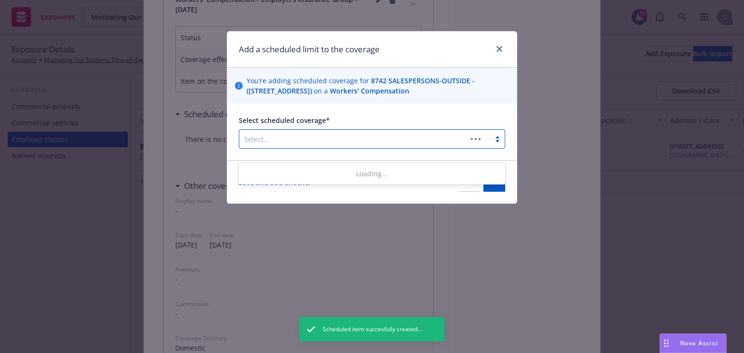
click at [297, 140] on div "Select..." at bounding box center [372, 138] width 266 height 19
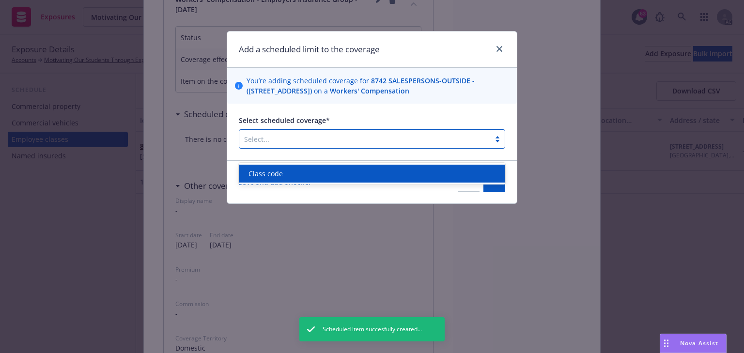
click at [287, 168] on div "Class code" at bounding box center [372, 174] width 266 height 18
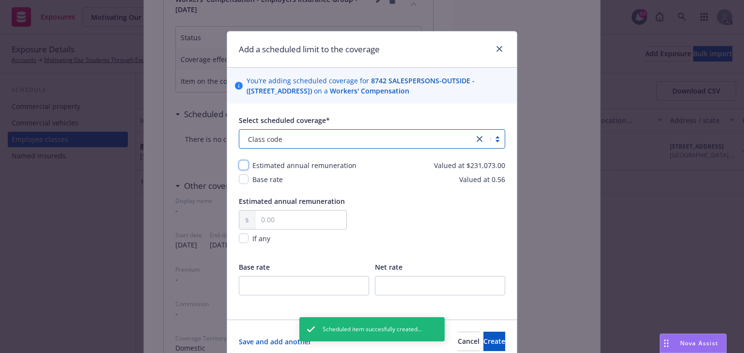
click at [240, 170] on input "checkbox" at bounding box center [244, 165] width 10 height 10
checkbox input "true"
click at [240, 184] on input "checkbox" at bounding box center [244, 179] width 10 height 10
checkbox input "true"
drag, startPoint x: 444, startPoint y: 179, endPoint x: 516, endPoint y: 180, distance: 72.2
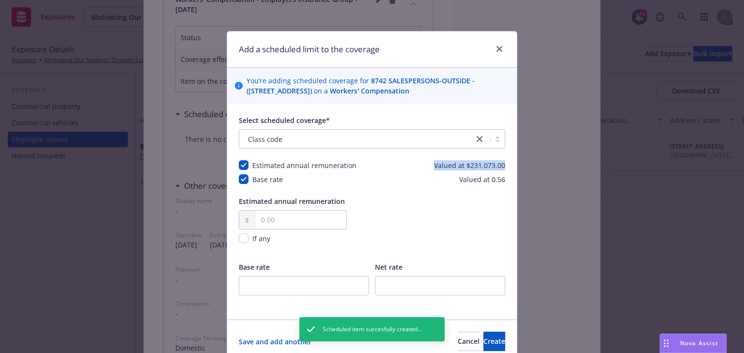
click at [516, 180] on div "Add a scheduled limit to the coverage You’re adding scheduled coverage for 8742…" at bounding box center [372, 176] width 744 height 353
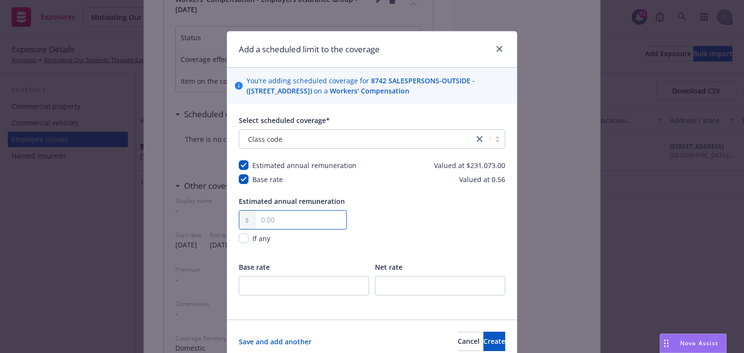
click at [262, 227] on input "text" at bounding box center [300, 220] width 91 height 18
drag, startPoint x: 401, startPoint y: 249, endPoint x: 510, endPoint y: 195, distance: 120.9
click at [414, 241] on div "Estimated annual remuneration If any" at bounding box center [372, 226] width 266 height 60
drag, startPoint x: 488, startPoint y: 175, endPoint x: 531, endPoint y: 175, distance: 42.6
click at [531, 175] on div "Add a scheduled limit to the coverage You’re adding scheduled coverage for 8742…" at bounding box center [372, 176] width 744 height 353
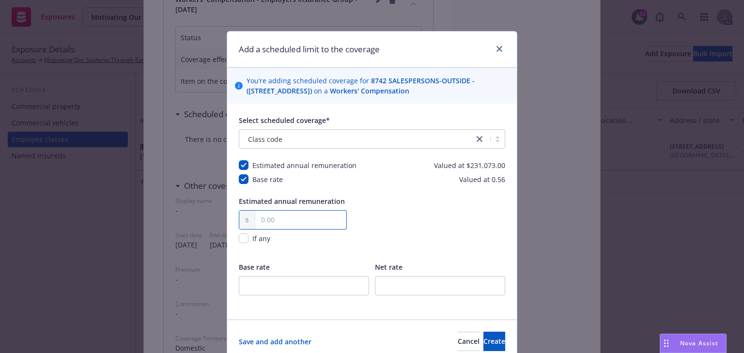
click at [279, 229] on input "text" at bounding box center [300, 220] width 91 height 18
paste input "231,073.00"
type input "231,073.00"
click at [410, 229] on div "Estimated annual remuneration 231,073.00 If any" at bounding box center [372, 226] width 266 height 60
click at [273, 296] on input "number" at bounding box center [304, 285] width 130 height 19
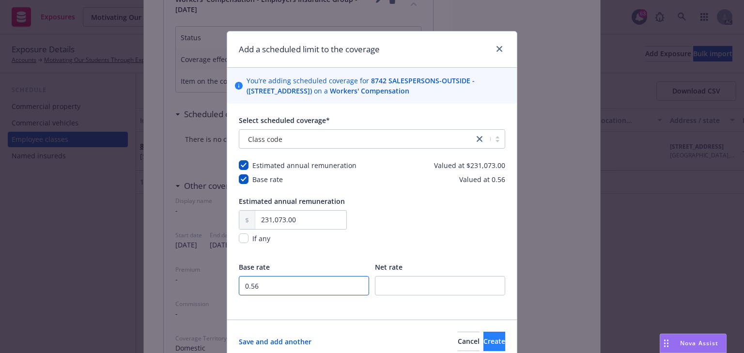
type input "0.56"
click at [485, 346] on span "Create" at bounding box center [495, 341] width 22 height 9
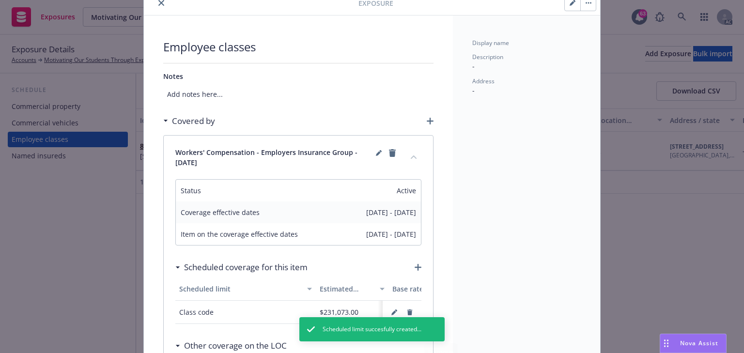
scroll to position [0, 0]
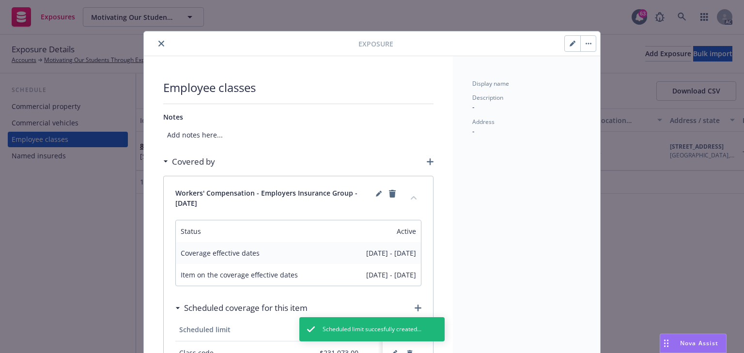
click at [161, 43] on button "close" at bounding box center [162, 44] width 12 height 12
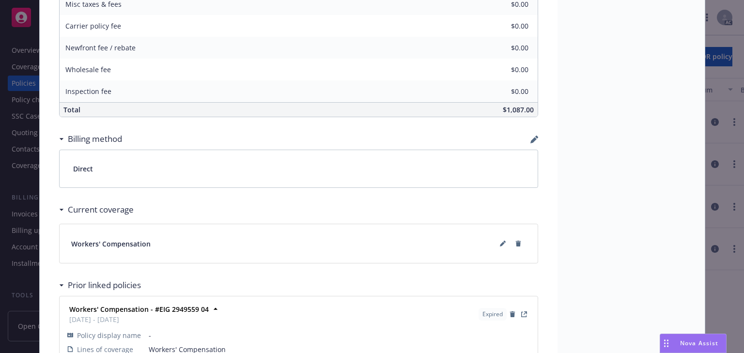
scroll to position [689, 0]
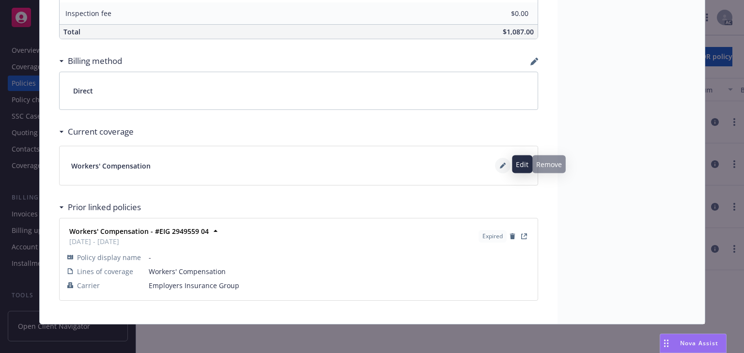
click at [500, 165] on icon at bounding box center [502, 166] width 5 height 5
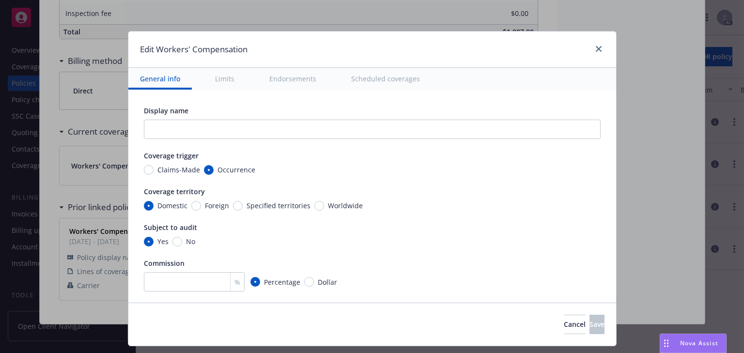
click at [376, 83] on button "Scheduled coverages" at bounding box center [386, 79] width 92 height 22
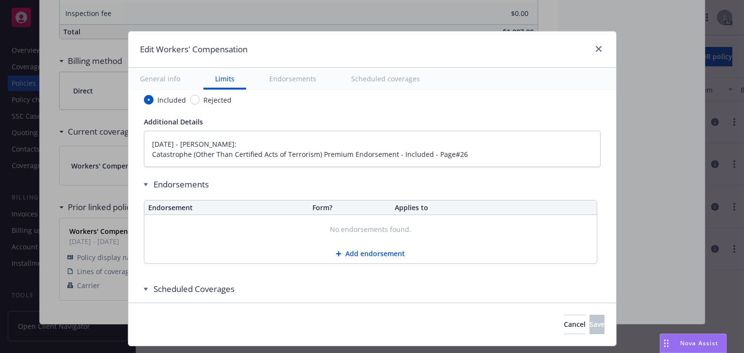
type textarea "x"
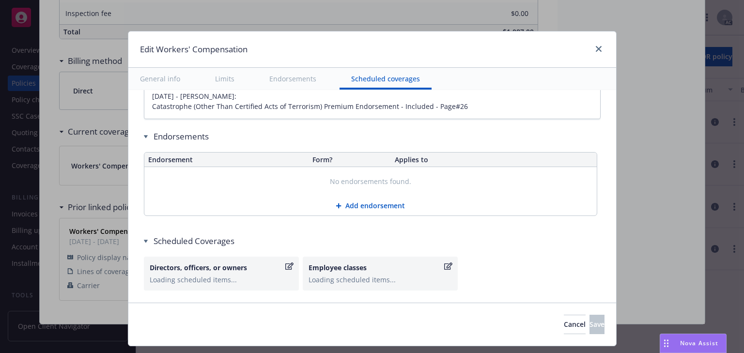
scroll to position [931, 0]
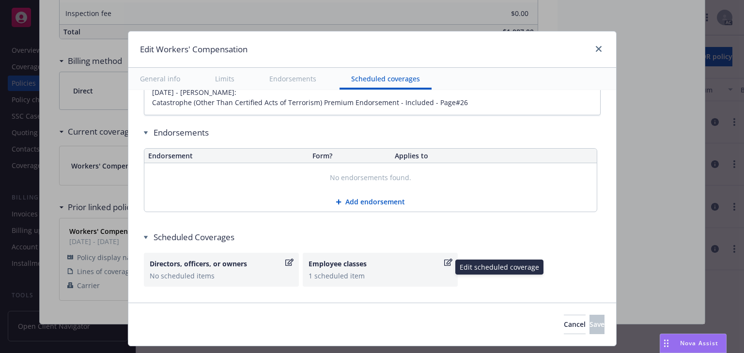
click at [414, 266] on div "Employee classes" at bounding box center [376, 264] width 134 height 10
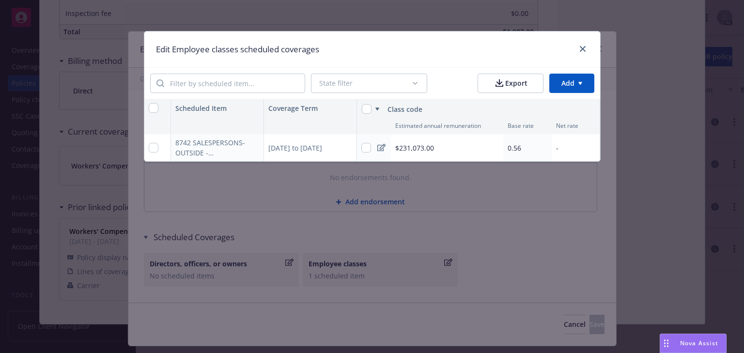
click at [576, 49] on div at bounding box center [581, 49] width 16 height 13
drag, startPoint x: 585, startPoint y: 49, endPoint x: 589, endPoint y: 91, distance: 41.9
click at [585, 51] on icon "close" at bounding box center [583, 49] width 6 height 6
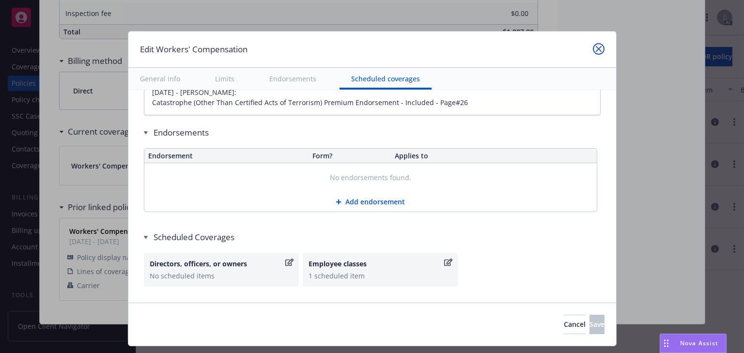
click at [598, 52] on link "close" at bounding box center [599, 49] width 12 height 12
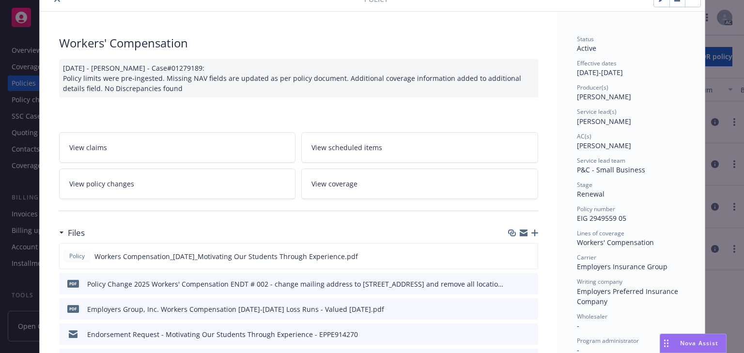
scroll to position [0, 0]
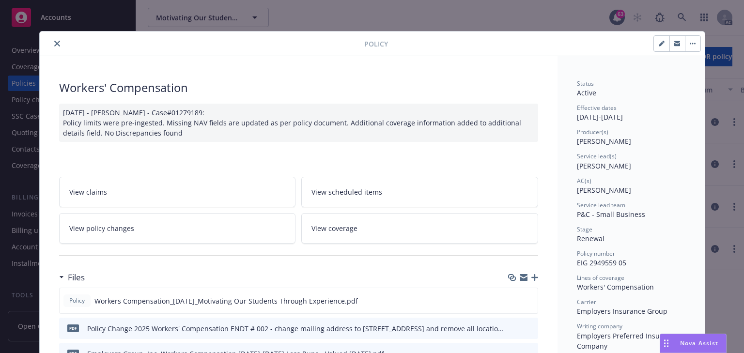
click at [56, 45] on icon "close" at bounding box center [57, 44] width 6 height 6
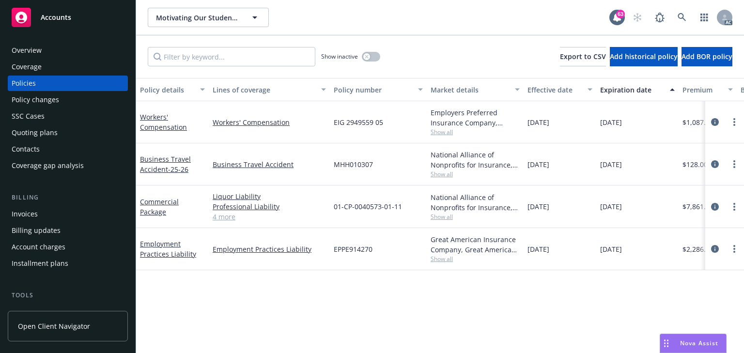
click at [35, 106] on div "Policy changes" at bounding box center [35, 100] width 47 height 16
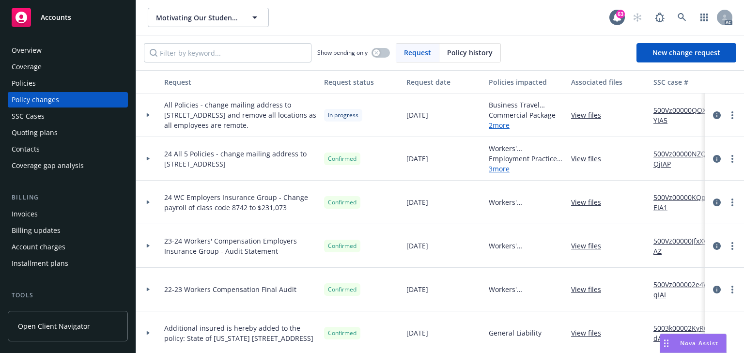
click at [151, 117] on div at bounding box center [148, 114] width 16 height 3
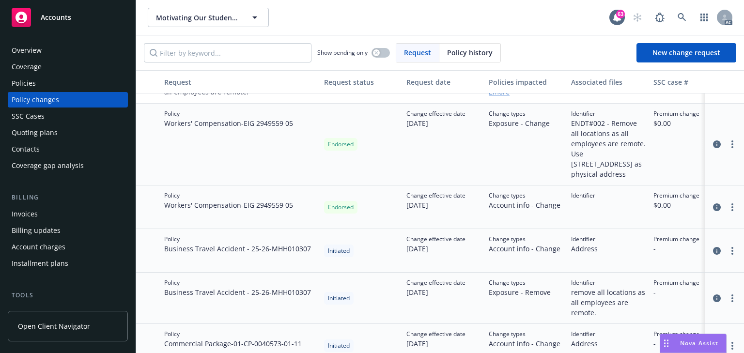
scroll to position [39, 0]
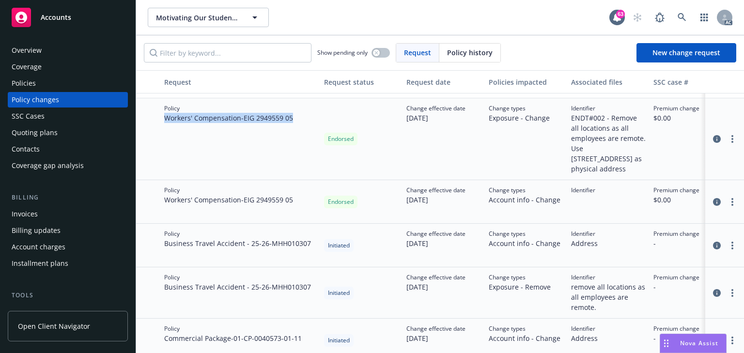
drag, startPoint x: 166, startPoint y: 124, endPoint x: 313, endPoint y: 137, distance: 147.4
click at [313, 137] on div "Policy Workers' Compensation - EIG 2949559 05" at bounding box center [240, 139] width 160 height 82
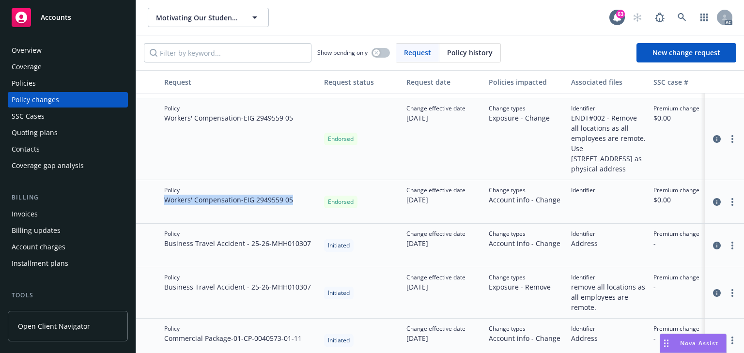
drag, startPoint x: 164, startPoint y: 213, endPoint x: 312, endPoint y: 217, distance: 147.3
click at [312, 217] on div "Policy Workers' Compensation - EIG 2949559 05" at bounding box center [240, 202] width 160 height 44
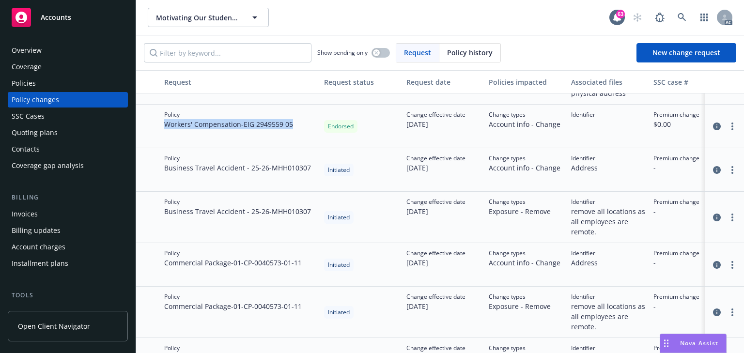
scroll to position [116, 0]
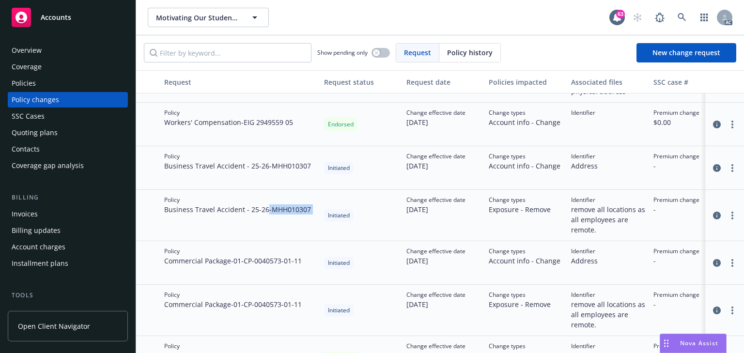
drag, startPoint x: 268, startPoint y: 208, endPoint x: 326, endPoint y: 210, distance: 58.2
click at [326, 210] on div "Policy Business Travel Accident - 25-26 - MHH010307 Initiated Change effective …" at bounding box center [637, 215] width 1003 height 51
click at [39, 84] on div "Policies" at bounding box center [68, 84] width 112 height 16
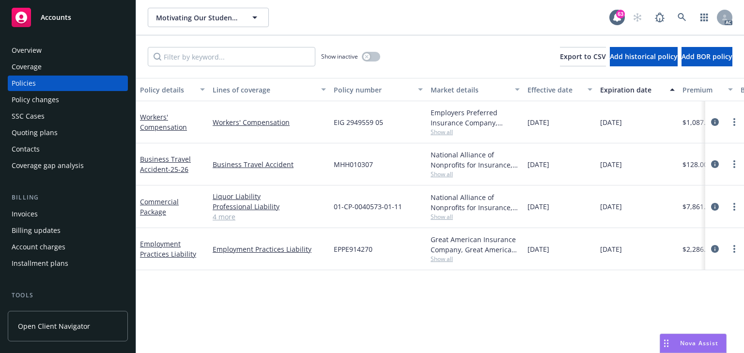
click at [447, 214] on span "Show all" at bounding box center [475, 217] width 89 height 8
click at [213, 297] on div "Policy details Lines of coverage Policy number Market details Effective date Ex…" at bounding box center [440, 215] width 608 height 275
click at [444, 175] on span "Show all" at bounding box center [475, 174] width 89 height 8
click at [65, 105] on div "Policy changes" at bounding box center [68, 100] width 112 height 16
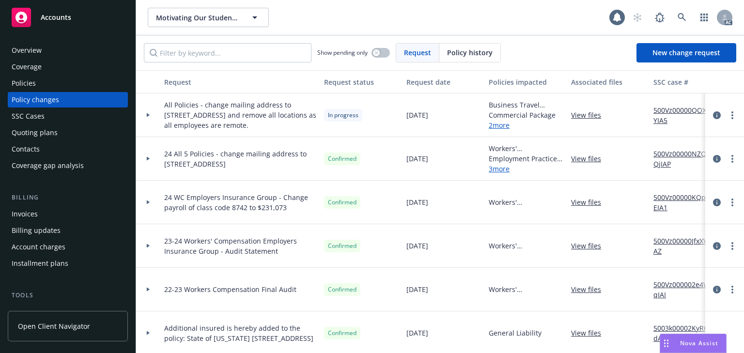
click at [152, 117] on div at bounding box center [148, 114] width 16 height 3
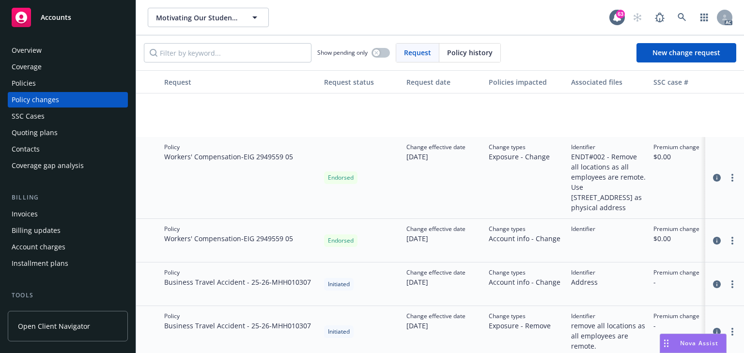
scroll to position [116, 0]
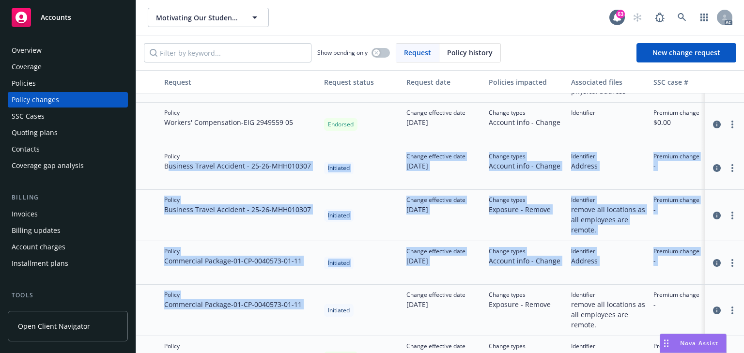
drag, startPoint x: 167, startPoint y: 162, endPoint x: 326, endPoint y: 297, distance: 208.3
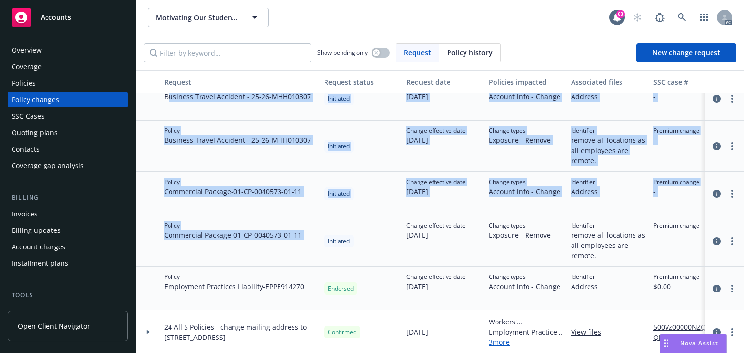
scroll to position [194, 0]
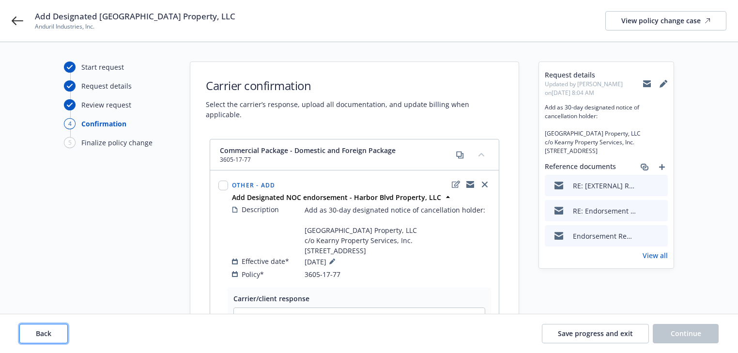
click at [40, 329] on span "Back" at bounding box center [44, 333] width 16 height 9
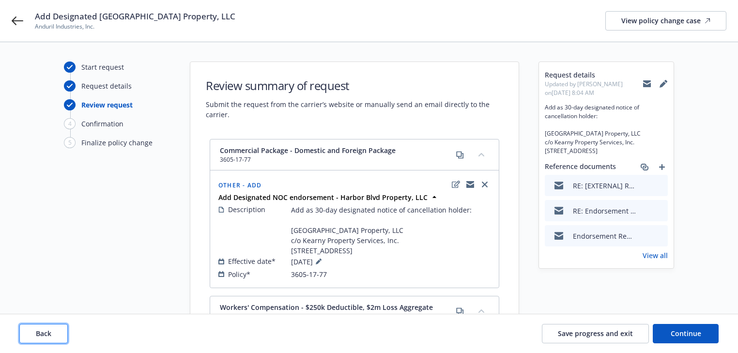
click at [40, 329] on span "Back" at bounding box center [44, 333] width 16 height 9
click at [43, 329] on span "Back" at bounding box center [44, 333] width 16 height 9
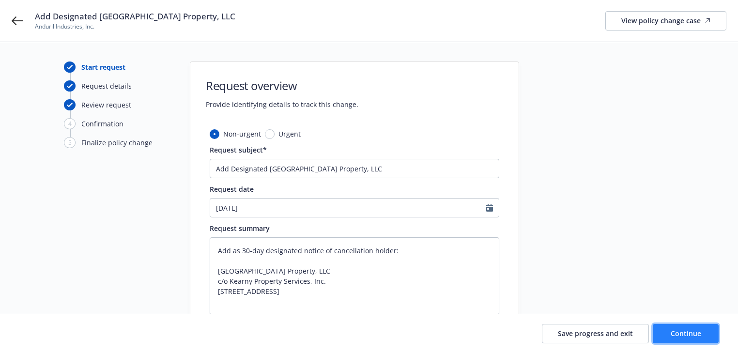
click at [677, 340] on button "Continue" at bounding box center [686, 333] width 66 height 19
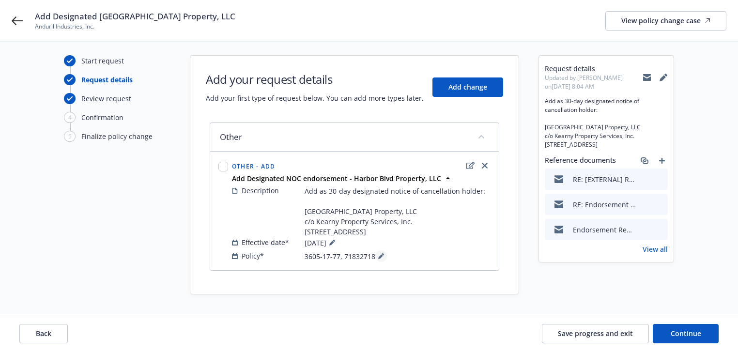
click at [381, 259] on icon at bounding box center [381, 256] width 6 height 6
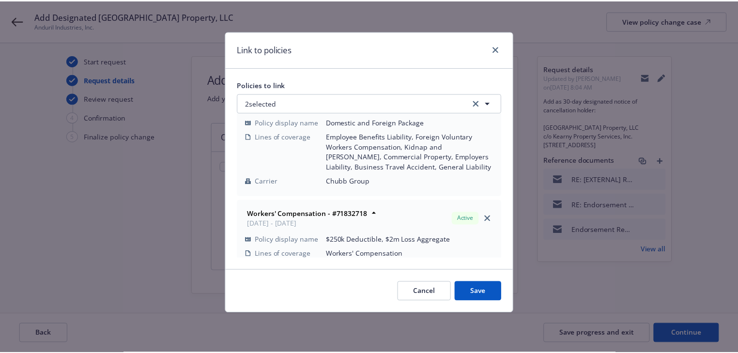
scroll to position [58, 0]
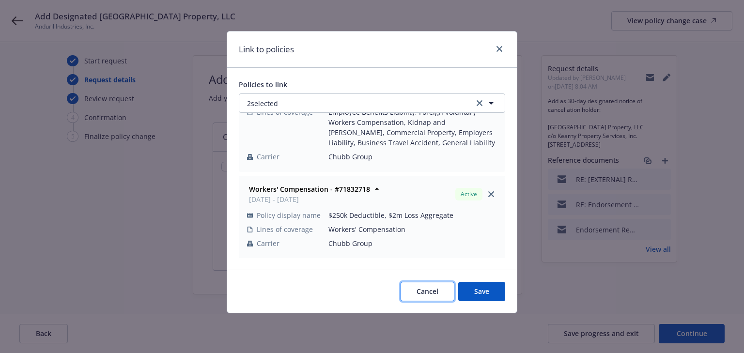
click at [428, 293] on span "Cancel" at bounding box center [428, 291] width 22 height 9
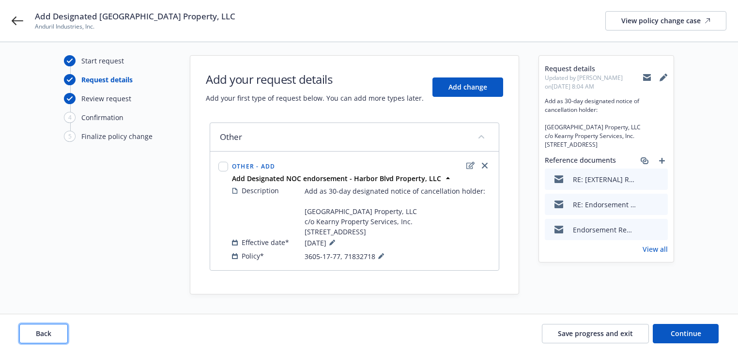
click at [59, 339] on button "Back" at bounding box center [43, 333] width 48 height 19
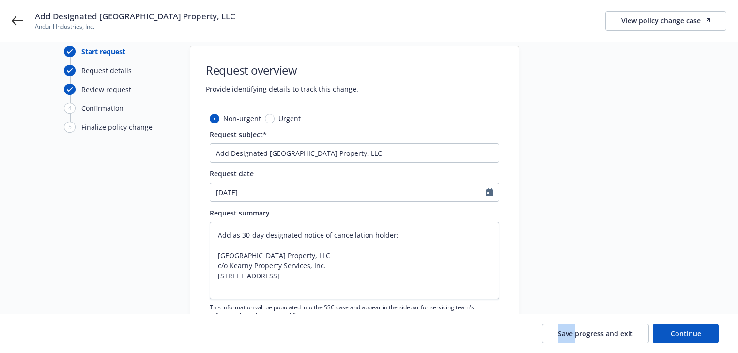
click at [59, 339] on div "Save progress and exit Continue" at bounding box center [369, 333] width 700 height 19
click at [598, 291] on div at bounding box center [607, 237] width 136 height 383
click at [715, 334] on button "Continue" at bounding box center [686, 333] width 66 height 19
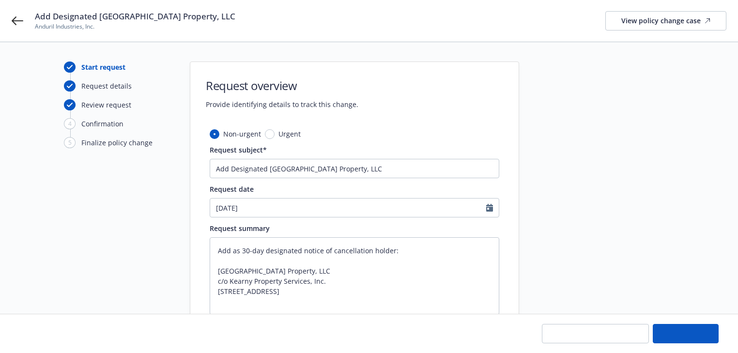
type textarea "x"
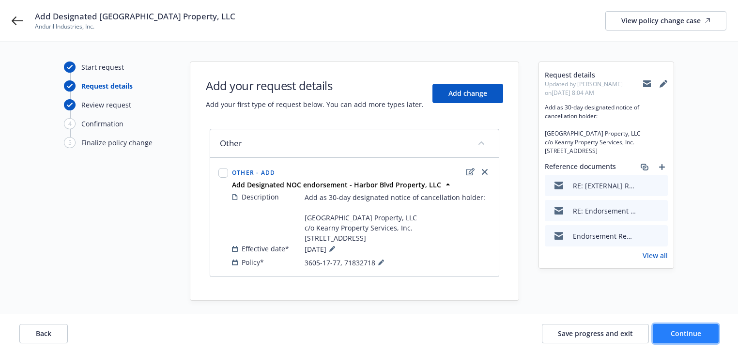
click at [694, 333] on span "Continue" at bounding box center [686, 333] width 31 height 9
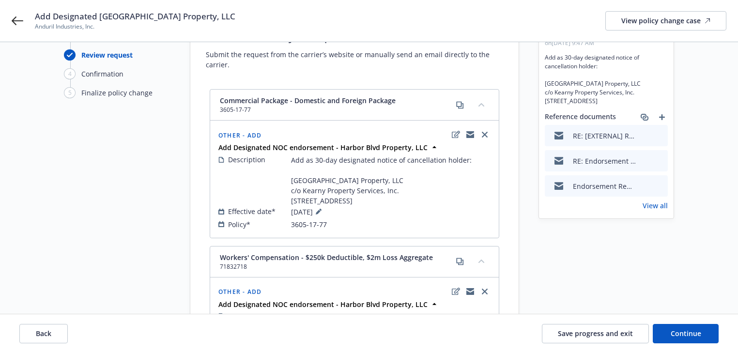
scroll to position [193, 0]
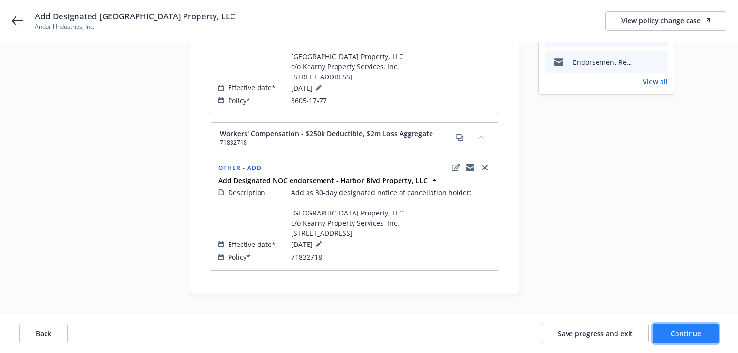
click at [691, 336] on span "Continue" at bounding box center [686, 333] width 31 height 9
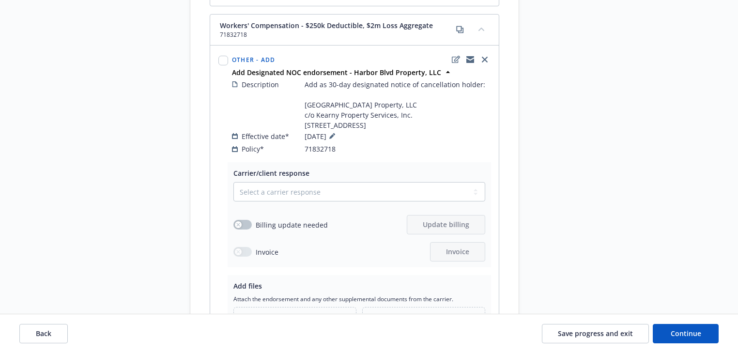
scroll to position [581, 0]
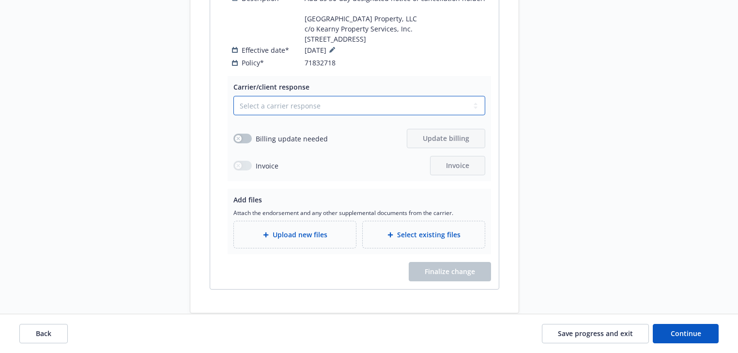
drag, startPoint x: 320, startPoint y: 112, endPoint x: 314, endPoint y: 122, distance: 11.6
click at [320, 112] on select "Select a carrier response Accepted Accepted with revision No endorsement needed…" at bounding box center [360, 105] width 252 height 19
select select "ACCEPTED"
click at [234, 105] on select "Select a carrier response Accepted Accepted with revision No endorsement needed…" at bounding box center [360, 105] width 252 height 19
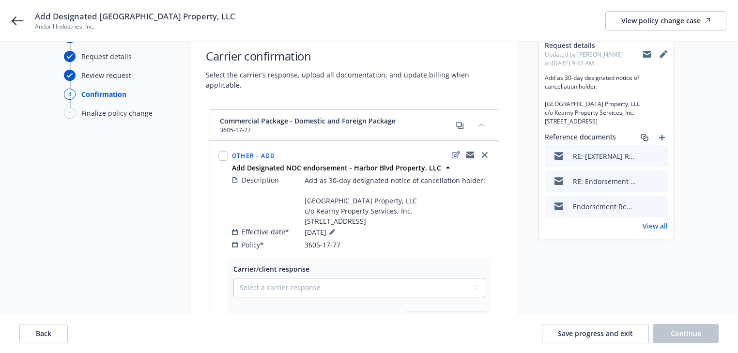
scroll to position [0, 0]
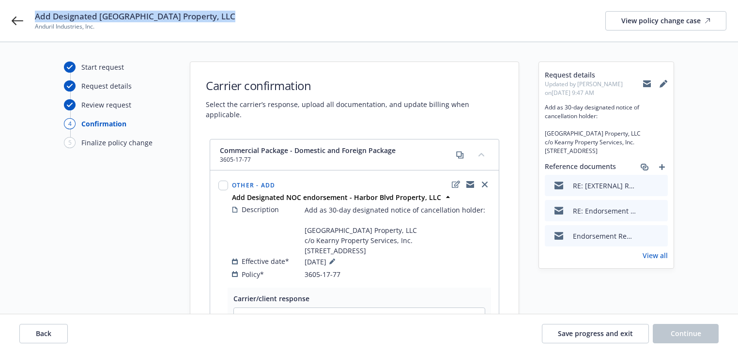
drag, startPoint x: 37, startPoint y: 13, endPoint x: 269, endPoint y: 12, distance: 232.1
click at [269, 12] on div "Add Designated NOC - Harbor Blvd Property, LLC Anduril Industries, Inc. View po…" at bounding box center [381, 21] width 692 height 20
copy span "Add Designated NOC - Harbor Blvd Property, LLC"
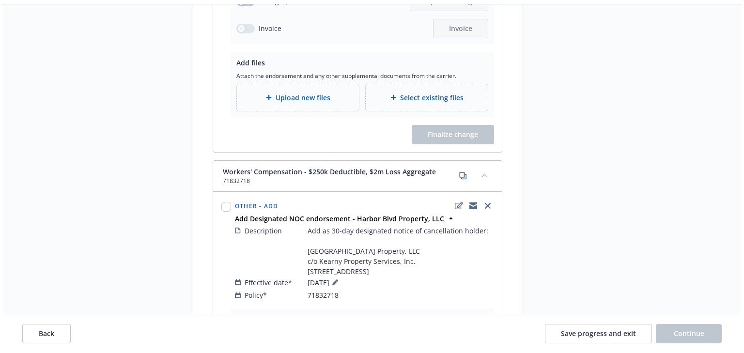
scroll to position [581, 0]
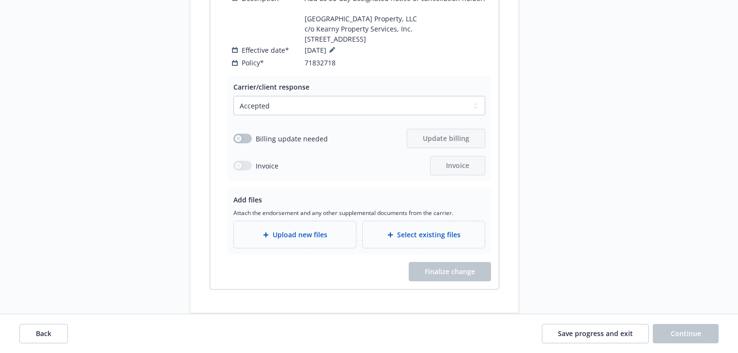
click at [294, 240] on span "Upload new files" at bounding box center [300, 235] width 55 height 10
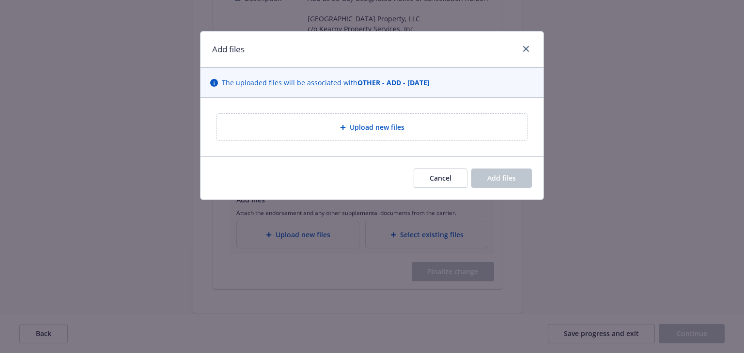
click at [338, 130] on div "Upload new files" at bounding box center [372, 127] width 296 height 11
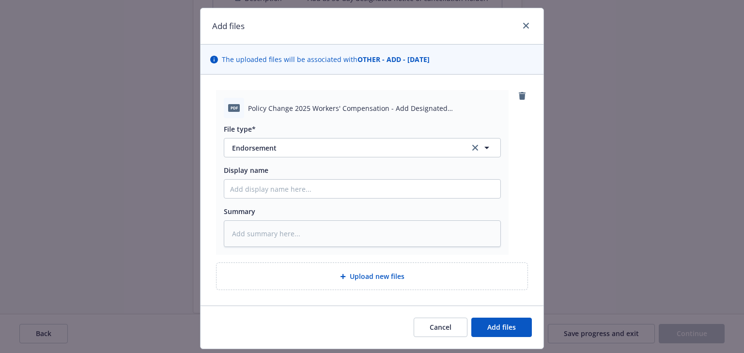
scroll to position [50, 0]
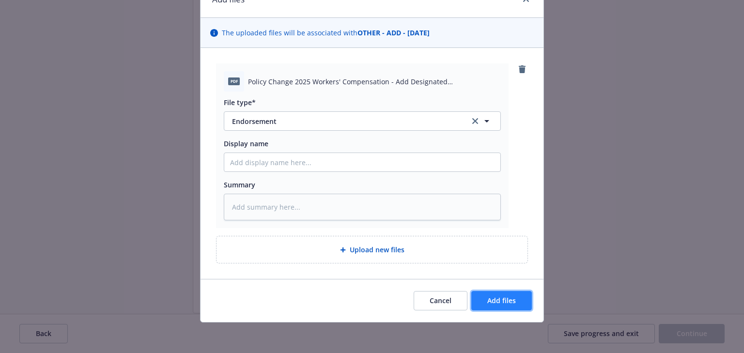
click at [515, 291] on button "Add files" at bounding box center [501, 300] width 61 height 19
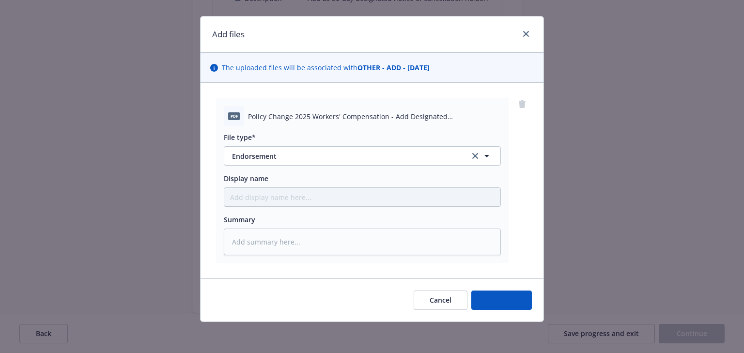
scroll to position [15, 0]
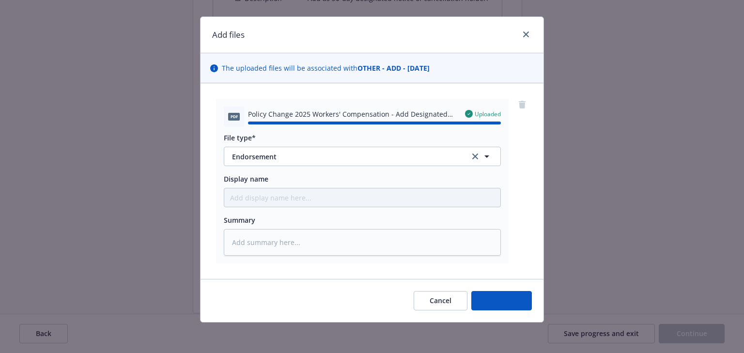
type textarea "x"
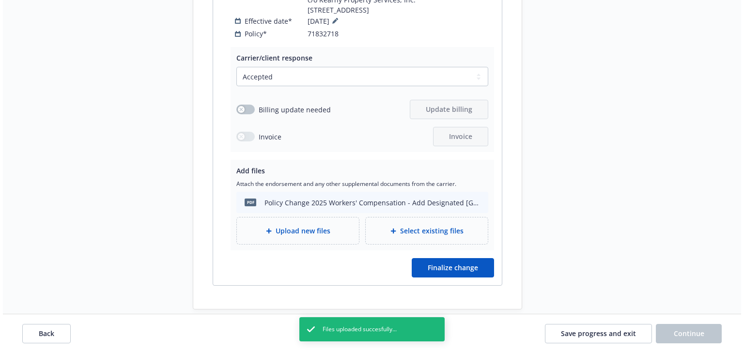
scroll to position [634, 0]
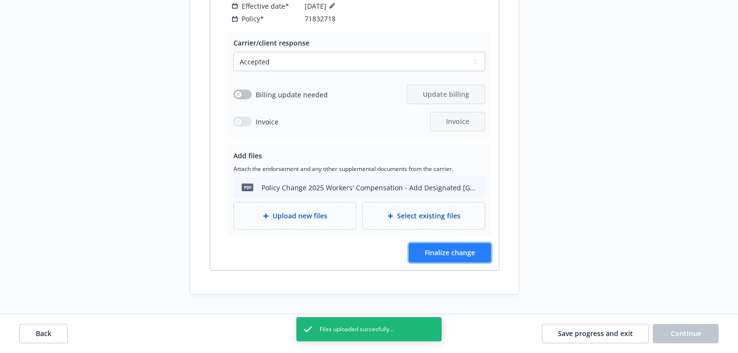
click at [471, 255] on span "Finalize change" at bounding box center [450, 252] width 50 height 9
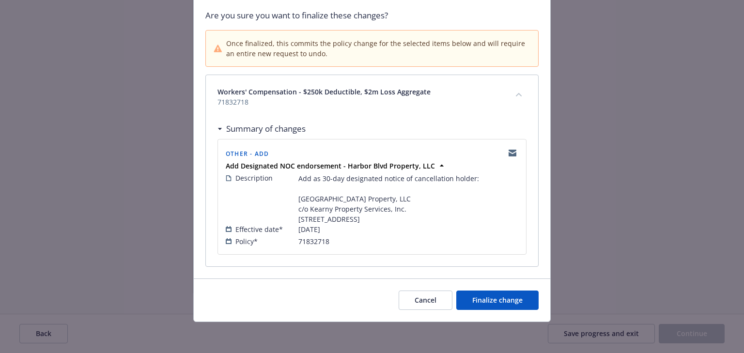
scroll to position [79, 0]
click at [510, 294] on button "Finalize change" at bounding box center [497, 300] width 82 height 19
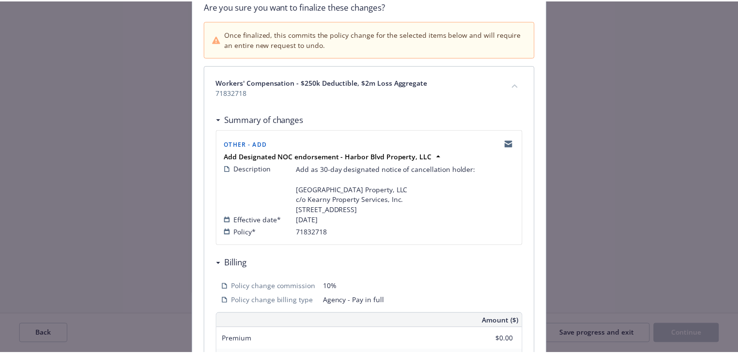
scroll to position [632, 0]
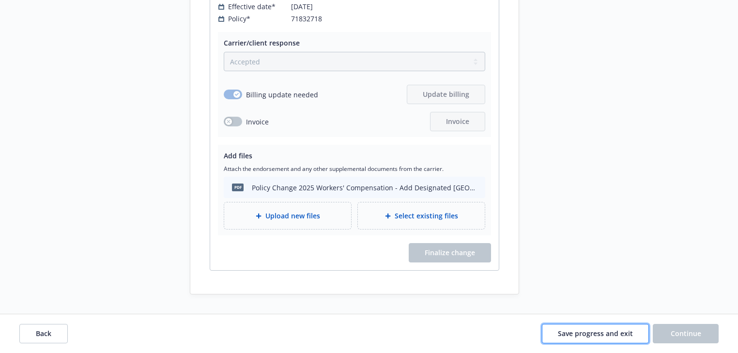
click at [625, 330] on span "Save progress and exit" at bounding box center [595, 333] width 75 height 9
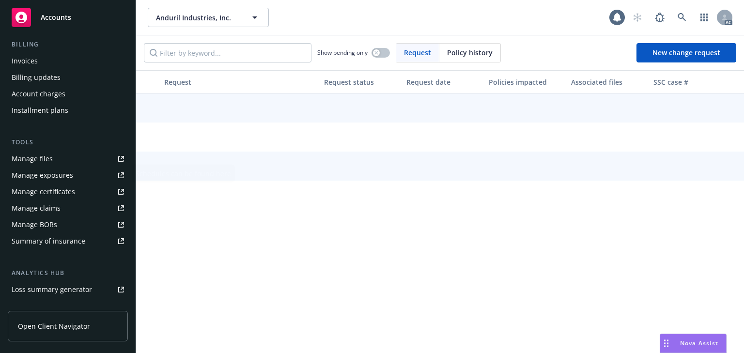
scroll to position [155, 0]
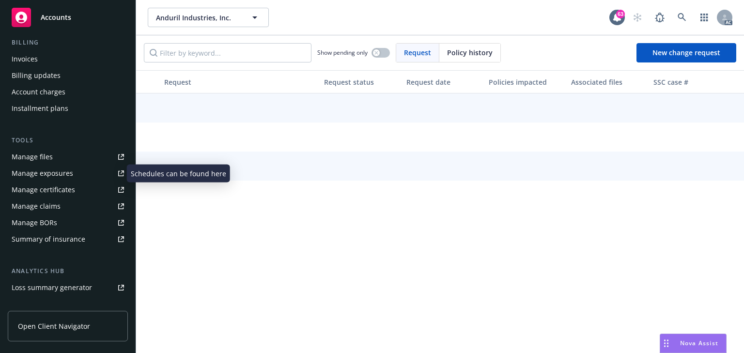
click at [48, 176] on div "Manage exposures" at bounding box center [43, 174] width 62 height 16
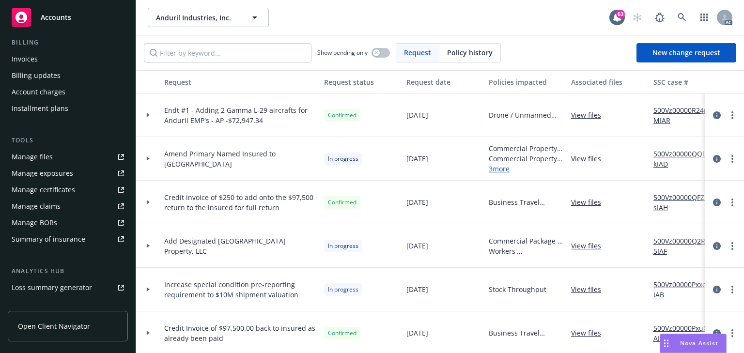
scroll to position [0, 0]
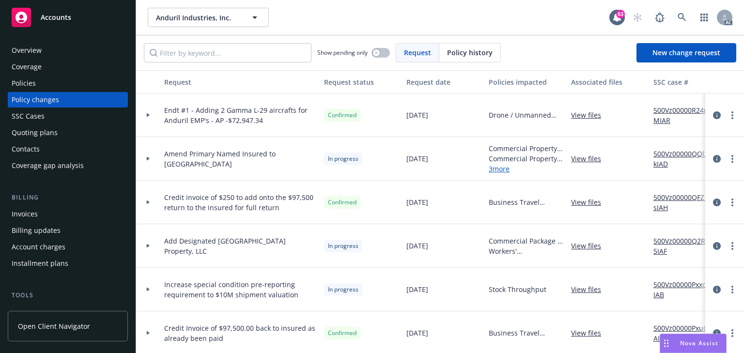
click at [51, 89] on div "Policies" at bounding box center [68, 84] width 112 height 16
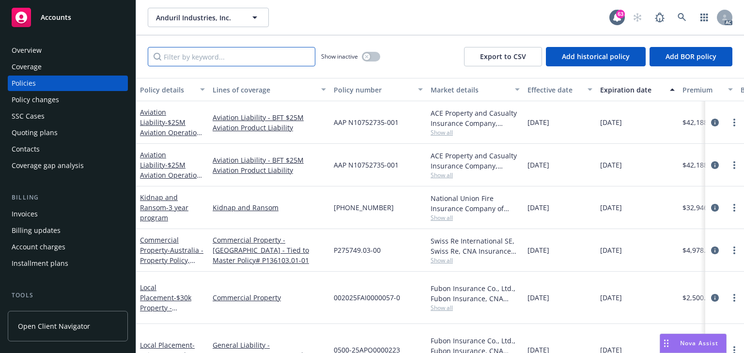
click at [209, 63] on input "Filter by keyword..." at bounding box center [232, 56] width 168 height 19
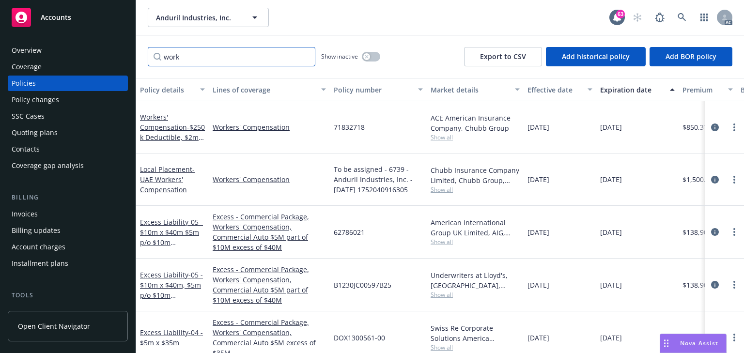
drag, startPoint x: 205, startPoint y: 54, endPoint x: 150, endPoint y: 48, distance: 55.6
click at [150, 48] on input "work" at bounding box center [232, 56] width 168 height 19
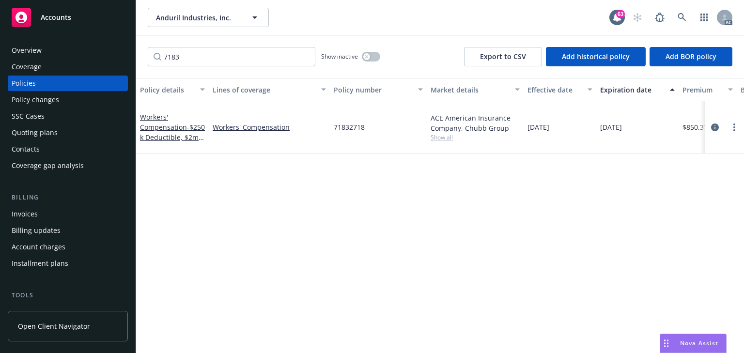
click at [452, 133] on span "Show all" at bounding box center [475, 137] width 89 height 8
drag, startPoint x: 100, startPoint y: 48, endPoint x: 83, endPoint y: 49, distance: 17.5
click at [83, 49] on div "Accounts Overview Coverage Policies Policy changes SSC Cases Quoting plans Cont…" at bounding box center [372, 176] width 744 height 353
type input "="
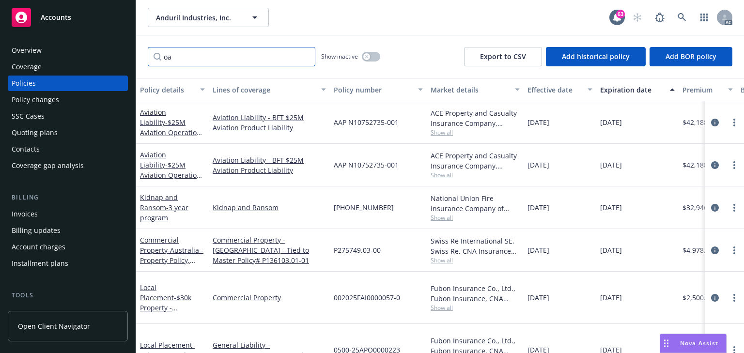
type input "o"
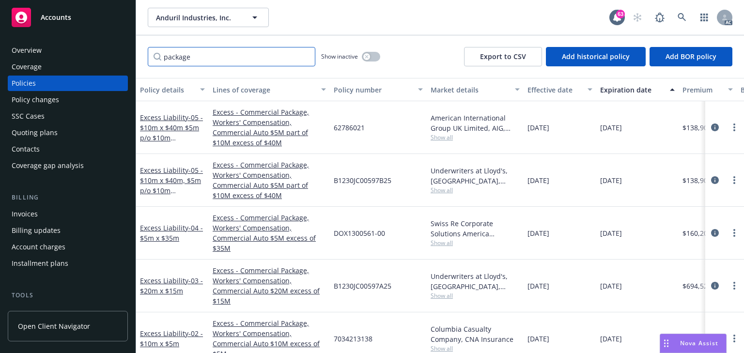
type input "package"
click at [37, 95] on div "Policy changes" at bounding box center [35, 100] width 47 height 16
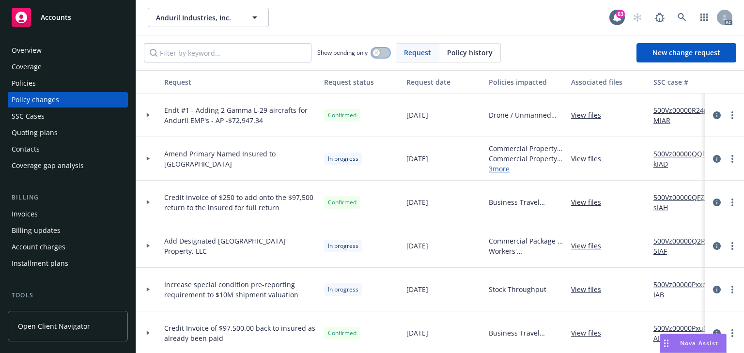
click at [381, 52] on button "button" at bounding box center [381, 53] width 18 height 10
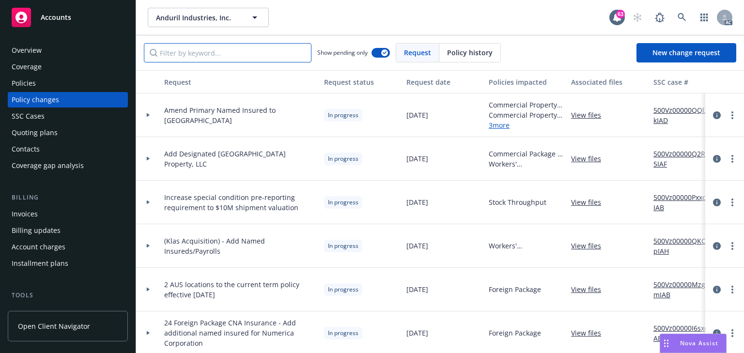
click at [205, 48] on input "Filter by keyword..." at bounding box center [228, 52] width 168 height 19
paste input "Add Designated NOC - Harbor Blvd Property, LLC"
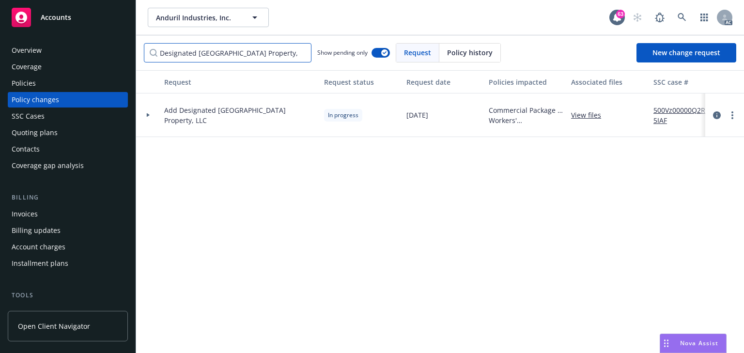
type input "Add Designated NOC - Harbor Blvd Property, LLC"
click at [145, 116] on div at bounding box center [148, 114] width 16 height 3
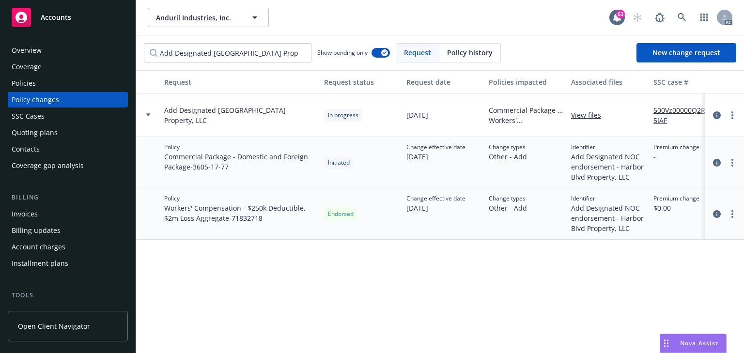
click at [50, 82] on div "Policies" at bounding box center [68, 84] width 112 height 16
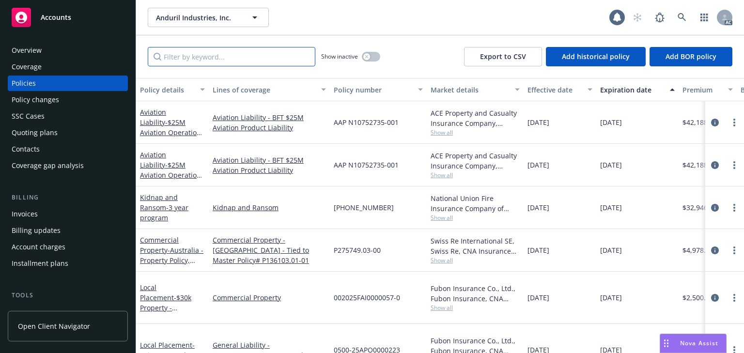
click at [203, 54] on input "Filter by keyword..." at bounding box center [232, 56] width 168 height 19
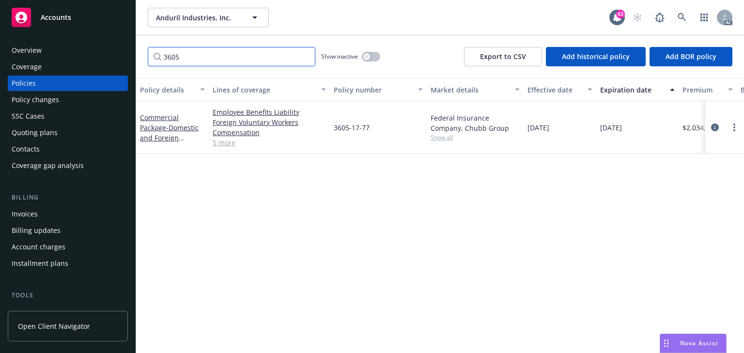
type input "3605"
click at [439, 140] on span "Show all" at bounding box center [475, 137] width 89 height 8
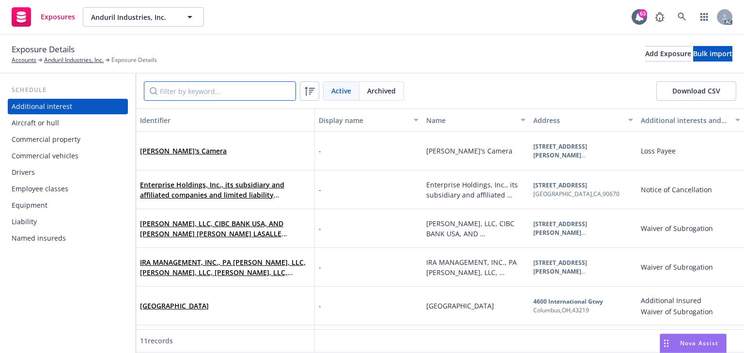
click at [198, 89] on input "Filter by keyword..." at bounding box center [220, 90] width 152 height 19
paste input "[GEOGRAPHIC_DATA] Property, LLC c/o Kearny Property Services, Inc."
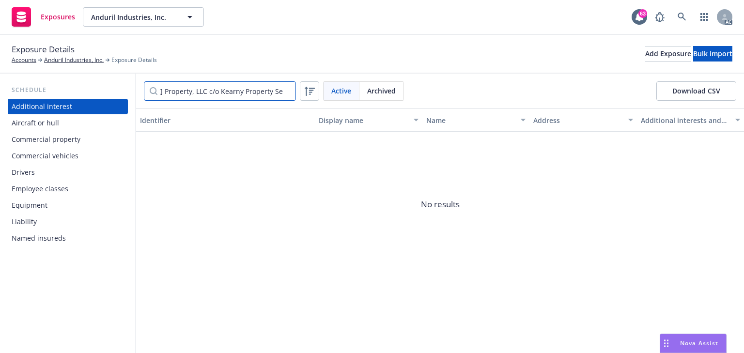
scroll to position [0, 65]
drag, startPoint x: 161, startPoint y: 92, endPoint x: 480, endPoint y: 107, distance: 319.7
click at [459, 105] on div "[GEOGRAPHIC_DATA] Property, LLC c/o Kearny Property Services, Inc. Active Archi…" at bounding box center [440, 91] width 608 height 35
type input "[GEOGRAPHIC_DATA] Property"
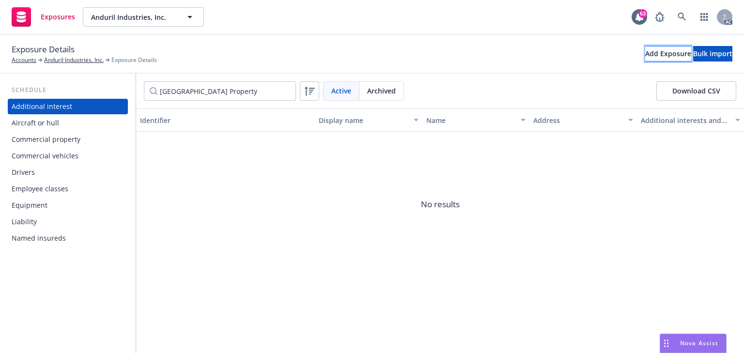
click at [645, 55] on div "Add Exposure" at bounding box center [668, 54] width 46 height 15
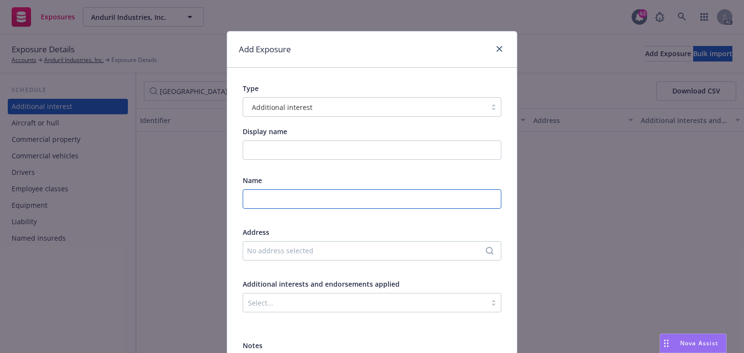
click at [285, 189] on input "text" at bounding box center [372, 198] width 259 height 19
paste input "[GEOGRAPHIC_DATA] Property, LLC c/o Kearny Property Services, Inc."
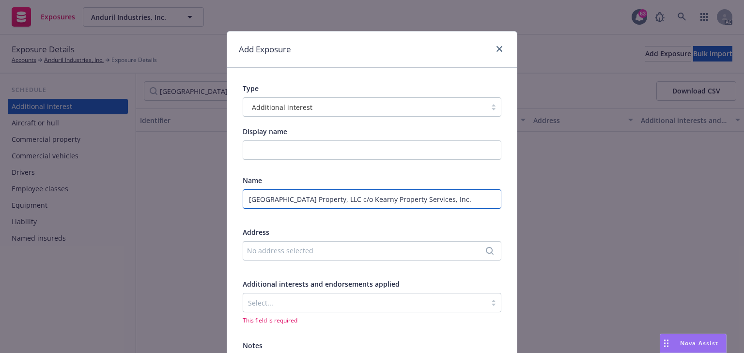
type input "[GEOGRAPHIC_DATA] Property, LLC c/o Kearny Property Services, Inc."
click at [342, 254] on div "No address selected" at bounding box center [367, 251] width 240 height 10
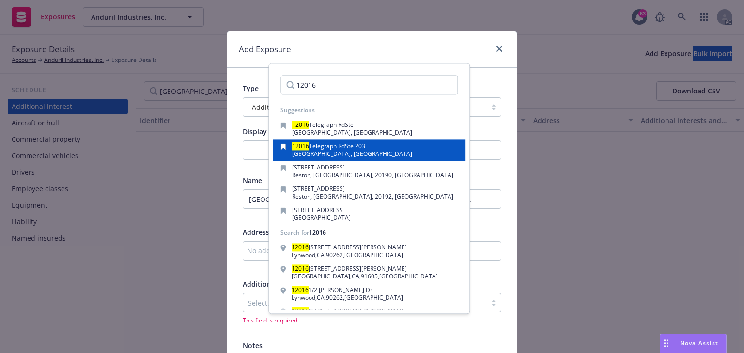
type input "12016"
click at [389, 149] on div "[STREET_ADDRESS]" at bounding box center [369, 151] width 177 height 14
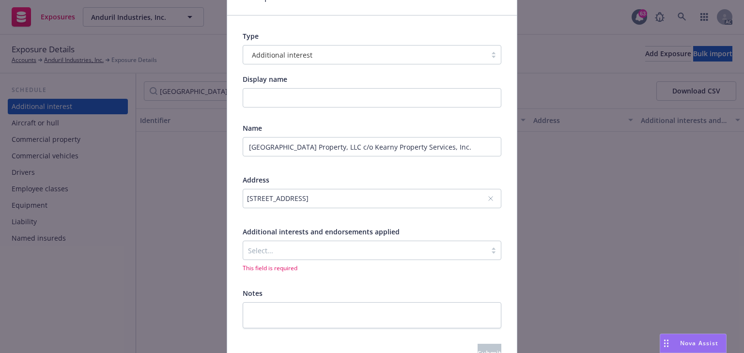
scroll to position [109, 0]
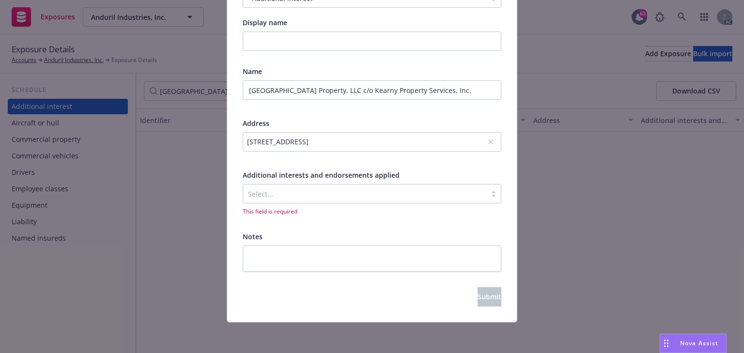
click at [310, 200] on div "Select..." at bounding box center [364, 194] width 243 height 16
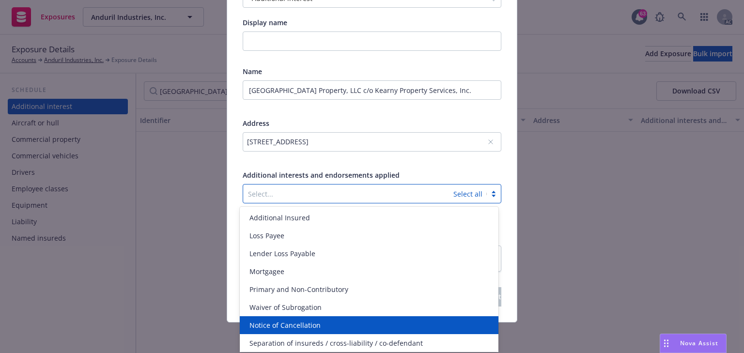
click at [287, 325] on span "Notice of Cancellation" at bounding box center [285, 325] width 71 height 10
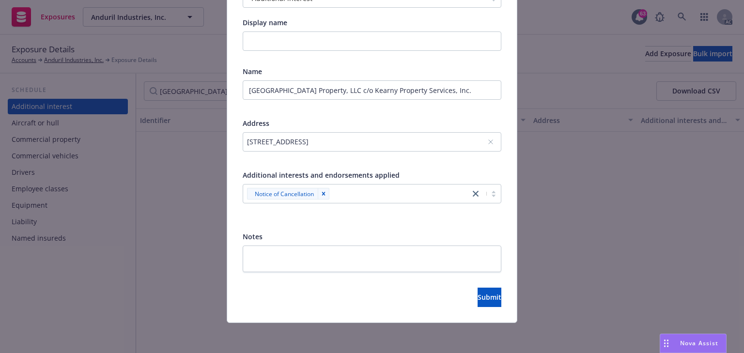
click at [437, 166] on div "Name Harbor Blvd Property, LLC c/o Kearny Property Services, Inc. Address 12016…" at bounding box center [372, 141] width 259 height 150
click at [485, 303] on button "Submit" at bounding box center [490, 297] width 24 height 19
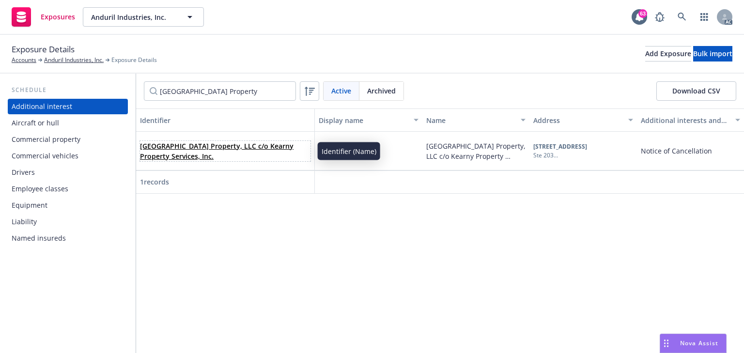
click at [219, 148] on link "Harbor Blvd Property, LLC c/o Kearny Property Services, Inc." at bounding box center [217, 150] width 154 height 19
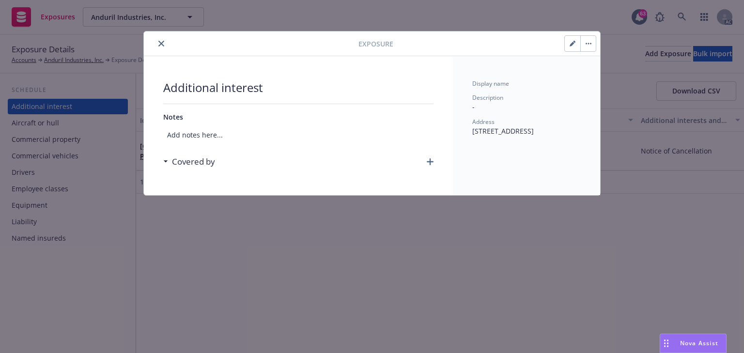
click at [425, 160] on div "Covered by" at bounding box center [298, 162] width 270 height 20
click at [430, 162] on icon "button" at bounding box center [430, 161] width 7 height 7
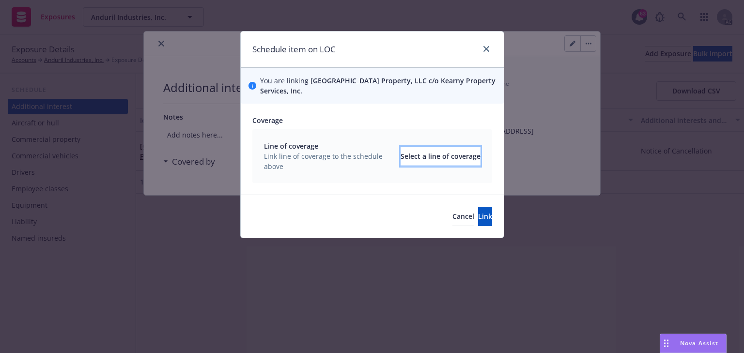
click at [438, 157] on div "Select a line of coverage" at bounding box center [441, 156] width 80 height 18
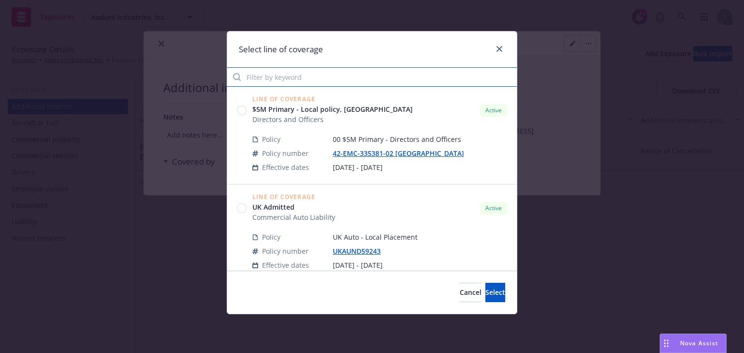
click at [310, 79] on input "Filter by keyword" at bounding box center [372, 76] width 290 height 19
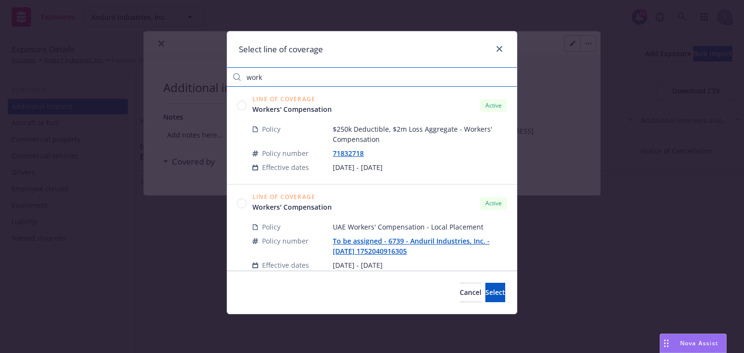
drag, startPoint x: 282, startPoint y: 78, endPoint x: 189, endPoint y: 72, distance: 93.7
click at [202, 74] on div "Select line of coverage work Line of Coverage Workers' Compensation Active Poli…" at bounding box center [372, 176] width 744 height 353
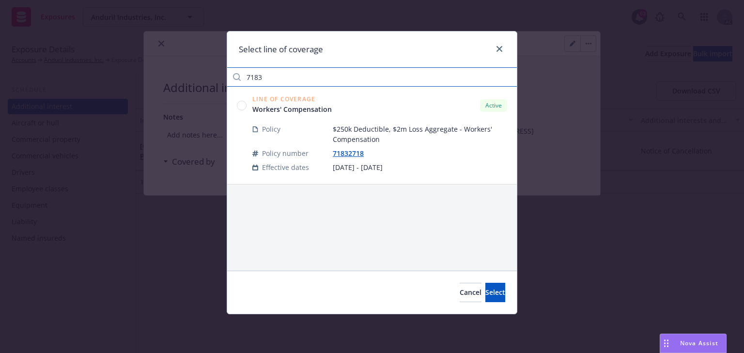
type input "7183"
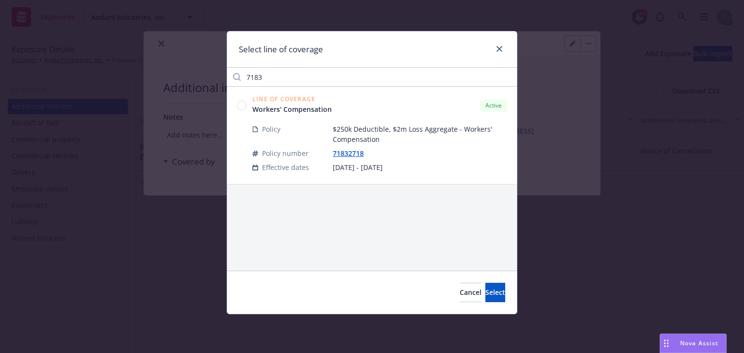
click at [239, 102] on circle at bounding box center [241, 105] width 9 height 9
click at [485, 291] on span "Select" at bounding box center [495, 292] width 20 height 9
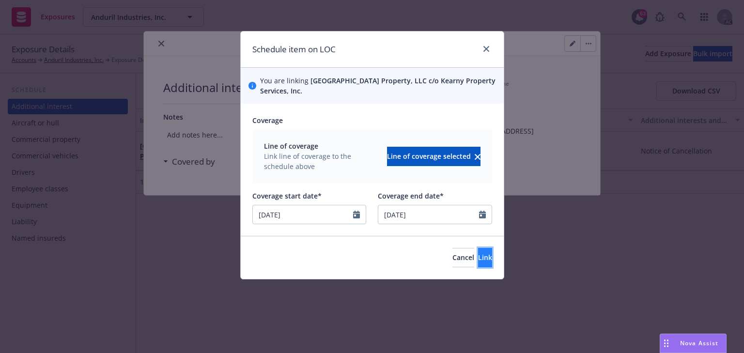
click at [478, 257] on span "Link" at bounding box center [485, 257] width 14 height 9
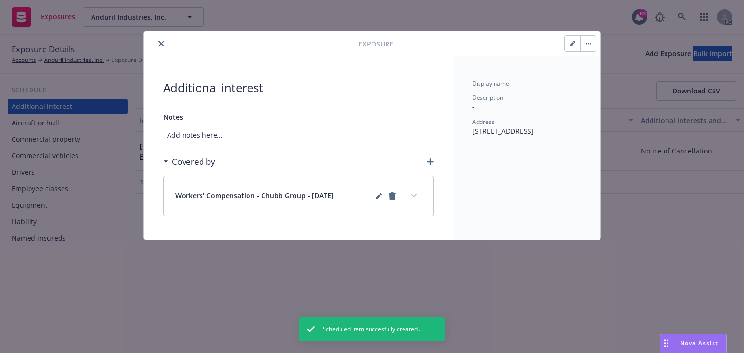
click at [419, 198] on button "expand content" at bounding box center [414, 196] width 16 height 16
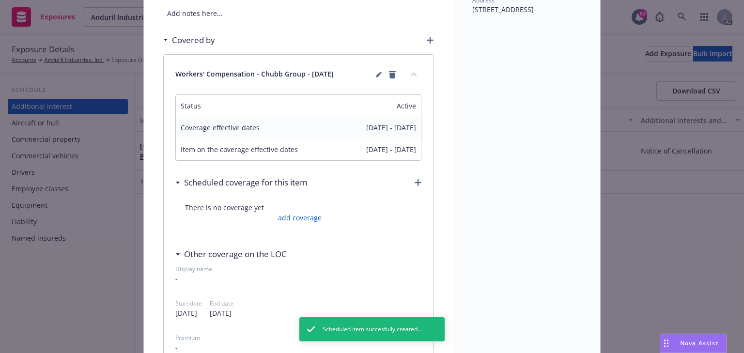
scroll to position [155, 0]
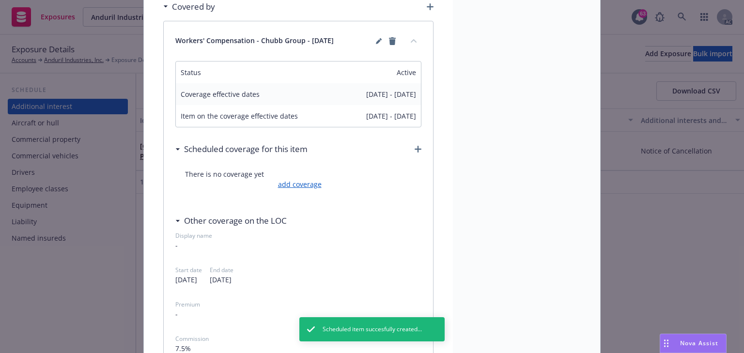
click at [304, 186] on link "add coverage" at bounding box center [299, 184] width 46 height 10
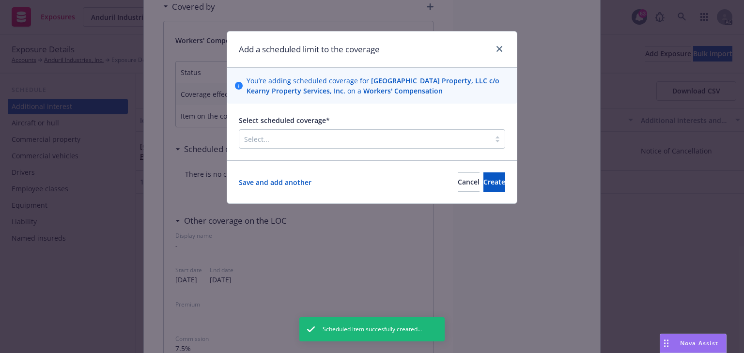
click at [372, 143] on div at bounding box center [364, 139] width 241 height 12
click at [458, 190] on button "Cancel" at bounding box center [469, 181] width 22 height 19
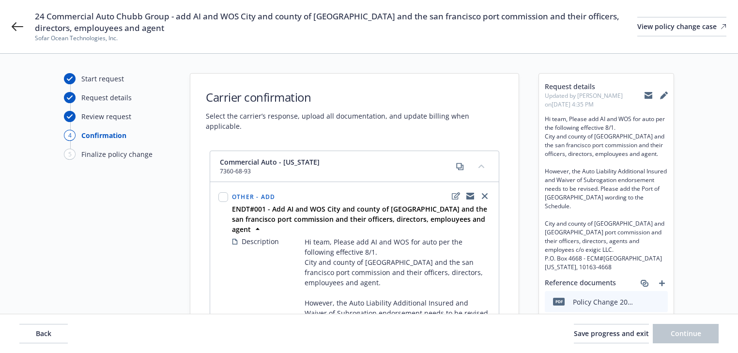
select select "ACCEPTED"
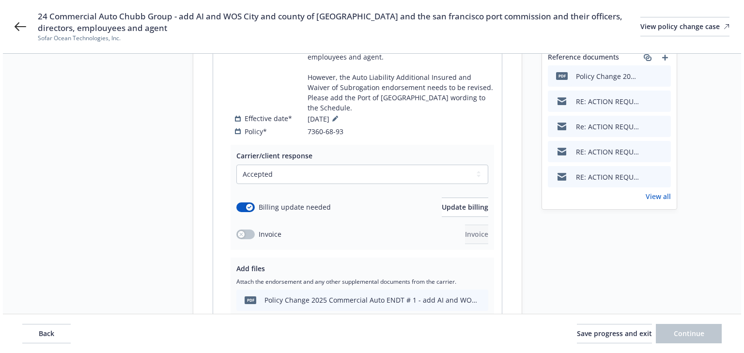
scroll to position [307, 0]
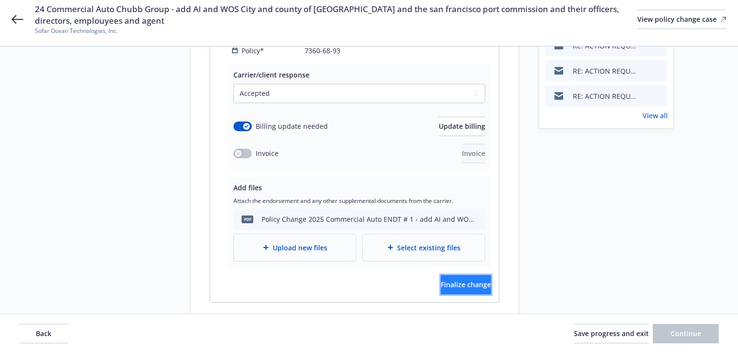
click at [465, 280] on span "Finalize change" at bounding box center [466, 284] width 50 height 9
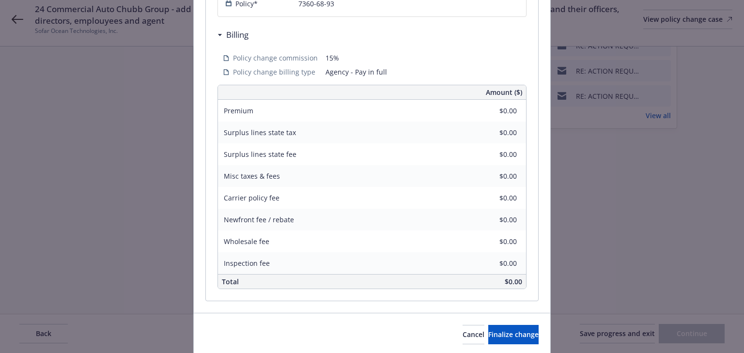
scroll to position [382, 0]
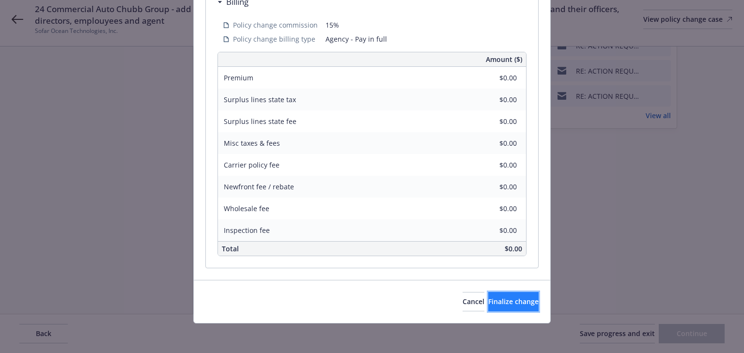
click at [516, 302] on span "Finalize change" at bounding box center [513, 301] width 50 height 9
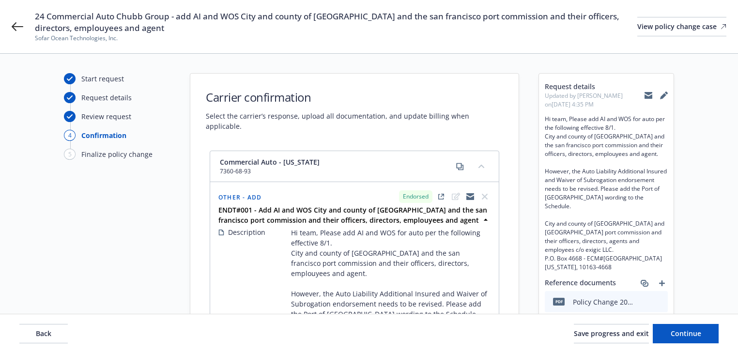
scroll to position [306, 0]
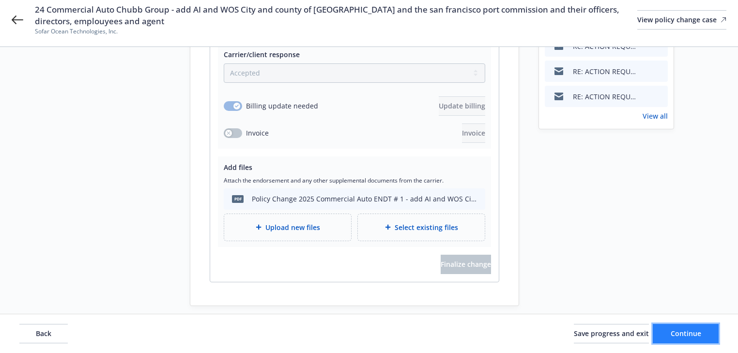
click at [713, 332] on button "Continue" at bounding box center [686, 333] width 66 height 19
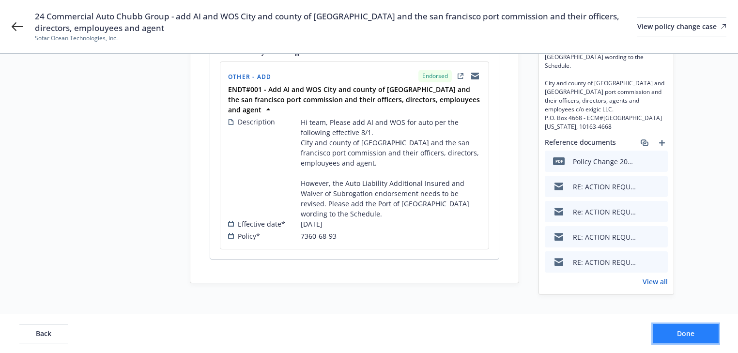
click at [713, 332] on button "Done" at bounding box center [686, 333] width 66 height 19
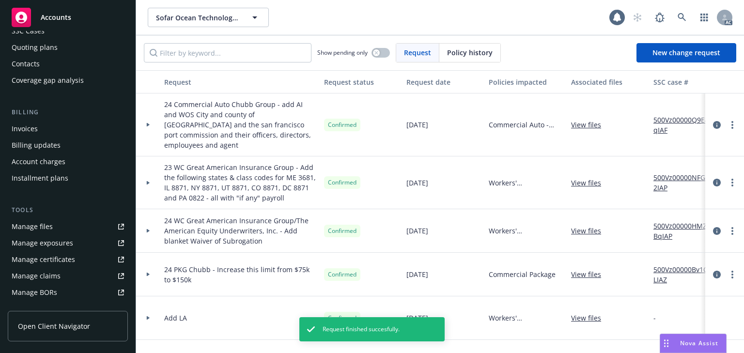
scroll to position [194, 0]
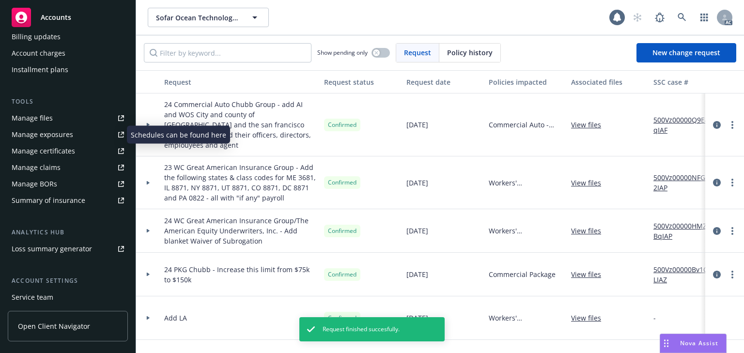
click at [47, 139] on div "Manage exposures" at bounding box center [43, 135] width 62 height 16
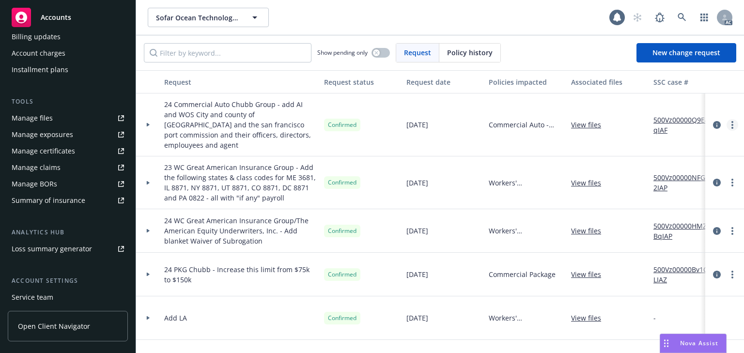
click at [729, 121] on link "more" at bounding box center [733, 125] width 12 height 12
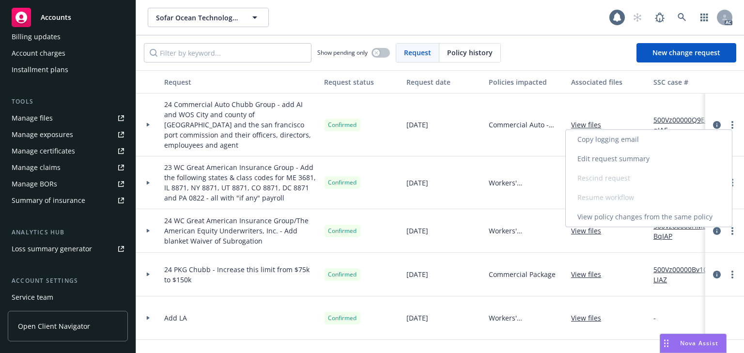
click at [603, 160] on link "Edit request summary" at bounding box center [649, 158] width 166 height 19
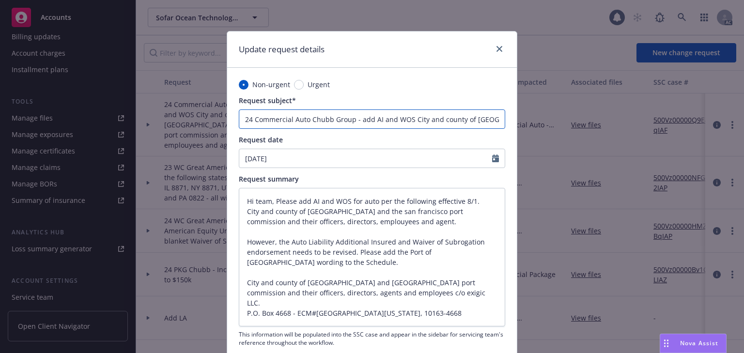
click at [442, 121] on input "24 Commercial Auto Chubb Group - add AI and WOS City and county of [GEOGRAPHIC_…" at bounding box center [372, 119] width 266 height 19
click at [448, 119] on input "24 Commercial Auto Chubb Group - add AI and WOS City and county of [GEOGRAPHIC_…" at bounding box center [372, 119] width 266 height 19
type input "24 Commercial Auto Chubb Group - add AI and WOS City and county of [GEOGRAPHIC_…"
type textarea "x"
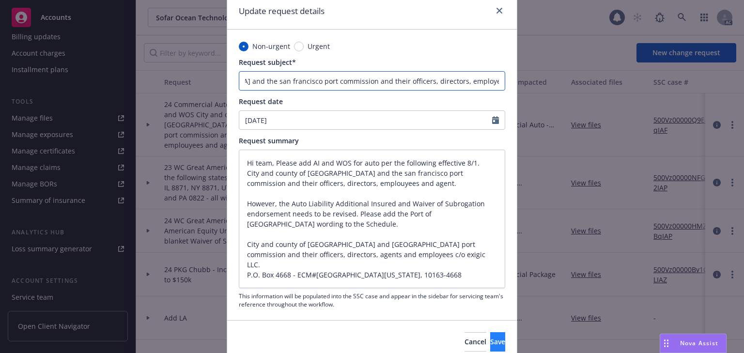
scroll to position [79, 0]
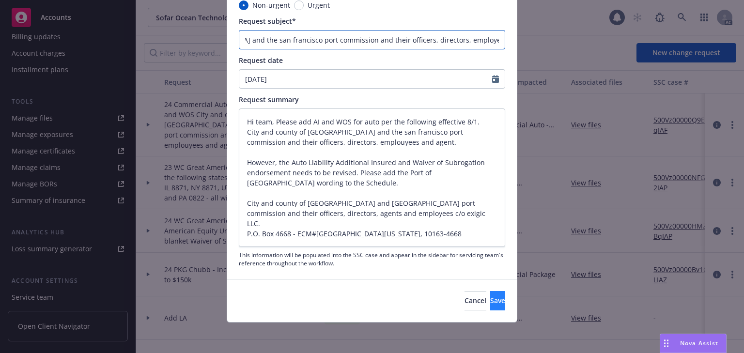
type input "24 Commercial Auto Chubb Group - add AI and WOS City and county of [GEOGRAPHIC_…"
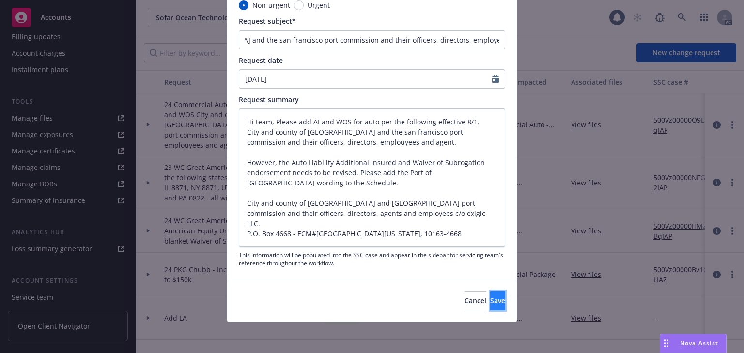
click at [490, 306] on button "Save" at bounding box center [497, 300] width 15 height 19
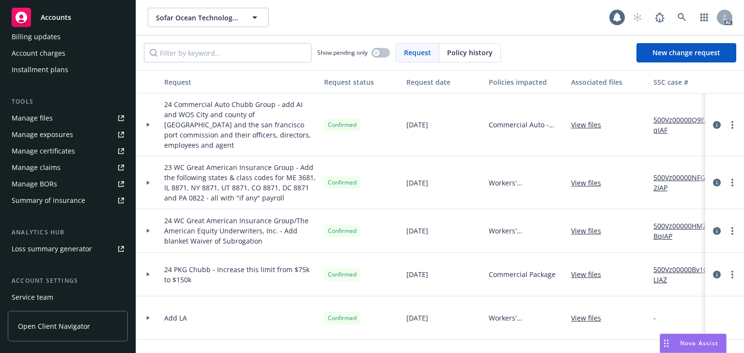
click at [145, 116] on div at bounding box center [148, 125] width 24 height 63
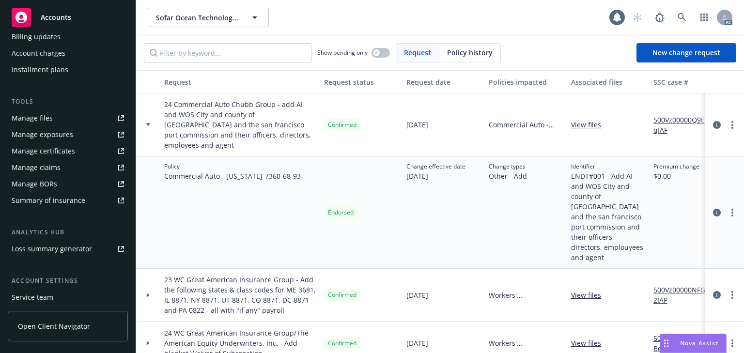
click at [727, 207] on link "more" at bounding box center [733, 213] width 12 height 12
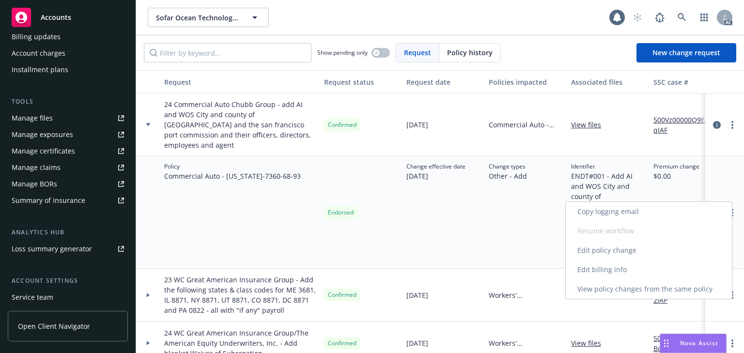
click at [599, 273] on link "Edit billing info" at bounding box center [649, 269] width 166 height 19
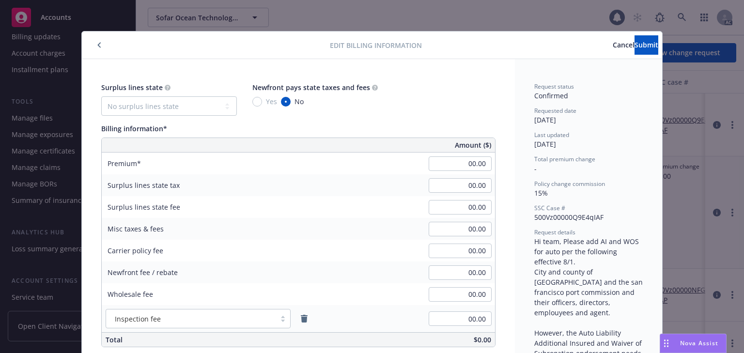
scroll to position [29, 0]
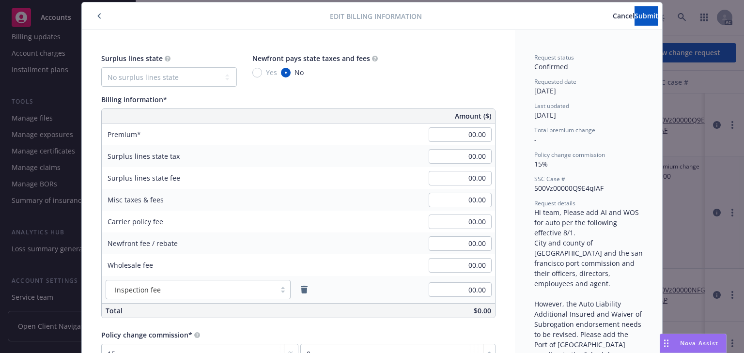
click at [613, 19] on span "Cancel" at bounding box center [624, 15] width 22 height 9
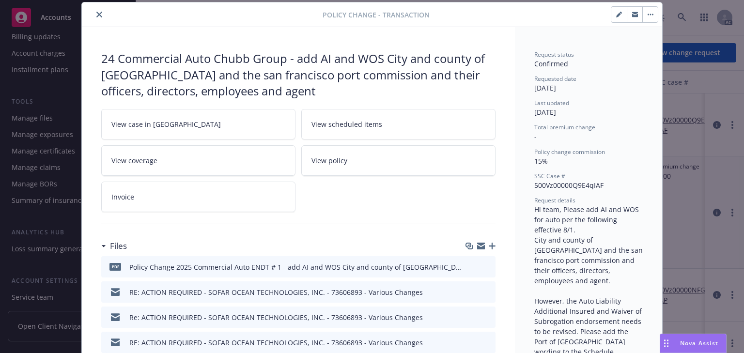
click at [97, 12] on icon "close" at bounding box center [99, 15] width 6 height 6
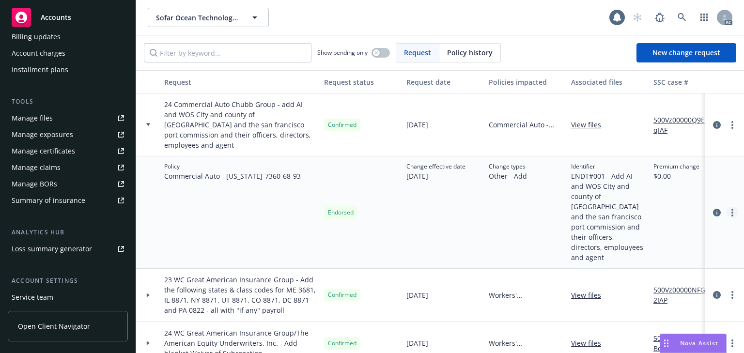
click at [727, 207] on link "more" at bounding box center [733, 213] width 12 height 12
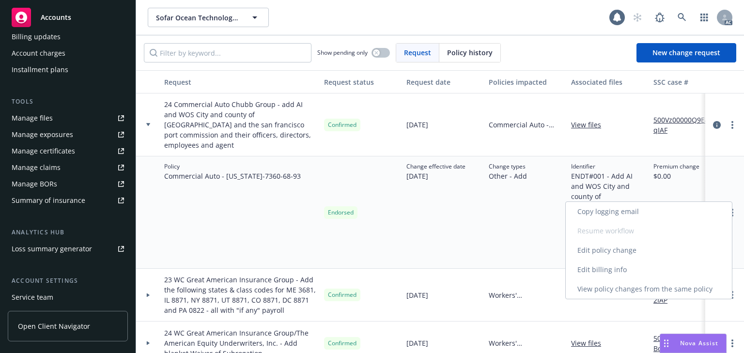
click at [594, 252] on link "Edit policy change" at bounding box center [649, 250] width 166 height 19
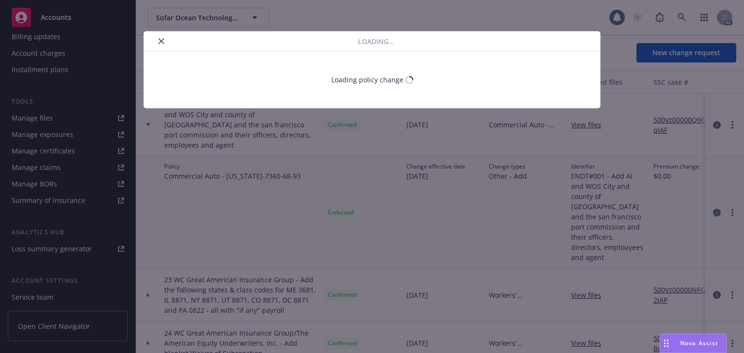
type textarea "x"
select select "ACCEPTED"
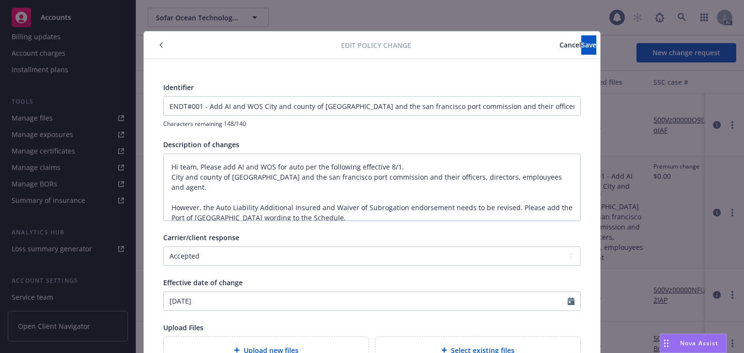
scroll to position [29, 0]
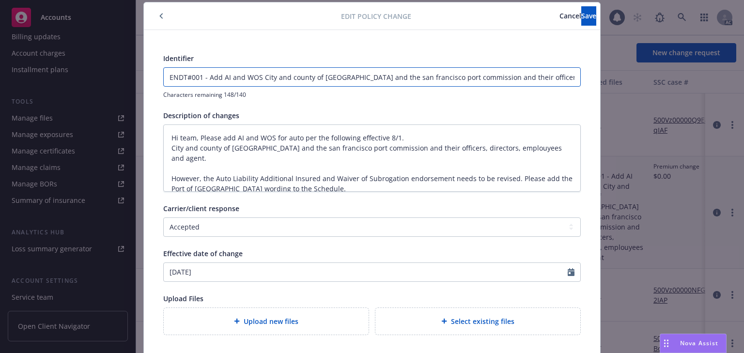
click at [536, 80] on input "ENDT#001 - Add AI and WOS City and county of san francisco and the san francisc…" at bounding box center [372, 77] width 417 height 18
click at [525, 78] on input "ENDT#001 - Add AI and WOS City and county of san francisco and the san francisc…" at bounding box center [372, 77] width 417 height 18
type textarea "x"
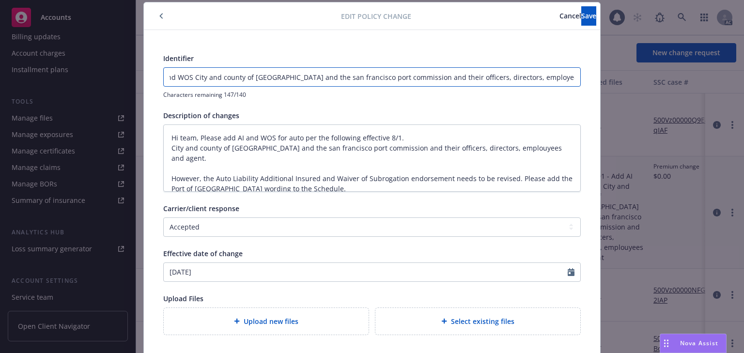
type input "ENDT#001 - Add AI and WOS City and county of san francisco and the san francisc…"
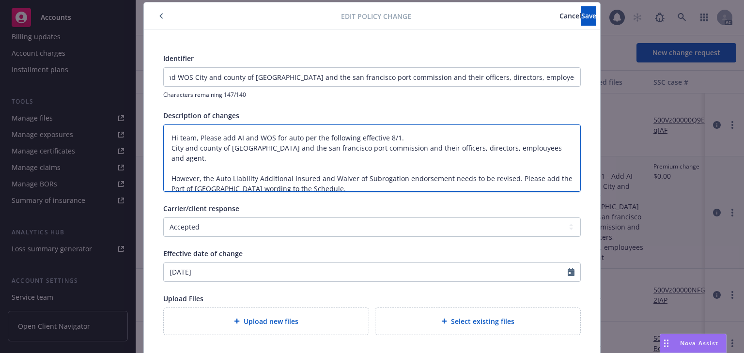
scroll to position [0, 0]
click at [507, 150] on textarea "Hi team, Please add AI and WOS for auto per the following effective 8/1. City a…" at bounding box center [372, 158] width 418 height 67
type textarea "x"
type textarea "Hi team, Please add AI and WOS for auto per the following effective 8/1. City a…"
click at [581, 10] on button "Save" at bounding box center [588, 15] width 15 height 19
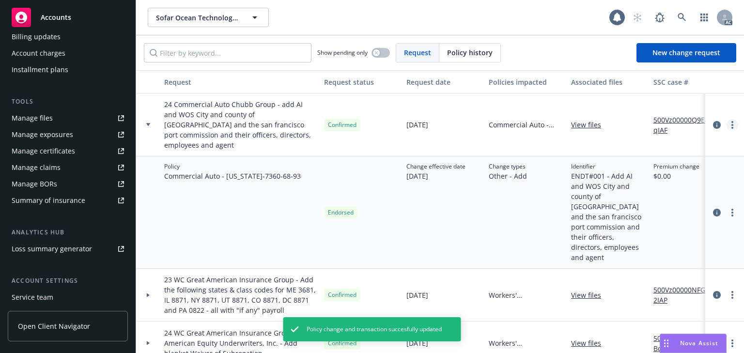
click at [731, 120] on link "more" at bounding box center [733, 125] width 12 height 12
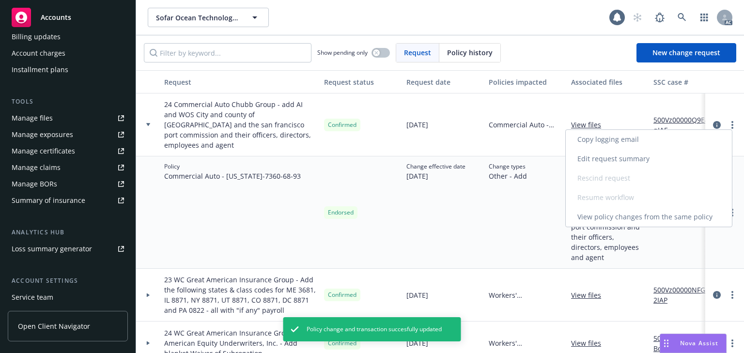
click at [602, 161] on link "Edit request summary" at bounding box center [649, 158] width 166 height 19
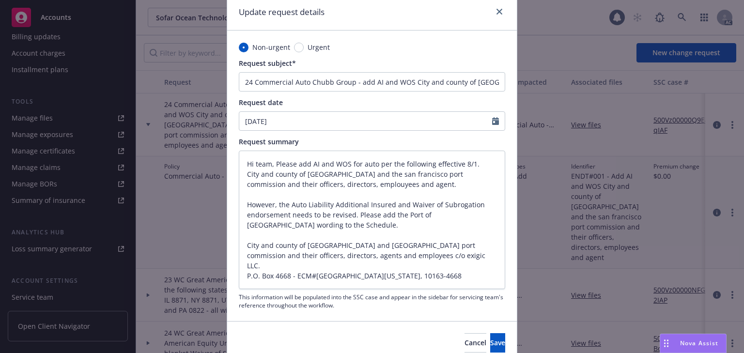
scroll to position [39, 0]
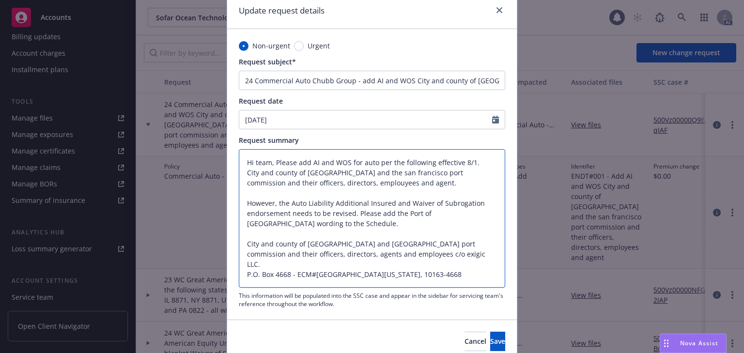
click at [345, 186] on textarea "Hi team, Please add AI and WOS for auto per the following effective 8/1. City a…" at bounding box center [372, 218] width 266 height 139
click at [342, 185] on textarea "Hi team, Please add AI and WOS for auto per the following effective 8/1. City a…" at bounding box center [372, 218] width 266 height 139
type textarea "x"
type textarea "Hi team, Please add AI and WOS for auto per the following effective 8/1. City a…"
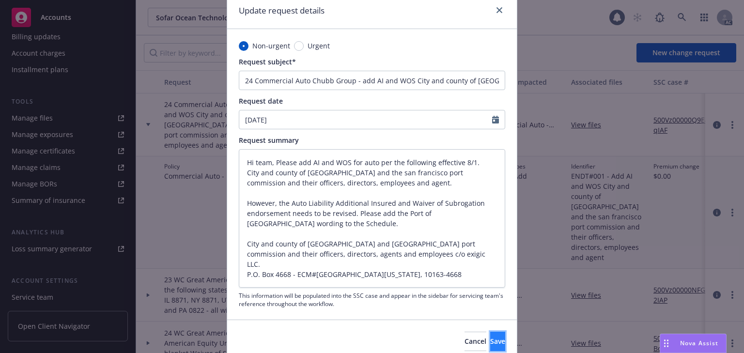
click at [490, 336] on button "Save" at bounding box center [497, 341] width 15 height 19
type textarea "x"
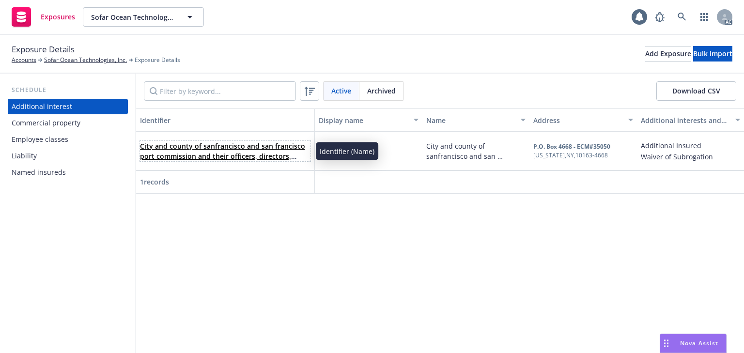
click at [261, 153] on link "City and county of sanfrancisco and san francisco port commission and their off…" at bounding box center [222, 156] width 165 height 30
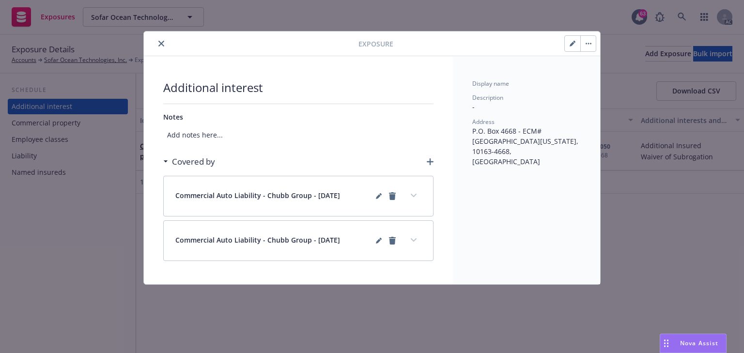
click at [415, 239] on icon "expand content" at bounding box center [414, 239] width 6 height 3
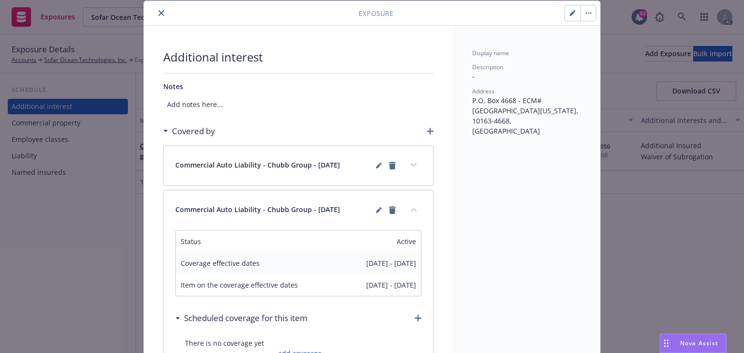
scroll to position [116, 0]
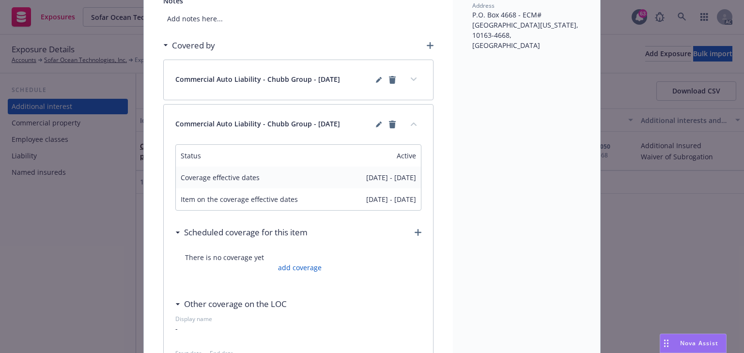
click at [416, 83] on button "expand content" at bounding box center [414, 80] width 16 height 16
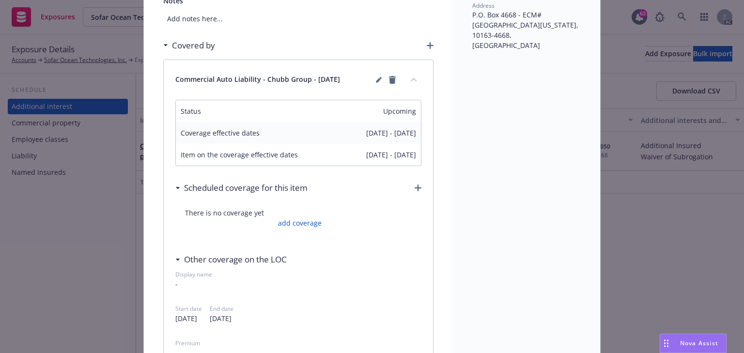
click at [411, 80] on icon "collapse content" at bounding box center [414, 80] width 6 height 4
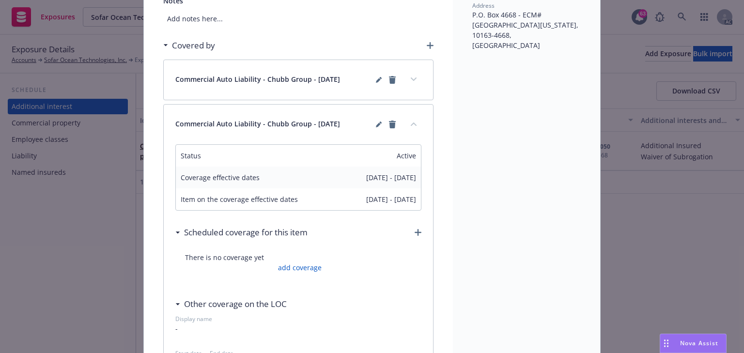
click at [411, 122] on icon "collapse content" at bounding box center [414, 124] width 6 height 4
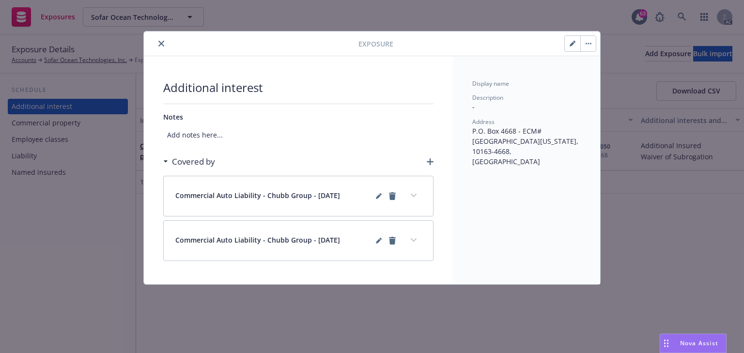
scroll to position [0, 0]
click at [566, 50] on button "button" at bounding box center [573, 44] width 16 height 16
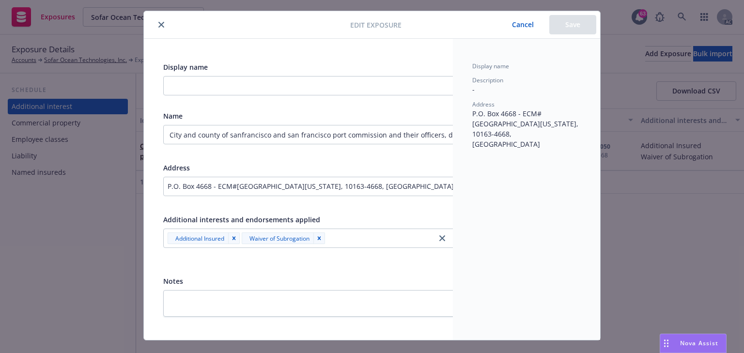
scroll to position [38, 0]
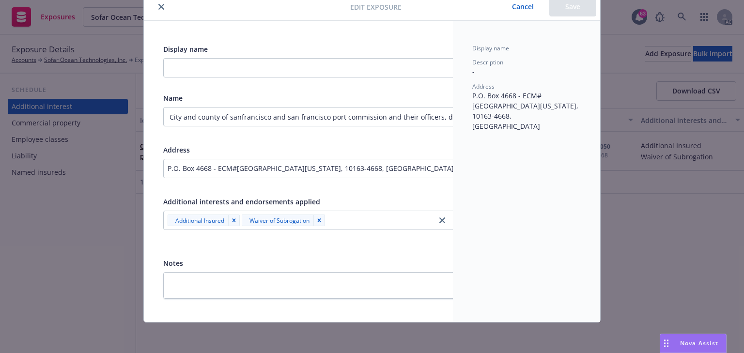
click at [158, 5] on icon "close" at bounding box center [161, 7] width 6 height 6
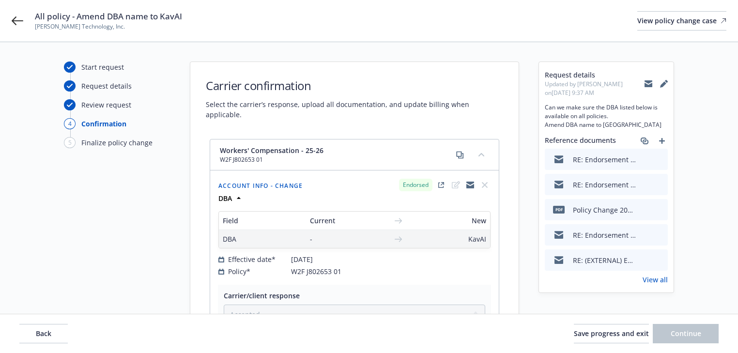
select select "ACCEPTED"
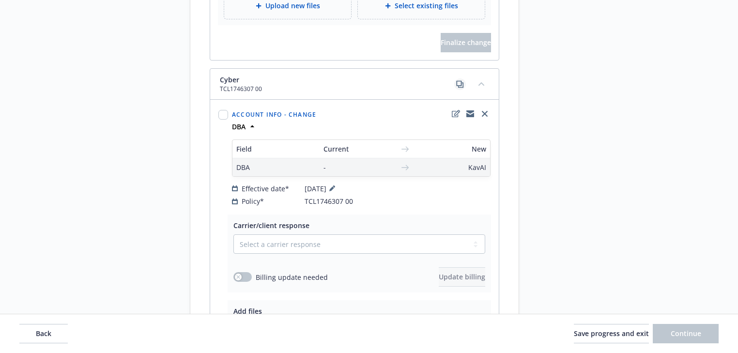
scroll to position [504, 0]
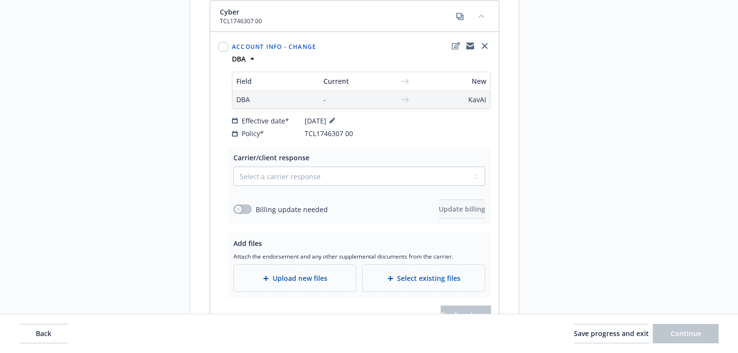
click at [587, 152] on div "Request details Updated by Melody Zhang on 07/30/2025, 9:37 AM Can we make sure…" at bounding box center [607, 327] width 136 height 1539
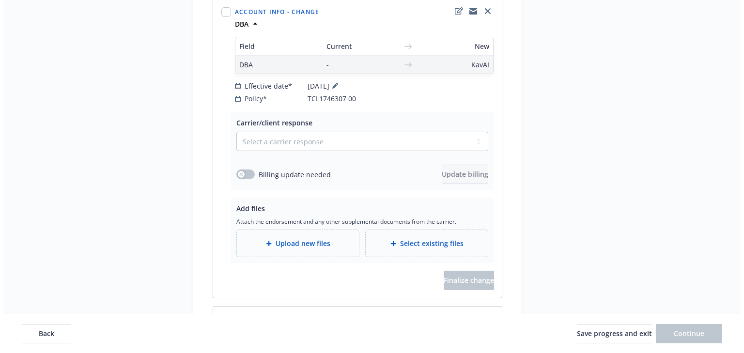
scroll to position [570, 0]
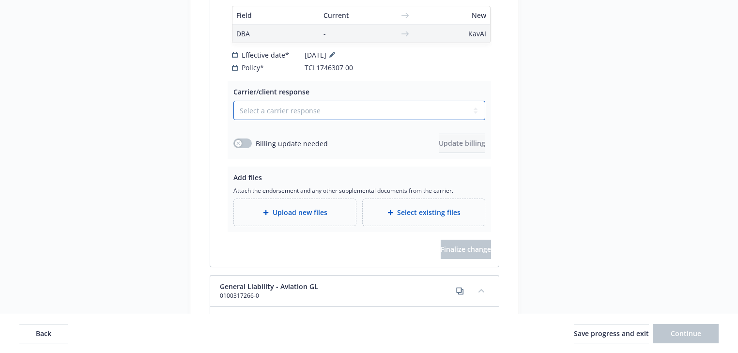
click at [279, 101] on select "Select a carrier response Accepted Accepted with revision No endorsement needed…" at bounding box center [360, 110] width 252 height 19
select select "DECLINED_BY_CARRIER"
click at [234, 101] on select "Select a carrier response Accepted Accepted with revision No endorsement needed…" at bounding box center [360, 110] width 252 height 19
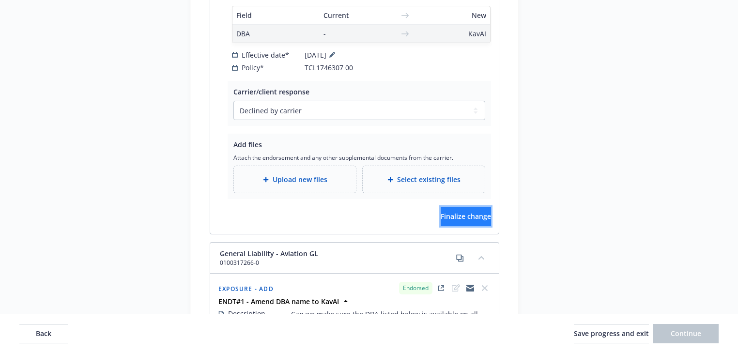
click at [463, 212] on span "Finalize change" at bounding box center [466, 216] width 50 height 9
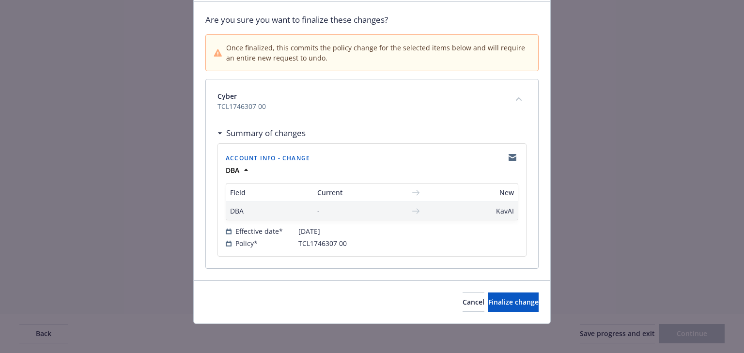
scroll to position [66, 0]
click at [517, 306] on button "Finalize change" at bounding box center [513, 301] width 50 height 19
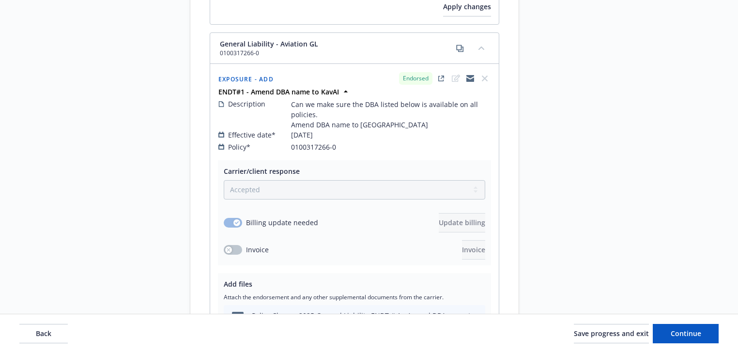
scroll to position [801, 0]
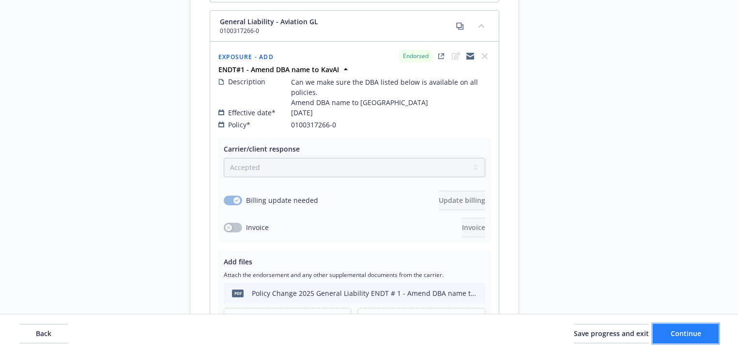
click at [700, 340] on button "Continue" at bounding box center [686, 333] width 66 height 19
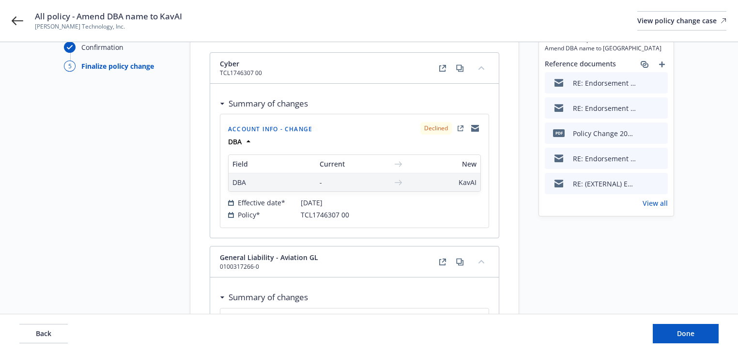
scroll to position [78, 0]
click at [663, 203] on link "View all" at bounding box center [655, 202] width 25 height 10
click at [679, 339] on button "Done" at bounding box center [686, 333] width 66 height 19
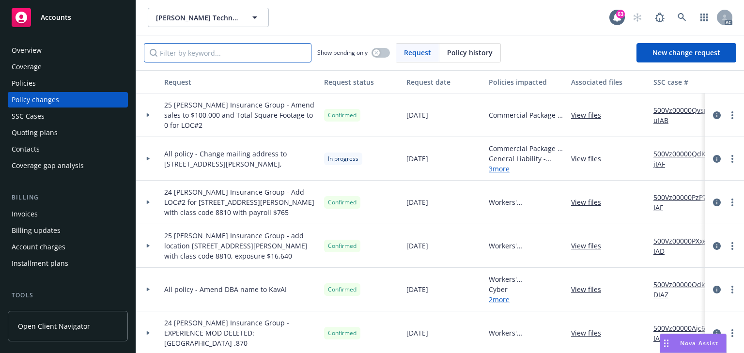
click at [238, 48] on input "Filter by keyword..." at bounding box center [228, 52] width 168 height 19
paste input "All policy - Amend DBA name to KavAI"
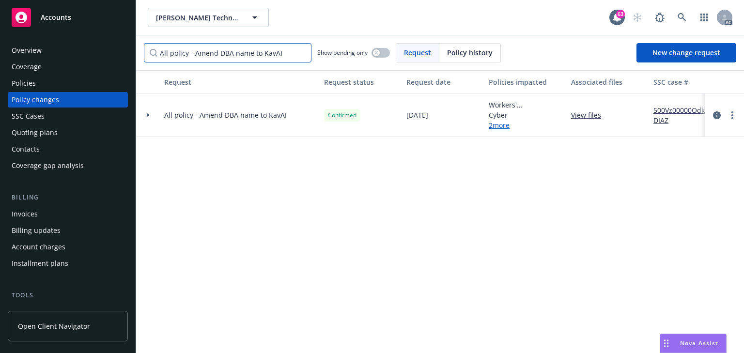
type input "All policy - Amend DBA name to KavAI"
click at [147, 115] on icon at bounding box center [148, 114] width 4 height 3
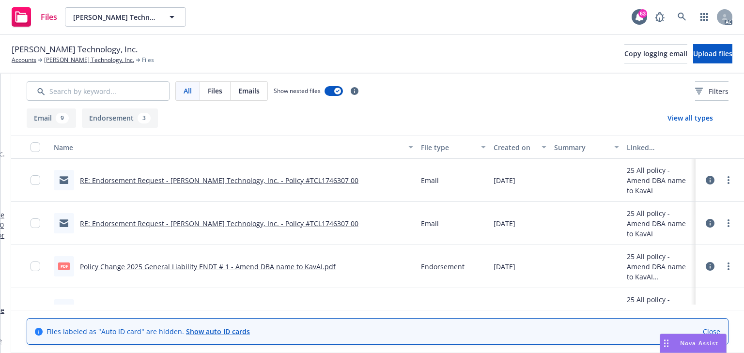
scroll to position [0, 183]
click at [723, 264] on link "more" at bounding box center [729, 267] width 12 height 12
click at [669, 215] on link "Download" at bounding box center [680, 213] width 96 height 19
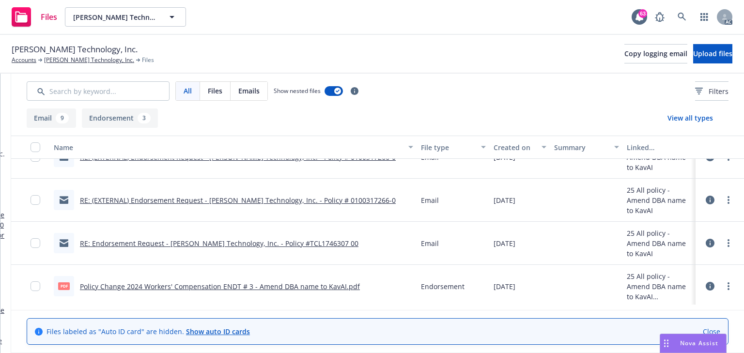
scroll to position [271, 0]
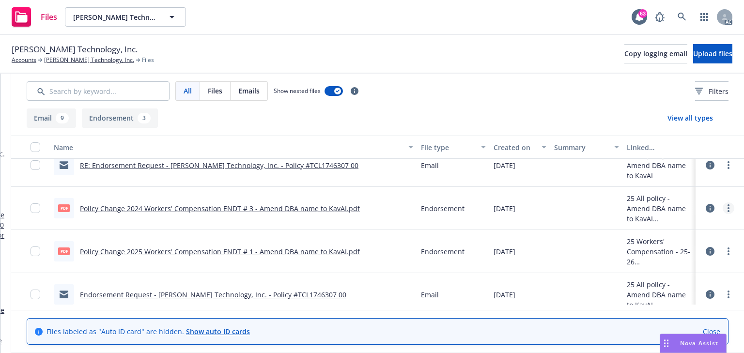
click at [723, 208] on link "more" at bounding box center [729, 209] width 12 height 12
click at [652, 252] on link "Download" at bounding box center [674, 247] width 96 height 19
click at [723, 252] on link "more" at bounding box center [729, 252] width 12 height 12
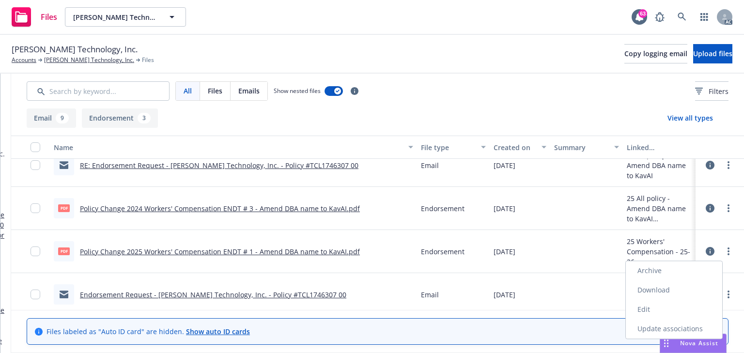
click at [657, 291] on link "Download" at bounding box center [674, 290] width 96 height 19
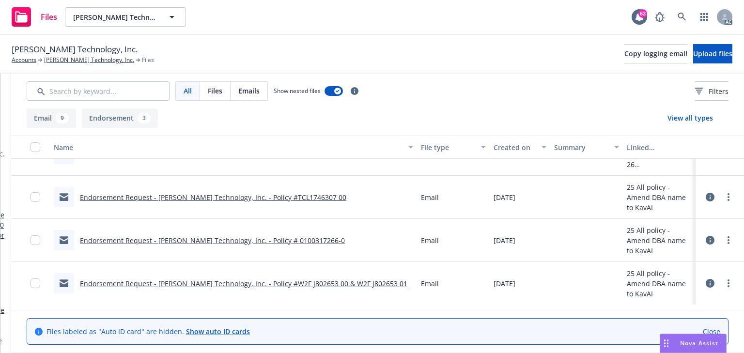
scroll to position [0, 183]
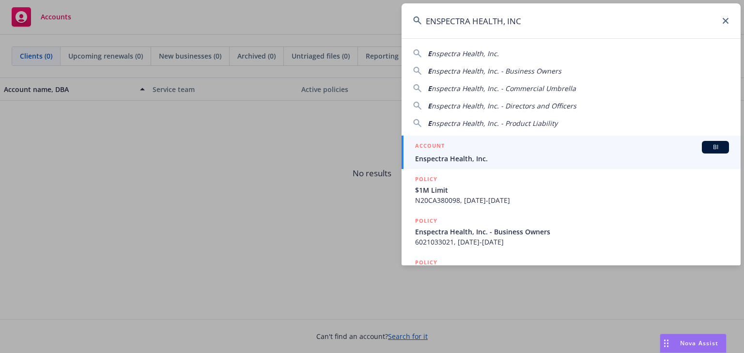
type input "ENSPECTRA HEALTH, INC"
click at [442, 159] on span "Enspectra Health, Inc." at bounding box center [572, 159] width 314 height 10
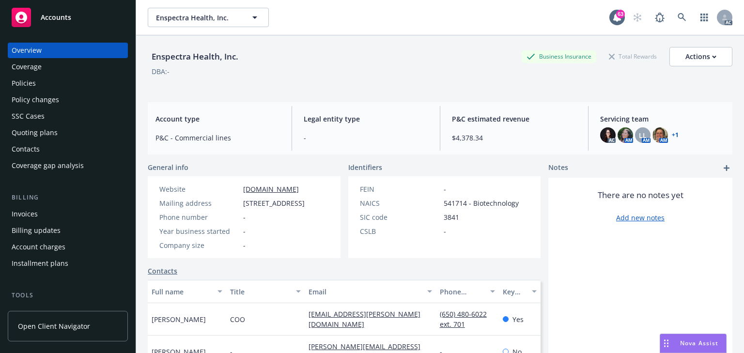
click at [56, 100] on div "Policy changes" at bounding box center [35, 100] width 47 height 16
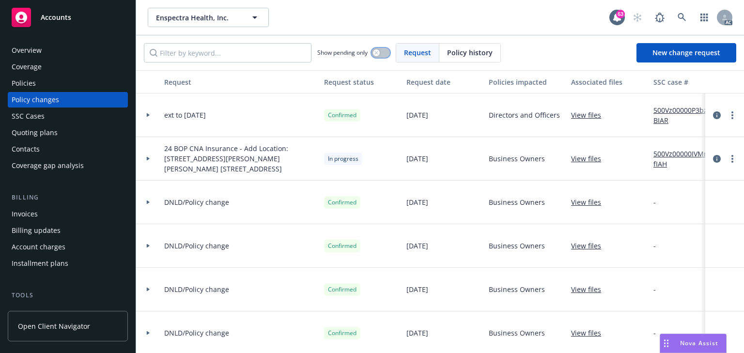
click at [382, 52] on button "button" at bounding box center [381, 53] width 18 height 10
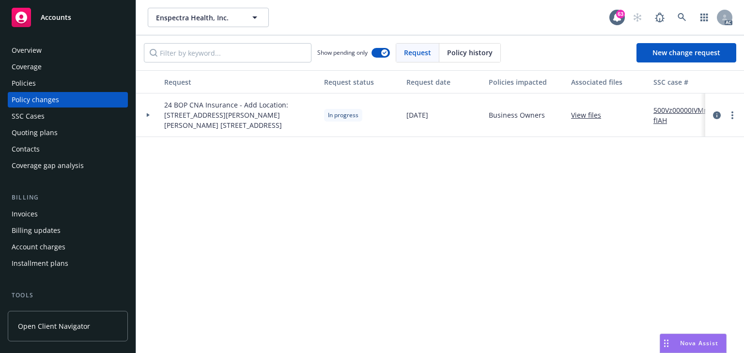
click at [670, 109] on link "500Vz00000IVMmfIAH" at bounding box center [686, 115] width 65 height 20
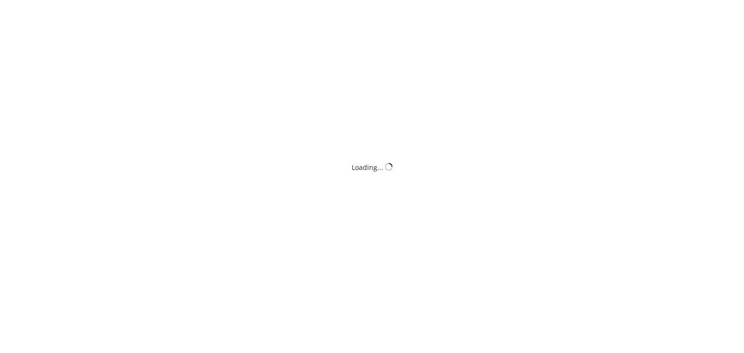
select select "ACCEPTED"
select select "NO_ENDORSEMENT_NEEDED"
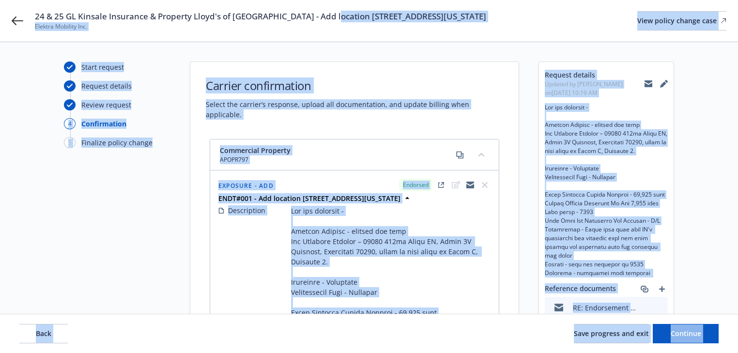
drag, startPoint x: 27, startPoint y: 17, endPoint x: 332, endPoint y: 12, distance: 305.3
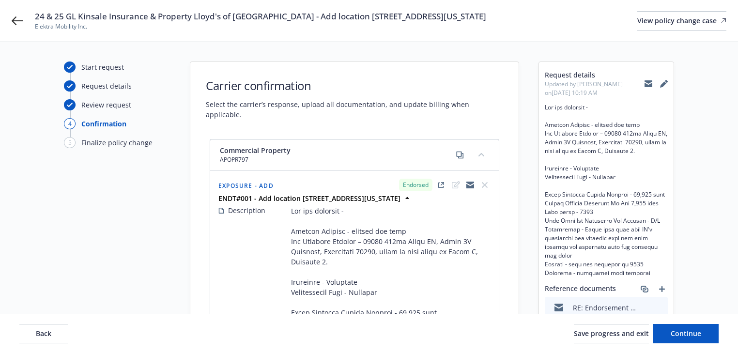
click at [184, 16] on span "24 & 25 GL Kinsale Insurance & Property Lloyd's of [GEOGRAPHIC_DATA] - Add loca…" at bounding box center [261, 17] width 452 height 12
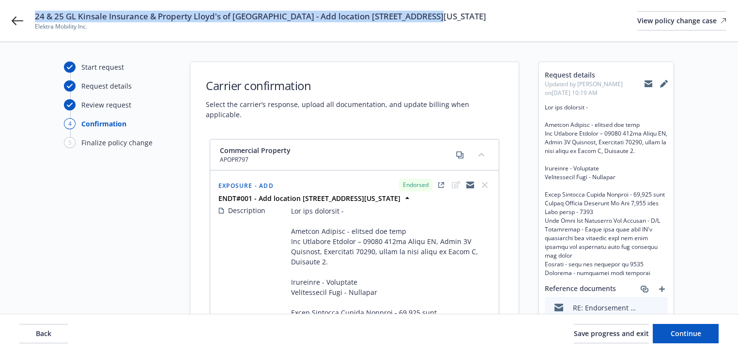
drag, startPoint x: 33, startPoint y: 16, endPoint x: 429, endPoint y: -4, distance: 396.4
click at [429, 0] on html "24 & 25 GL Kinsale Insurance & Property Lloyd's of [GEOGRAPHIC_DATA] - Add loca…" at bounding box center [369, 176] width 738 height 353
copy span "24 & 25 GL Kinsale Insurance & Property Lloyd's of [GEOGRAPHIC_DATA] - Add loca…"
click at [16, 23] on icon at bounding box center [18, 21] width 12 height 12
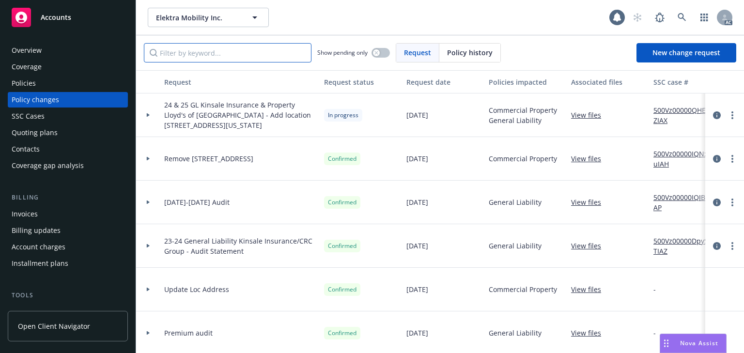
click at [187, 49] on input "Filter by keyword..." at bounding box center [228, 52] width 168 height 19
paste input "24 & 25 GL Kinsale Insurance & Property Lloyd's of London - Add location 11015 …"
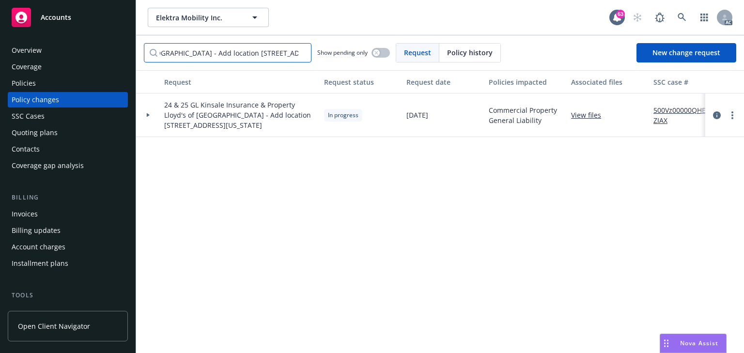
type input "24 & 25 GL Kinsale Insurance & Property Lloyd's of London - Add location 11015 …"
click at [149, 114] on icon at bounding box center [148, 114] width 4 height 3
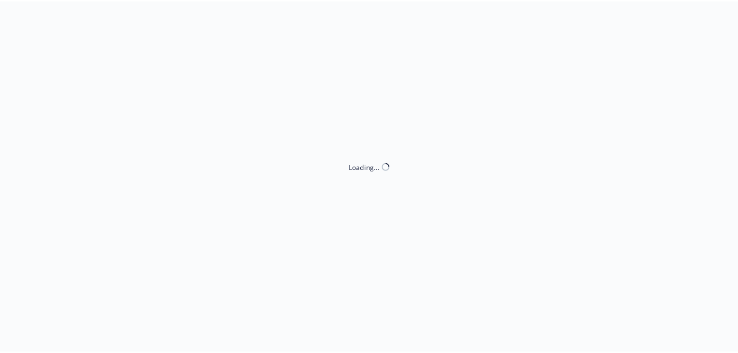
select select "ACCEPTED"
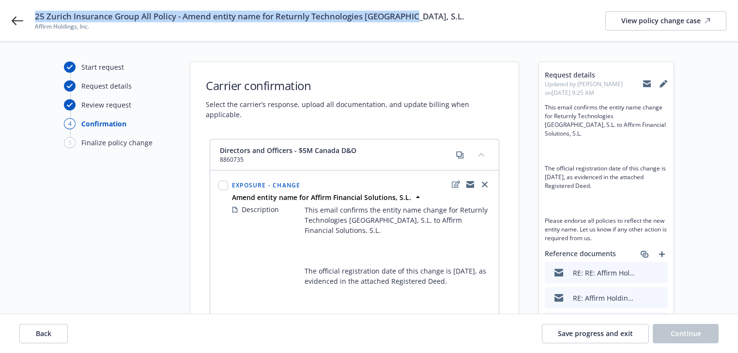
drag, startPoint x: 203, startPoint y: 12, endPoint x: 408, endPoint y: 17, distance: 205.0
click at [408, 17] on div "25 Zurich Insurance Group All Policy - Amend entity name for Returnly Technolog…" at bounding box center [369, 21] width 738 height 42
click at [17, 23] on icon at bounding box center [18, 21] width 12 height 12
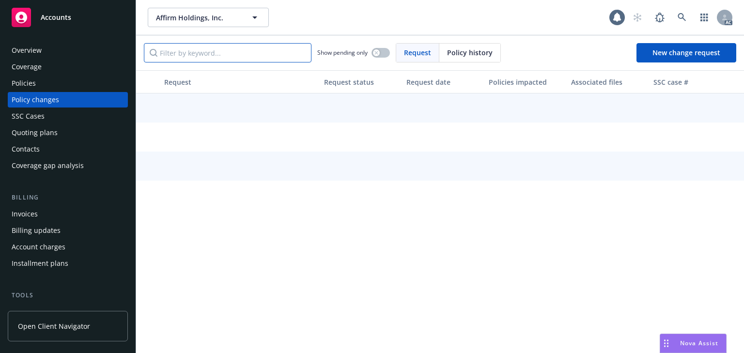
click at [251, 56] on input "Filter by keyword..." at bounding box center [228, 52] width 168 height 19
paste input "25 Zurich Insurance Group All Policy - Amend entity name for Returnly Technolog…"
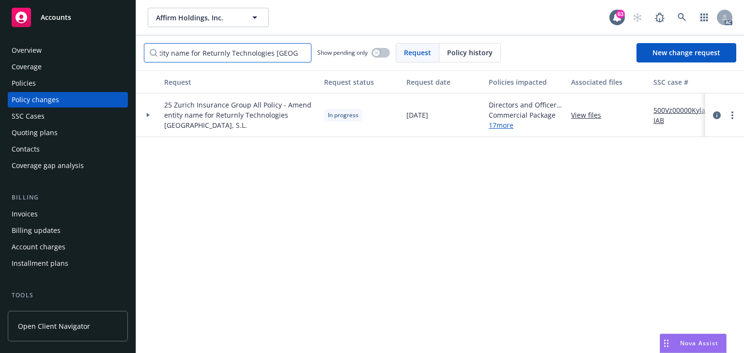
type input "25 Zurich Insurance Group All Policy - Amend entity name for Returnly Technolog…"
click at [149, 116] on icon at bounding box center [148, 114] width 4 height 3
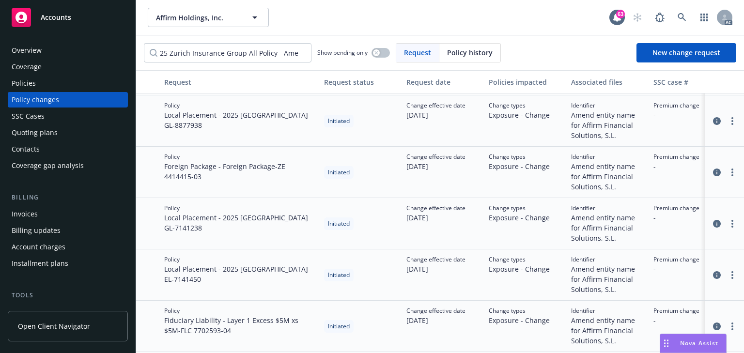
scroll to position [354, 0]
click at [248, 189] on div "Policy Foreign Package - Foreign Package - ZE 4414415-03" at bounding box center [240, 172] width 160 height 51
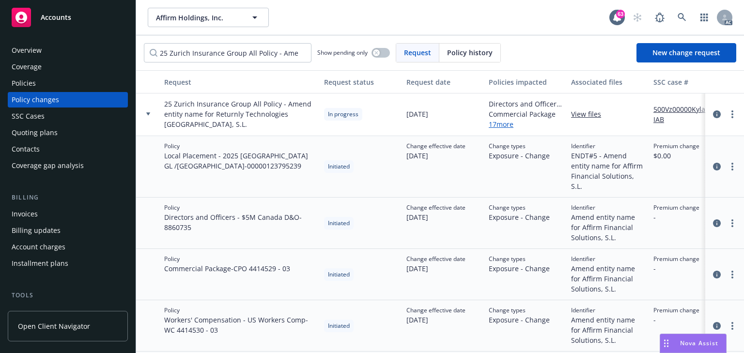
scroll to position [0, 0]
click at [298, 182] on div "Policy Local Placement - 2025 Spain GL /EL - 00000123795239" at bounding box center [240, 168] width 160 height 62
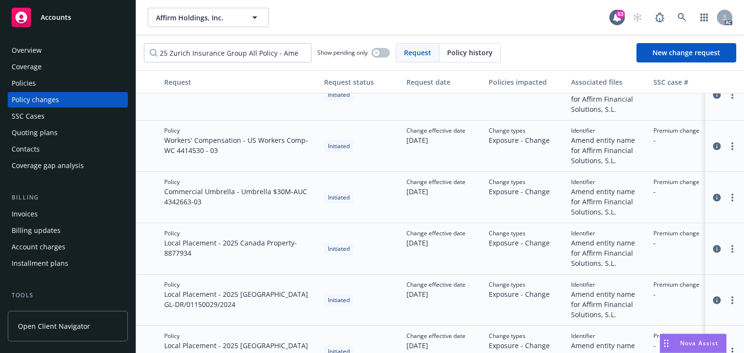
click at [31, 76] on div "Policies" at bounding box center [24, 84] width 24 height 16
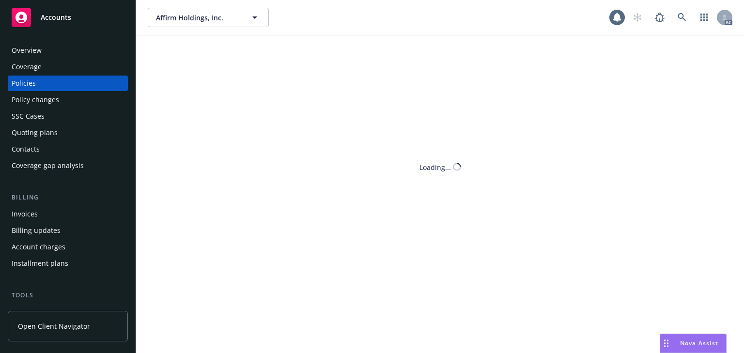
click at [14, 90] on div "Policies" at bounding box center [24, 84] width 24 height 16
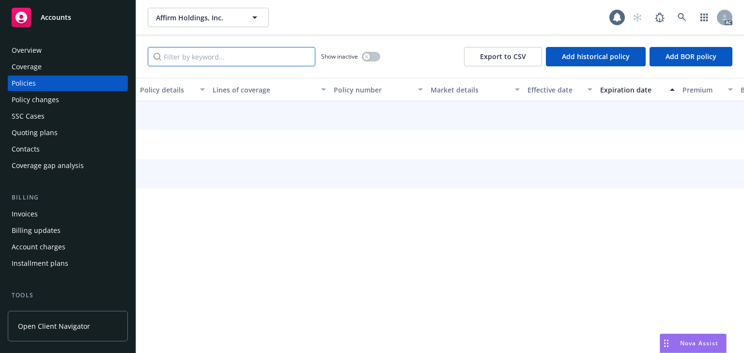
click at [184, 54] on input "Filter by keyword..." at bounding box center [232, 56] width 168 height 19
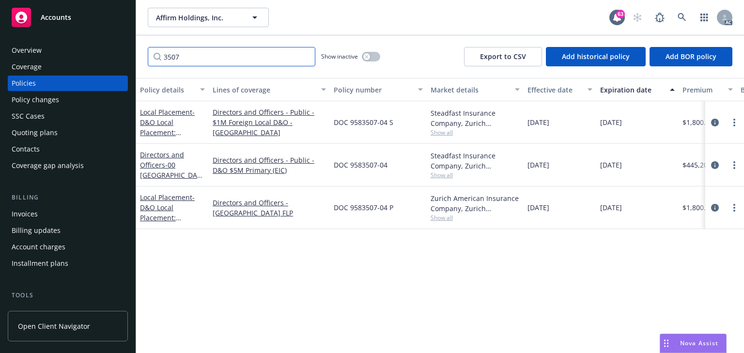
type input "3507"
click at [446, 133] on span "Show all" at bounding box center [475, 132] width 89 height 8
click at [228, 277] on div "Policy details Lines of coverage Policy number Market details Effective date Ex…" at bounding box center [440, 215] width 608 height 275
drag, startPoint x: 15, startPoint y: 97, endPoint x: 42, endPoint y: 103, distance: 27.7
click at [15, 97] on div "Policy changes" at bounding box center [35, 100] width 47 height 16
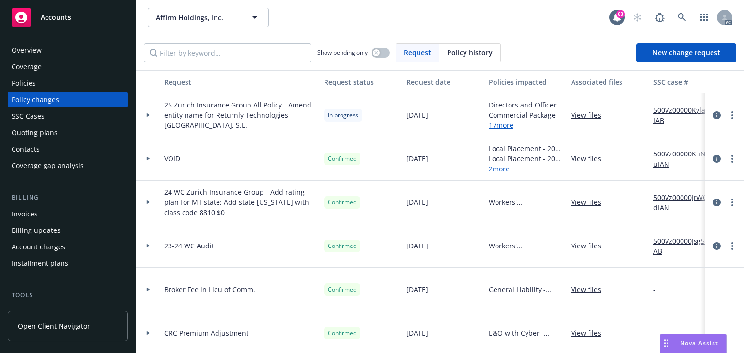
click at [149, 115] on icon at bounding box center [148, 115] width 3 height 4
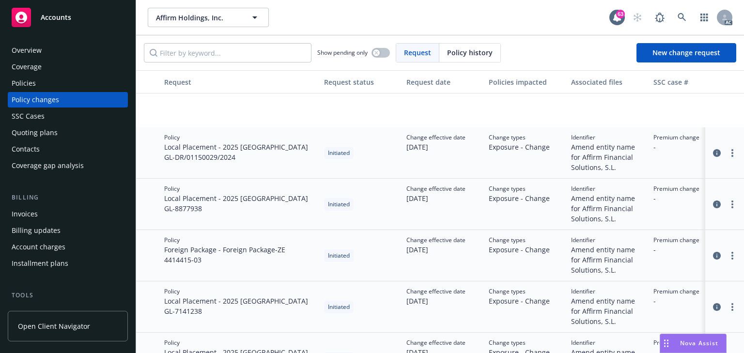
scroll to position [426, 0]
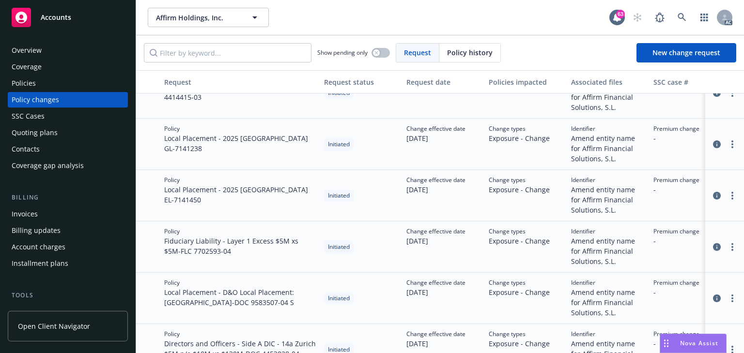
click at [68, 81] on div "Policies" at bounding box center [68, 84] width 112 height 16
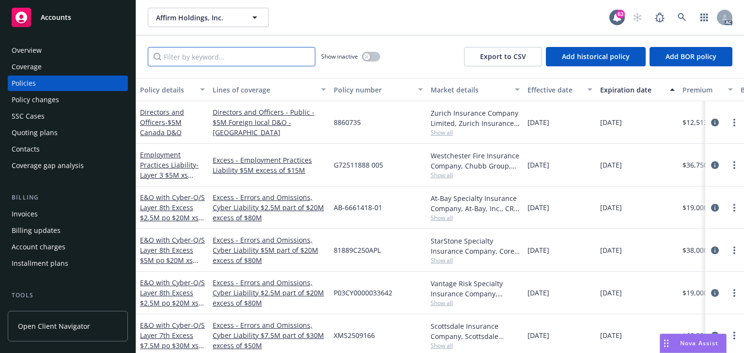
click at [239, 51] on input "Filter by keyword..." at bounding box center [232, 56] width 168 height 19
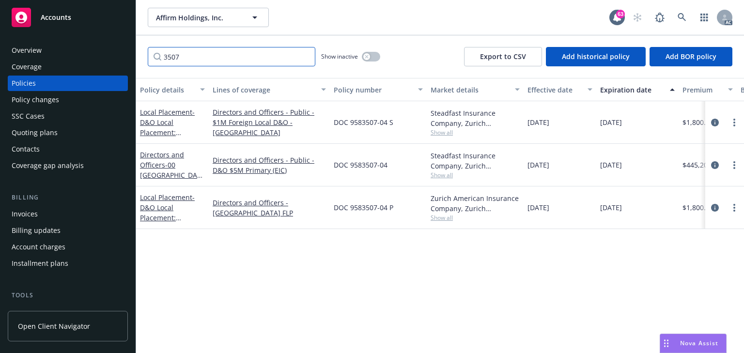
type input "3507"
click at [715, 121] on icon "circleInformation" at bounding box center [715, 123] width 8 height 8
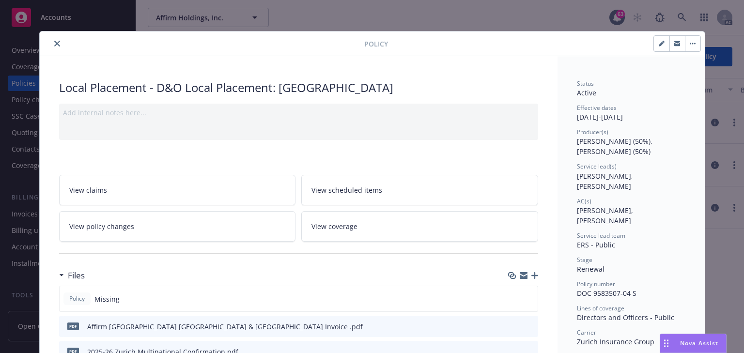
click at [174, 223] on link "View policy changes" at bounding box center [177, 226] width 237 height 31
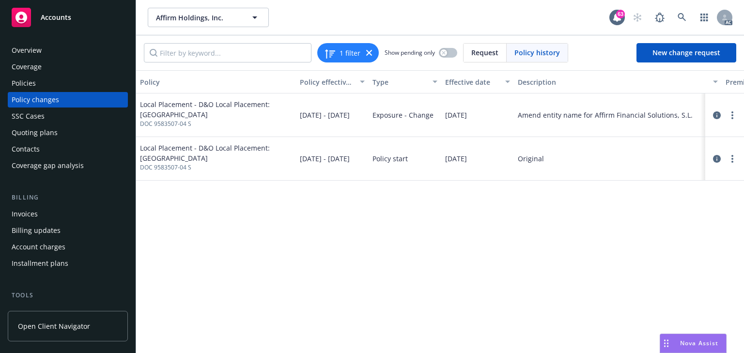
click at [420, 266] on div "Policy Policy effective dates Type Effective date Description Premium change An…" at bounding box center [440, 211] width 608 height 283
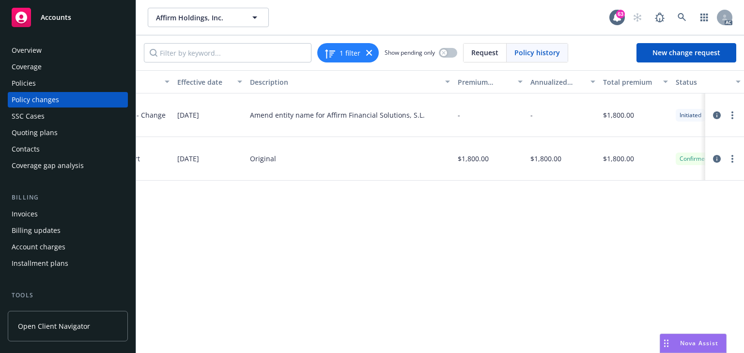
scroll to position [0, 307]
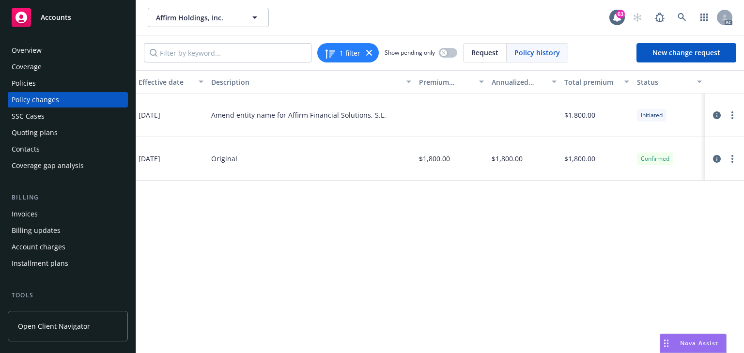
click at [48, 78] on div "Policies" at bounding box center [68, 84] width 112 height 16
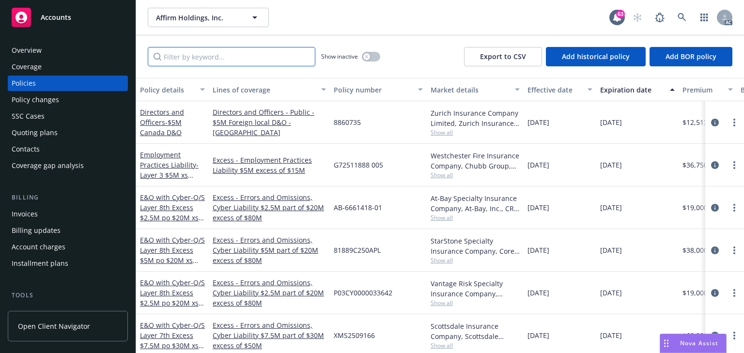
click at [202, 52] on input "Filter by keyword..." at bounding box center [232, 56] width 168 height 19
type input "4529"
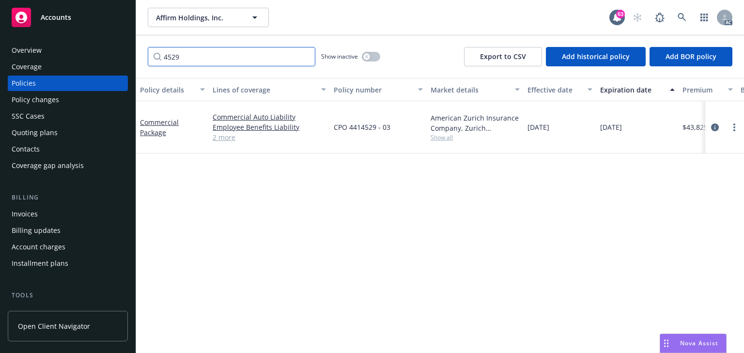
drag, startPoint x: 206, startPoint y: 58, endPoint x: 87, endPoint y: 50, distance: 119.9
click at [126, 55] on div "Accounts Overview Coverage Policies Policy changes SSC Cases Quoting plans Cont…" at bounding box center [372, 176] width 744 height 353
type input "4415"
click at [438, 134] on span "Show all" at bounding box center [475, 137] width 89 height 8
click at [714, 124] on icon "circleInformation" at bounding box center [715, 128] width 8 height 8
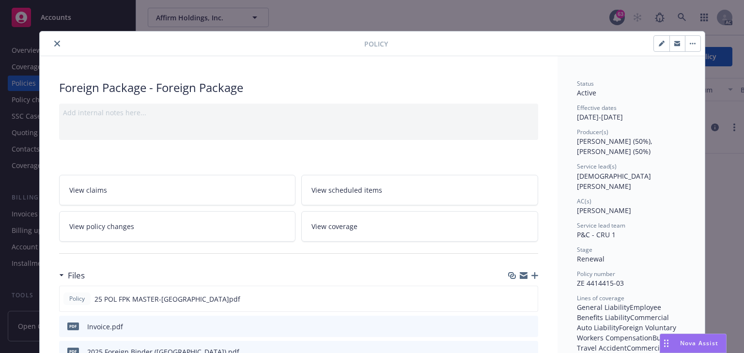
click at [193, 217] on link "View policy changes" at bounding box center [177, 226] width 237 height 31
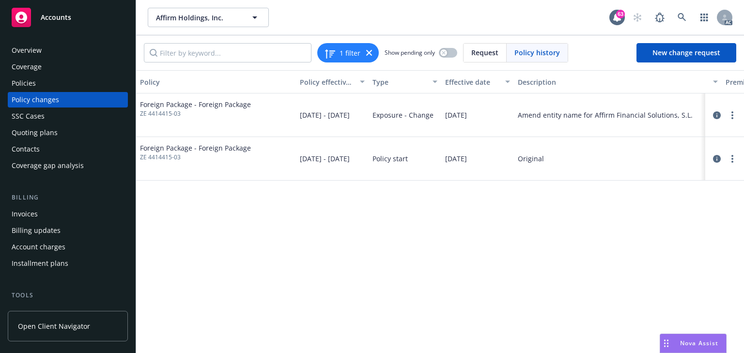
click at [360, 297] on div "Policy Policy effective dates Type Effective date Description Premium change An…" at bounding box center [440, 211] width 608 height 283
click at [41, 81] on div "Policies" at bounding box center [68, 84] width 112 height 16
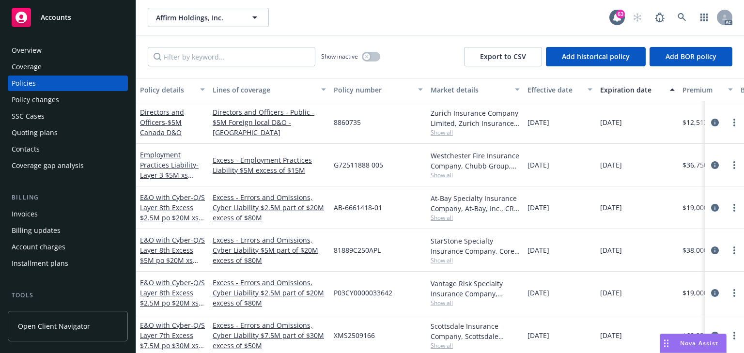
click at [35, 105] on div "Policy changes" at bounding box center [35, 100] width 47 height 16
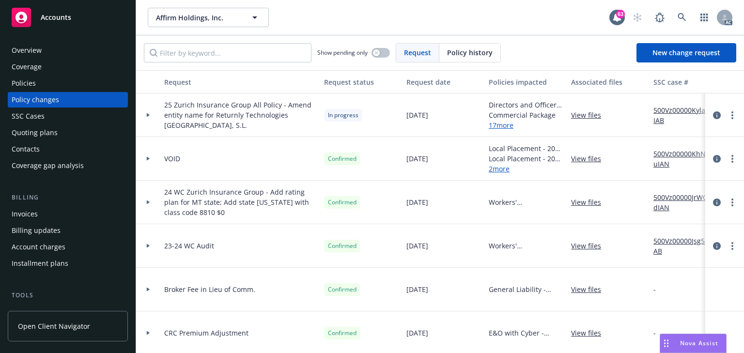
click at [149, 115] on icon at bounding box center [148, 114] width 4 height 3
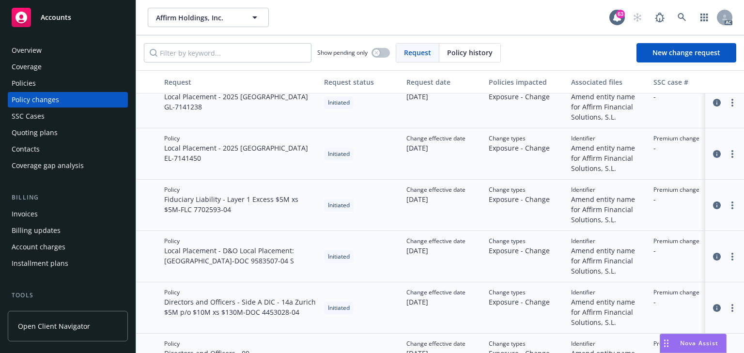
scroll to position [465, 0]
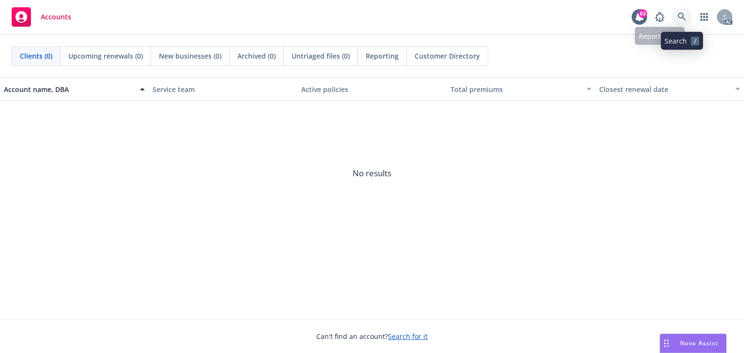
click at [679, 16] on icon at bounding box center [682, 17] width 9 height 9
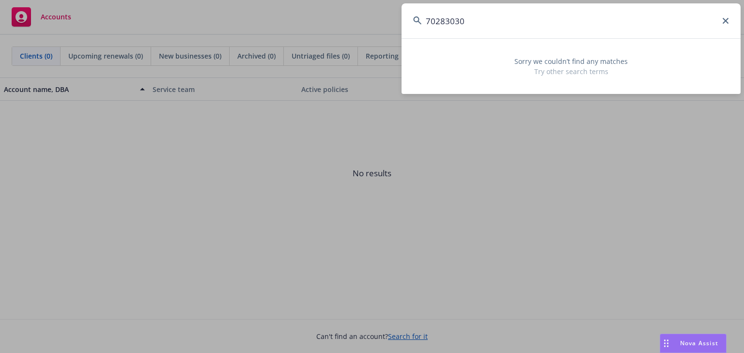
click at [500, 30] on input "70283030" at bounding box center [571, 20] width 339 height 35
paste input "BIP-B4070844"
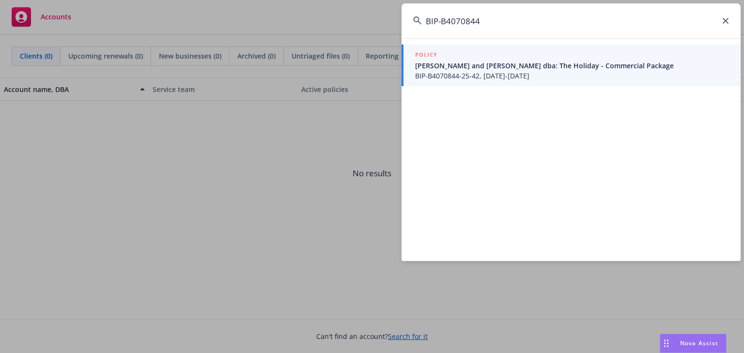
type input "BIP-B4070844"
click at [476, 76] on span "BIP-B4070844-25-42, [DATE]-[DATE]" at bounding box center [572, 76] width 314 height 10
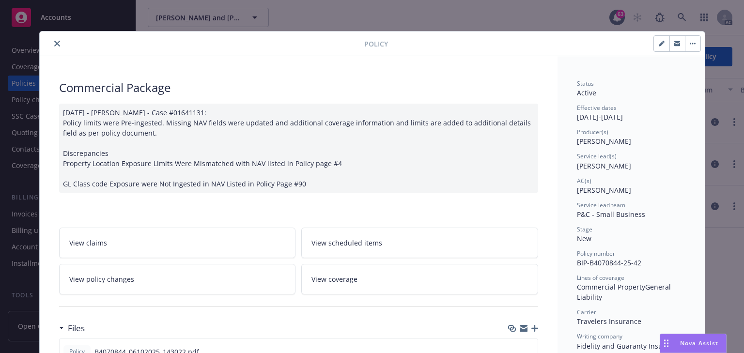
click at [127, 281] on span "View policy changes" at bounding box center [101, 279] width 65 height 10
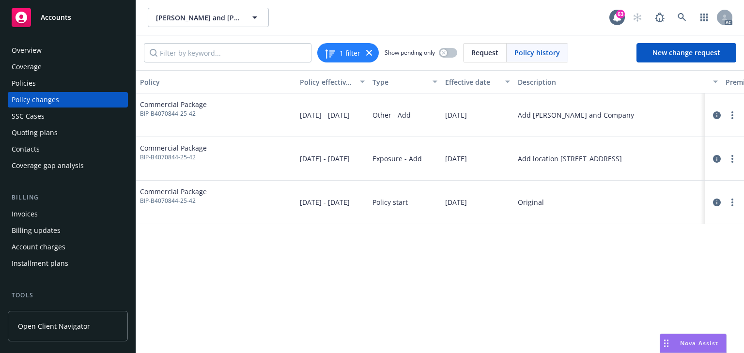
click at [443, 304] on div "Policy Policy effective dates Type Effective date Description Premium change An…" at bounding box center [440, 211] width 608 height 283
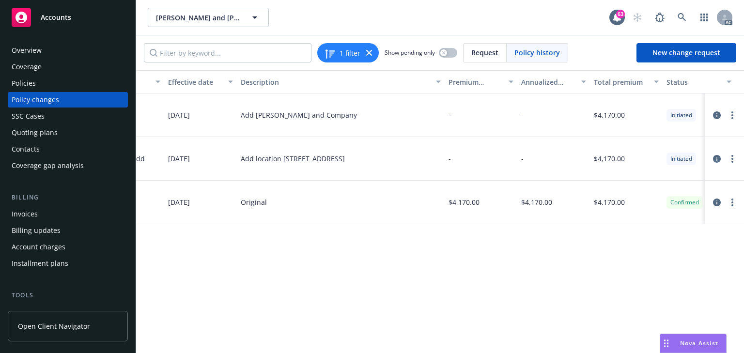
scroll to position [0, 307]
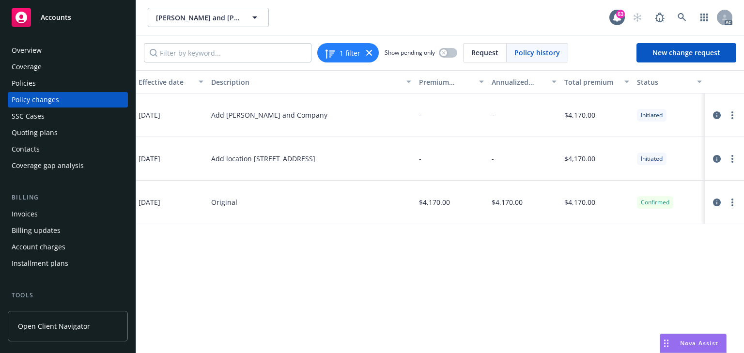
click at [594, 291] on div "Policy Policy effective dates Type Effective date Description Premium change An…" at bounding box center [440, 211] width 608 height 283
click at [716, 159] on icon "circleInformation" at bounding box center [717, 159] width 8 height 8
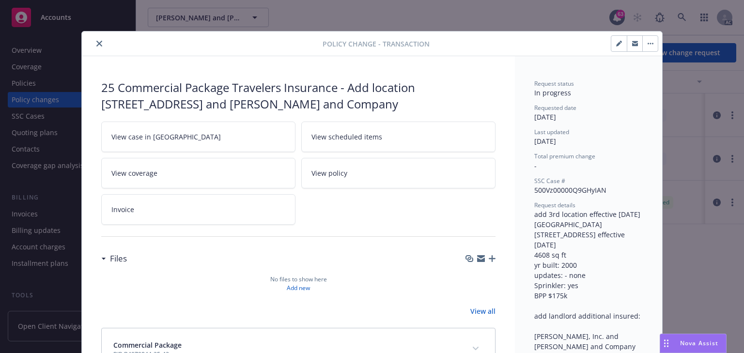
scroll to position [29, 0]
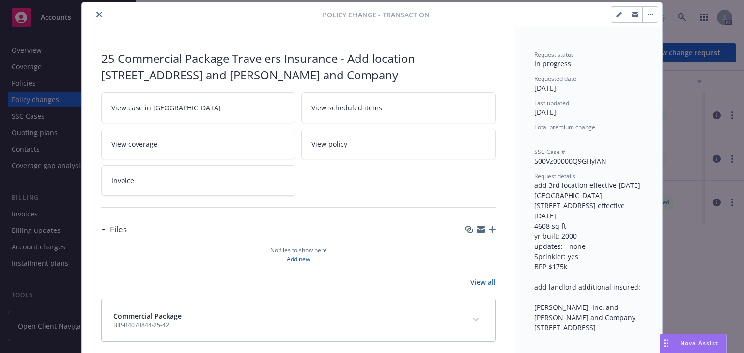
click at [252, 101] on link "View case in [GEOGRAPHIC_DATA]" at bounding box center [198, 108] width 194 height 31
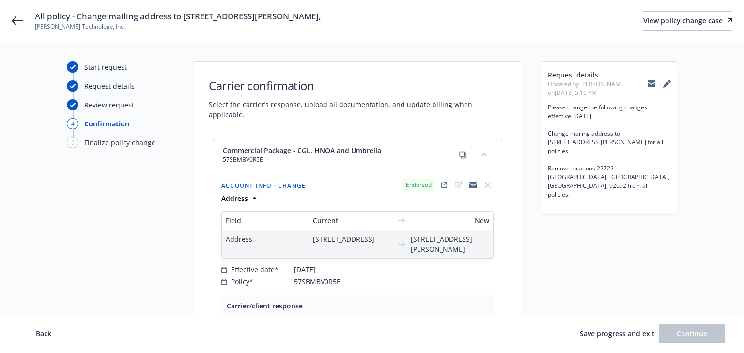
select select "ACCEPTED"
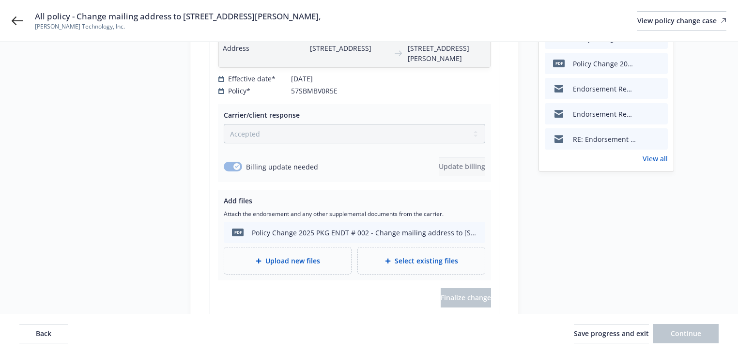
scroll to position [233, 0]
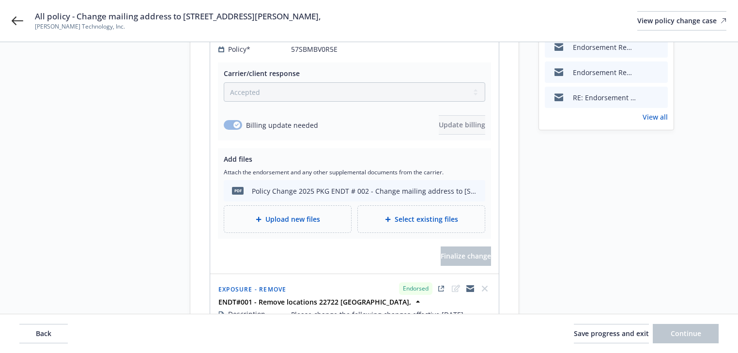
drag, startPoint x: 36, startPoint y: 16, endPoint x: 450, endPoint y: 19, distance: 413.8
click at [450, 19] on div "All policy - Change mailing address to [STREET_ADDRESS][PERSON_NAME] and Remove…" at bounding box center [381, 21] width 692 height 20
click at [16, 20] on icon at bounding box center [18, 20] width 12 height 9
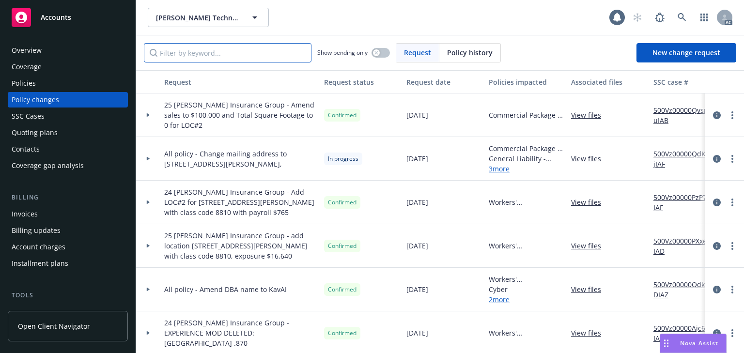
click at [198, 54] on input "Filter by keyword..." at bounding box center [228, 52] width 168 height 19
paste input "All policy - Change mailing address to [STREET_ADDRESS][PERSON_NAME],"
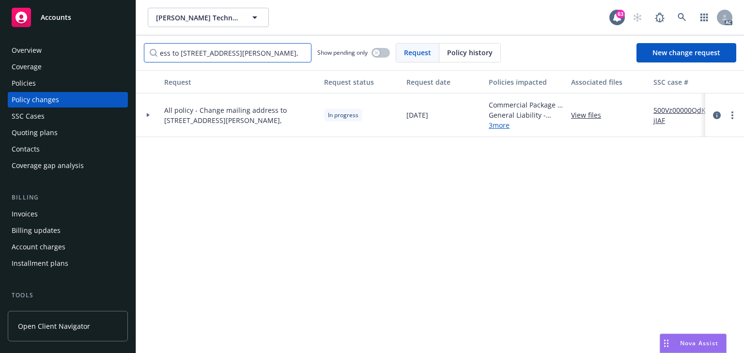
type input "All policy - Change mailing address to [STREET_ADDRESS][PERSON_NAME],"
click at [148, 117] on div at bounding box center [148, 116] width 24 height 44
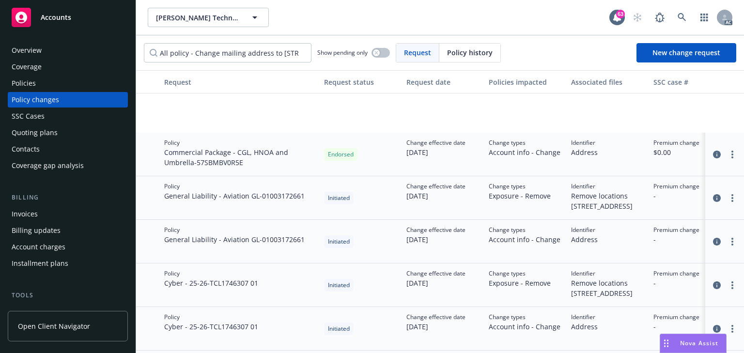
scroll to position [163, 0]
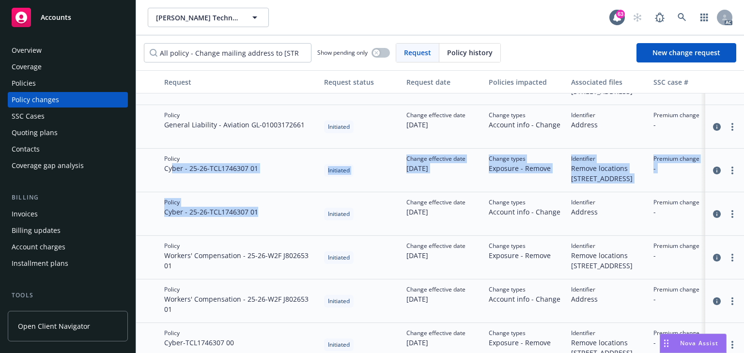
drag, startPoint x: 171, startPoint y: 186, endPoint x: 293, endPoint y: 244, distance: 135.0
click at [293, 244] on div "Policy Commercial Package - CGL, HNOA and Umbrella - 57SBMBV0R5E Endorsed Chang…" at bounding box center [637, 214] width 1003 height 392
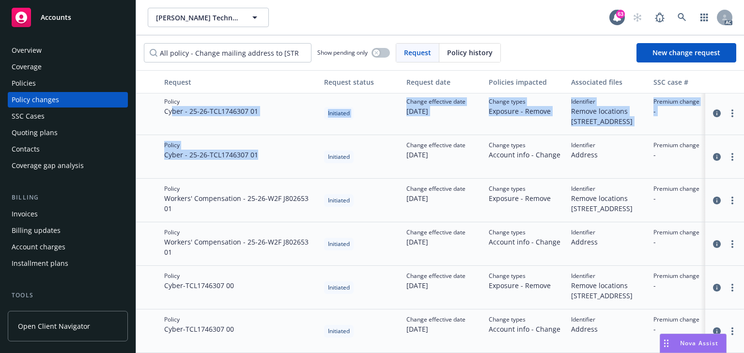
scroll to position [240, 0]
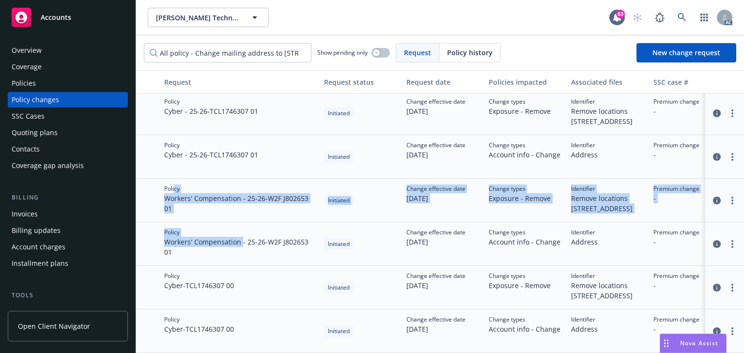
drag, startPoint x: 215, startPoint y: 211, endPoint x: 241, endPoint y: 258, distance: 53.1
click at [241, 258] on div "Policy General Liability - Aviation GL - 01003172661 Initiated Change effective…" at bounding box center [637, 200] width 1003 height 305
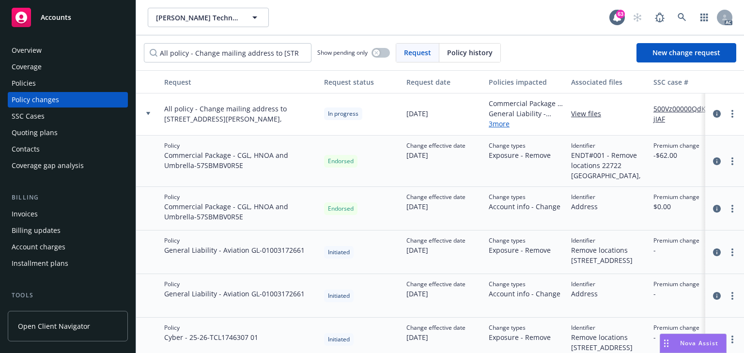
scroll to position [0, 0]
click at [246, 223] on div "Policy Commercial Package - CGL, HNOA and Umbrella - 57SBMBV0R5E" at bounding box center [240, 210] width 160 height 44
